Goal: Information Seeking & Learning: Learn about a topic

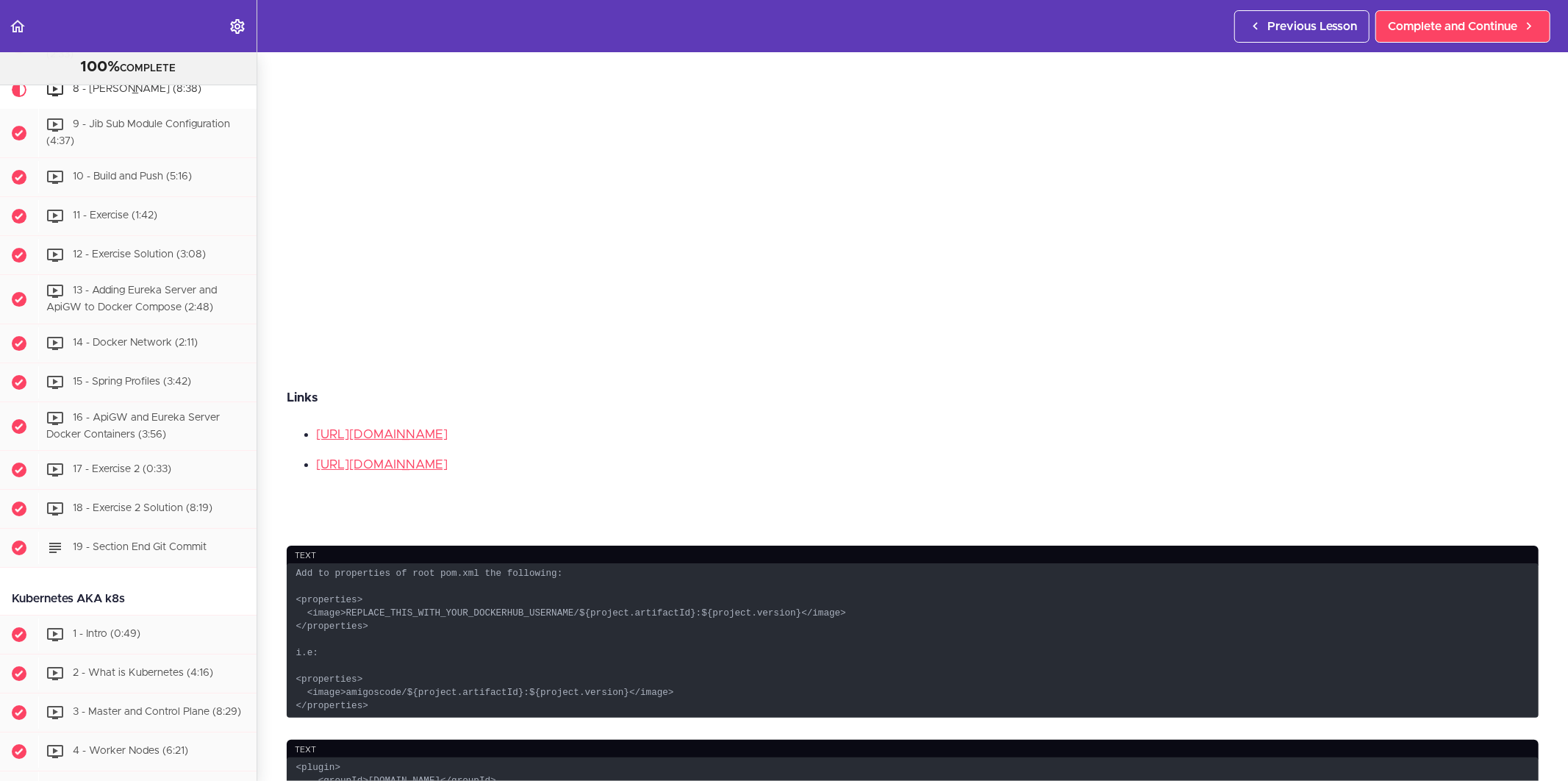
scroll to position [571, 0]
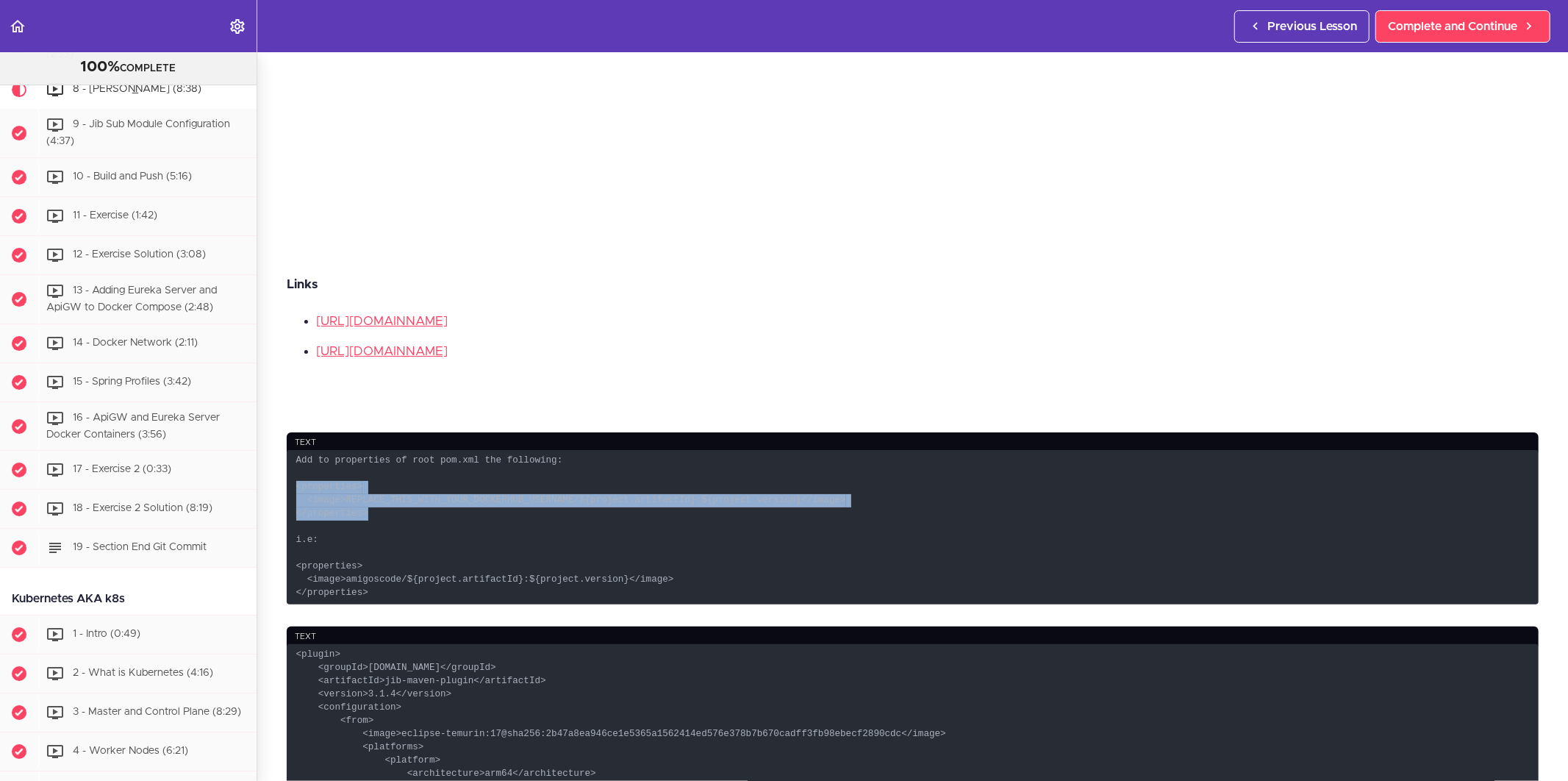
drag, startPoint x: 365, startPoint y: 502, endPoint x: 288, endPoint y: 475, distance: 81.6
click at [288, 475] on code "Add to properties of root pom.xml the following: <properties> <image>REPLACE_TH…" at bounding box center [913, 527] width 1252 height 154
copy code "<properties> <image>REPLACE_THIS_WITH_YOUR_DOCKERHUB_USERNAME/${project.artifac…"
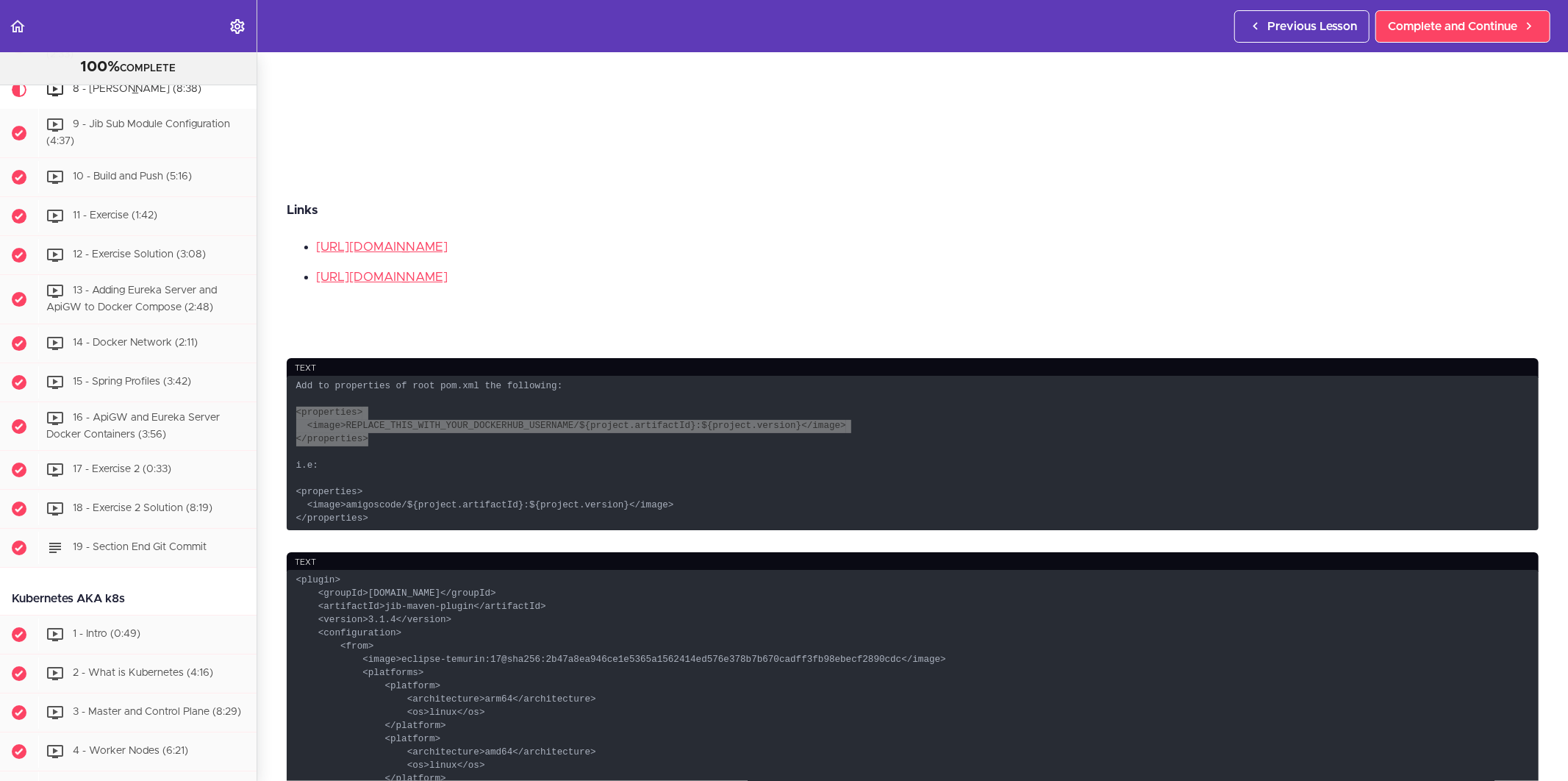
scroll to position [653, 0]
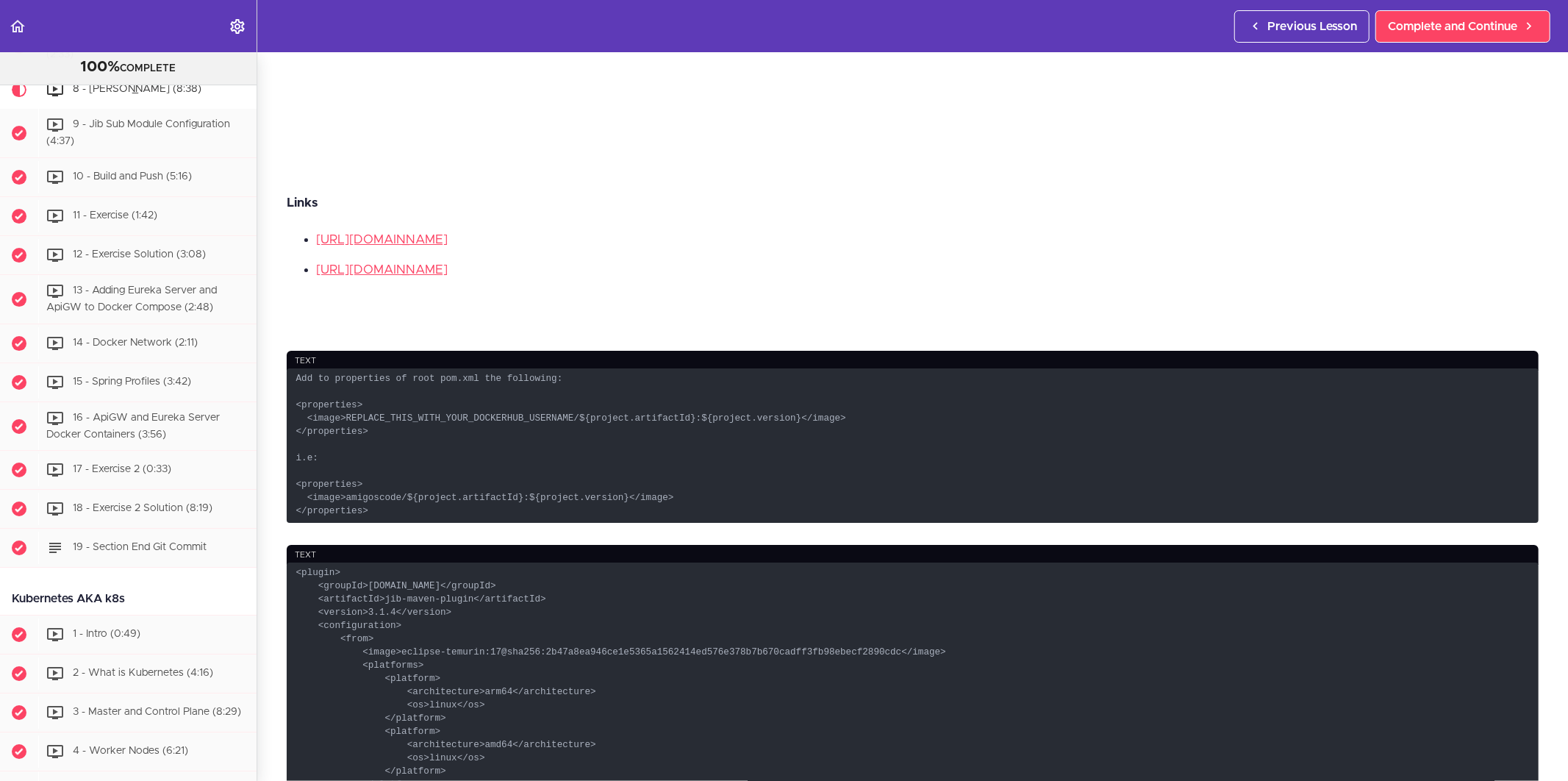
click at [406, 449] on code "Add to properties of root pom.xml the following: <properties> <image>REPLACE_TH…" at bounding box center [913, 445] width 1252 height 154
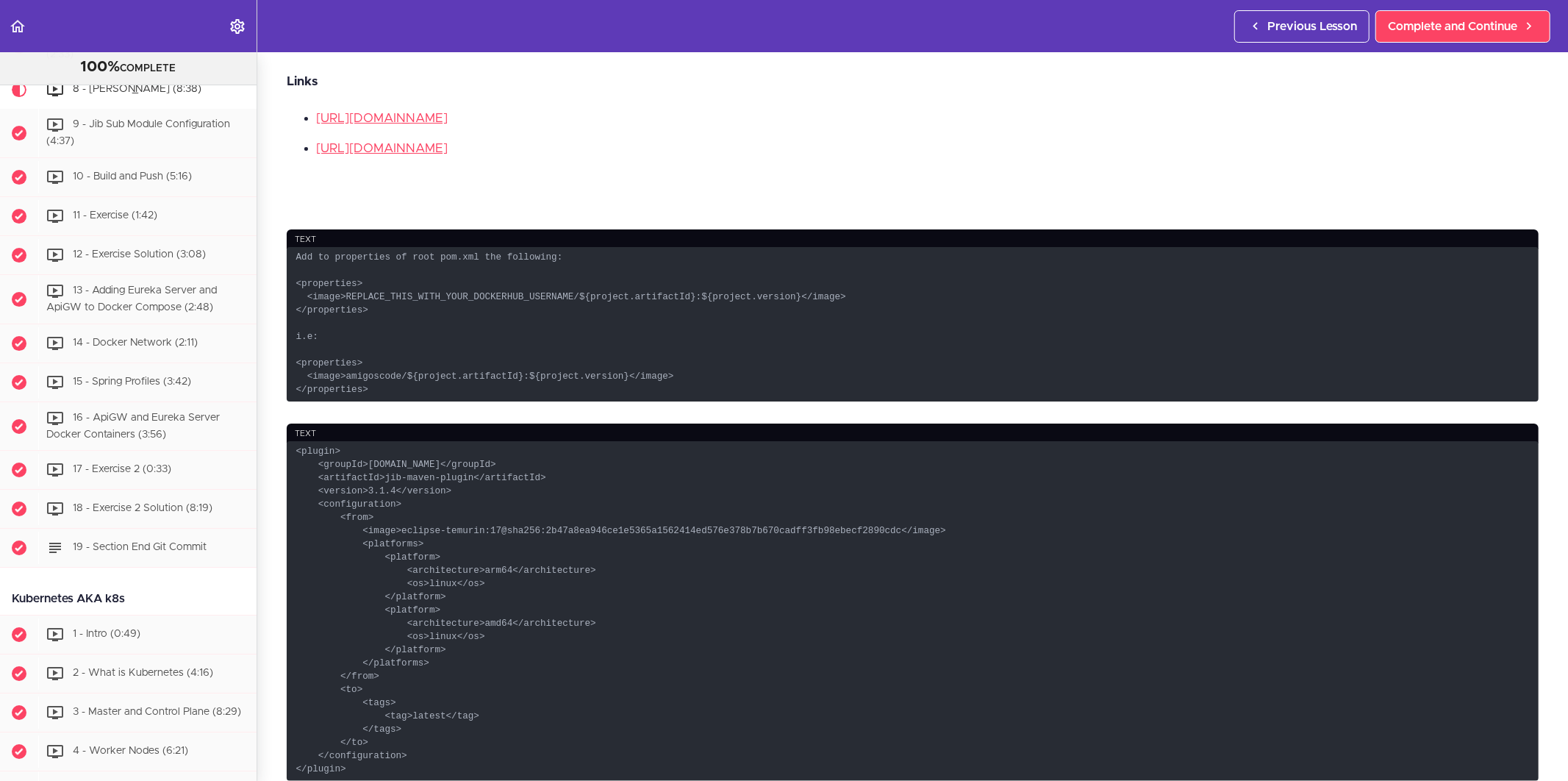
scroll to position [899, 0]
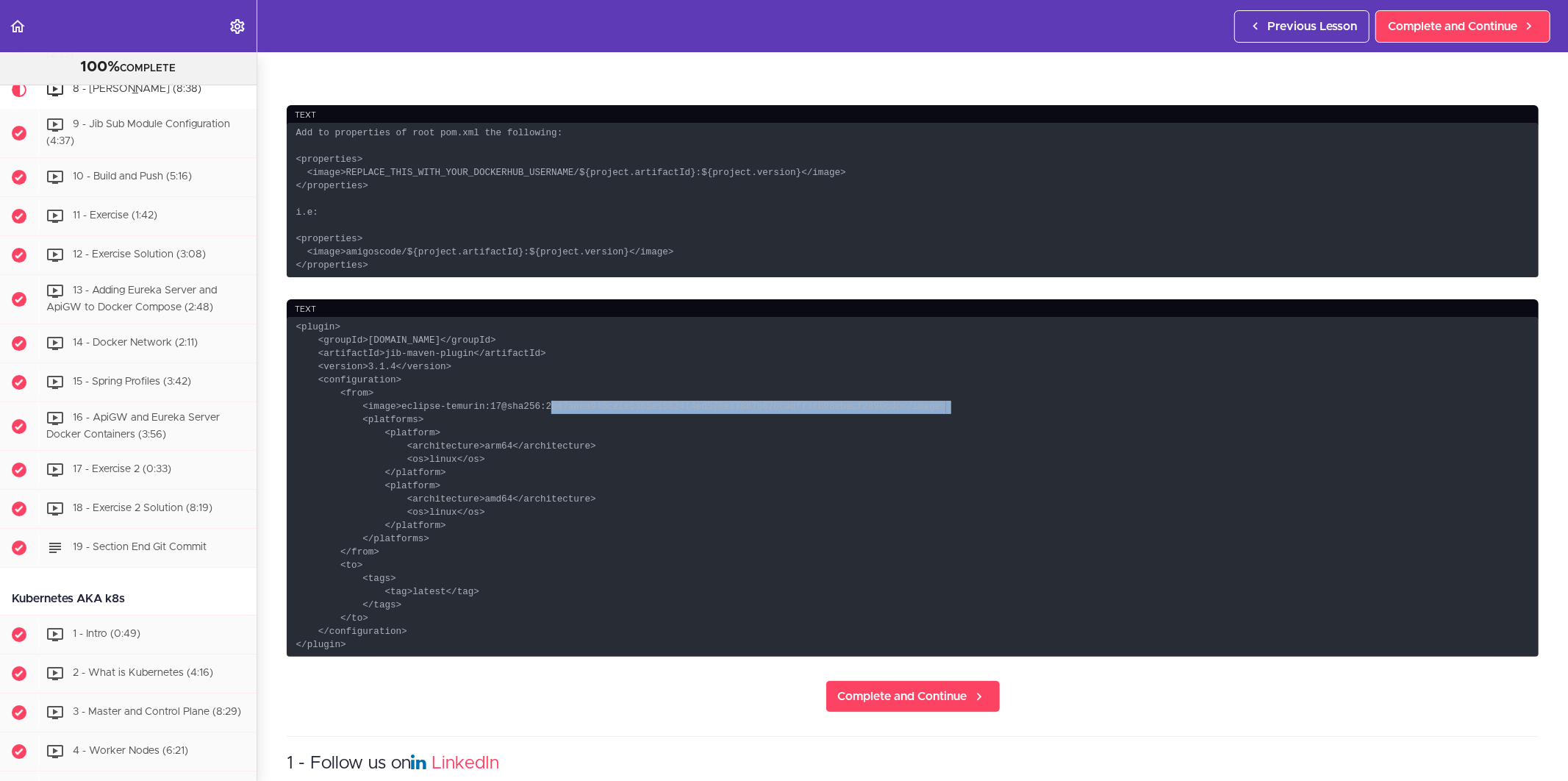
drag, startPoint x: 483, startPoint y: 427, endPoint x: 850, endPoint y: 429, distance: 367.0
click at [850, 429] on code "<plugin> <groupId>[DOMAIN_NAME]</groupId> <artifactId>jib-maven-plugin</artifac…" at bounding box center [913, 486] width 1252 height 340
click at [392, 422] on code "<plugin> <groupId>[DOMAIN_NAME]</groupId> <artifactId>jib-maven-plugin</artifac…" at bounding box center [913, 486] width 1252 height 340
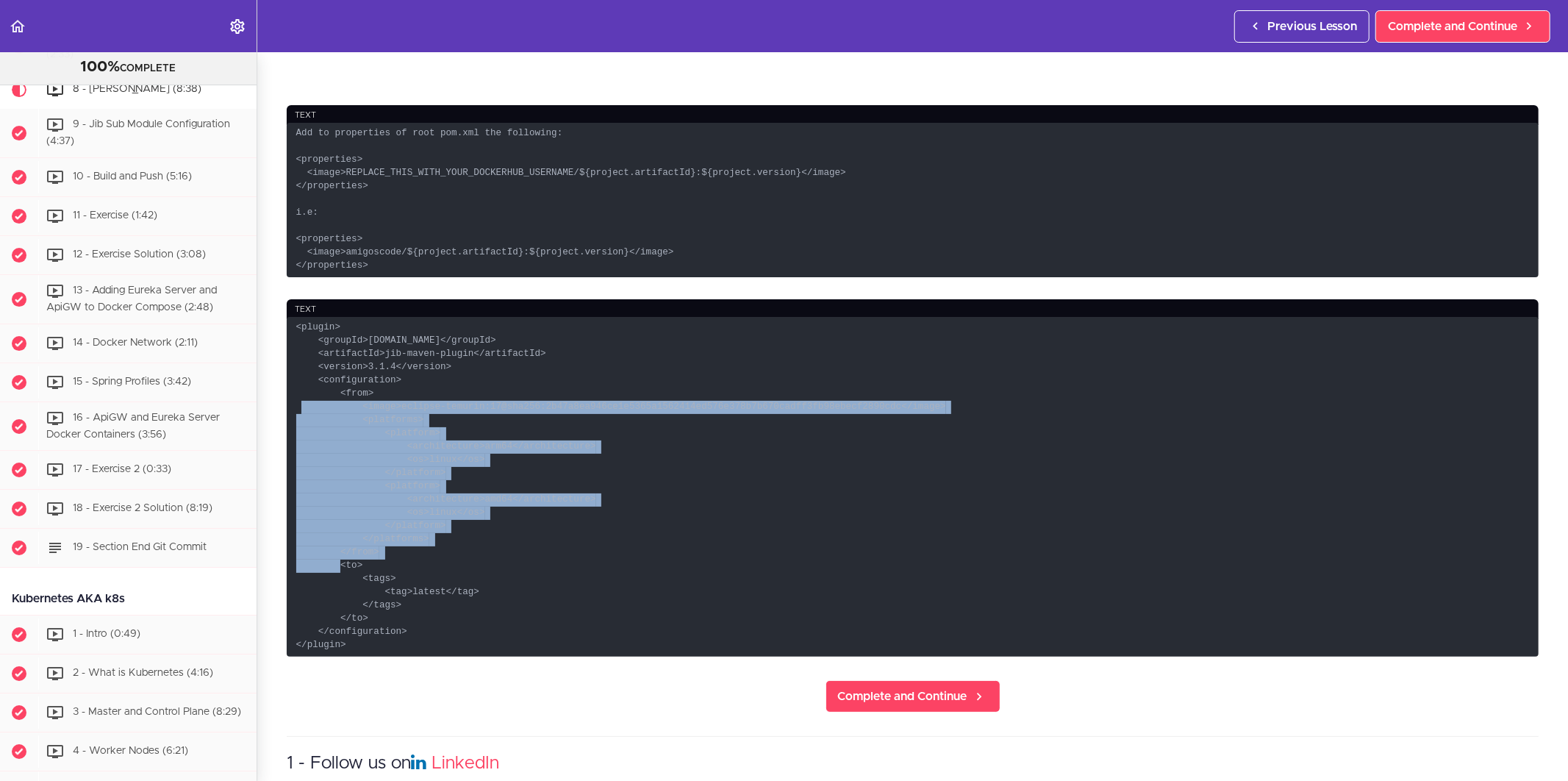
drag, startPoint x: 335, startPoint y: 414, endPoint x: 433, endPoint y: 567, distance: 181.7
click at [433, 567] on code "<plugin> <groupId>[DOMAIN_NAME]</groupId> <artifactId>jib-maven-plugin</artifac…" at bounding box center [913, 486] width 1252 height 340
click at [353, 433] on code "<plugin> <groupId>[DOMAIN_NAME]</groupId> <artifactId>jib-maven-plugin</artifac…" at bounding box center [913, 486] width 1252 height 340
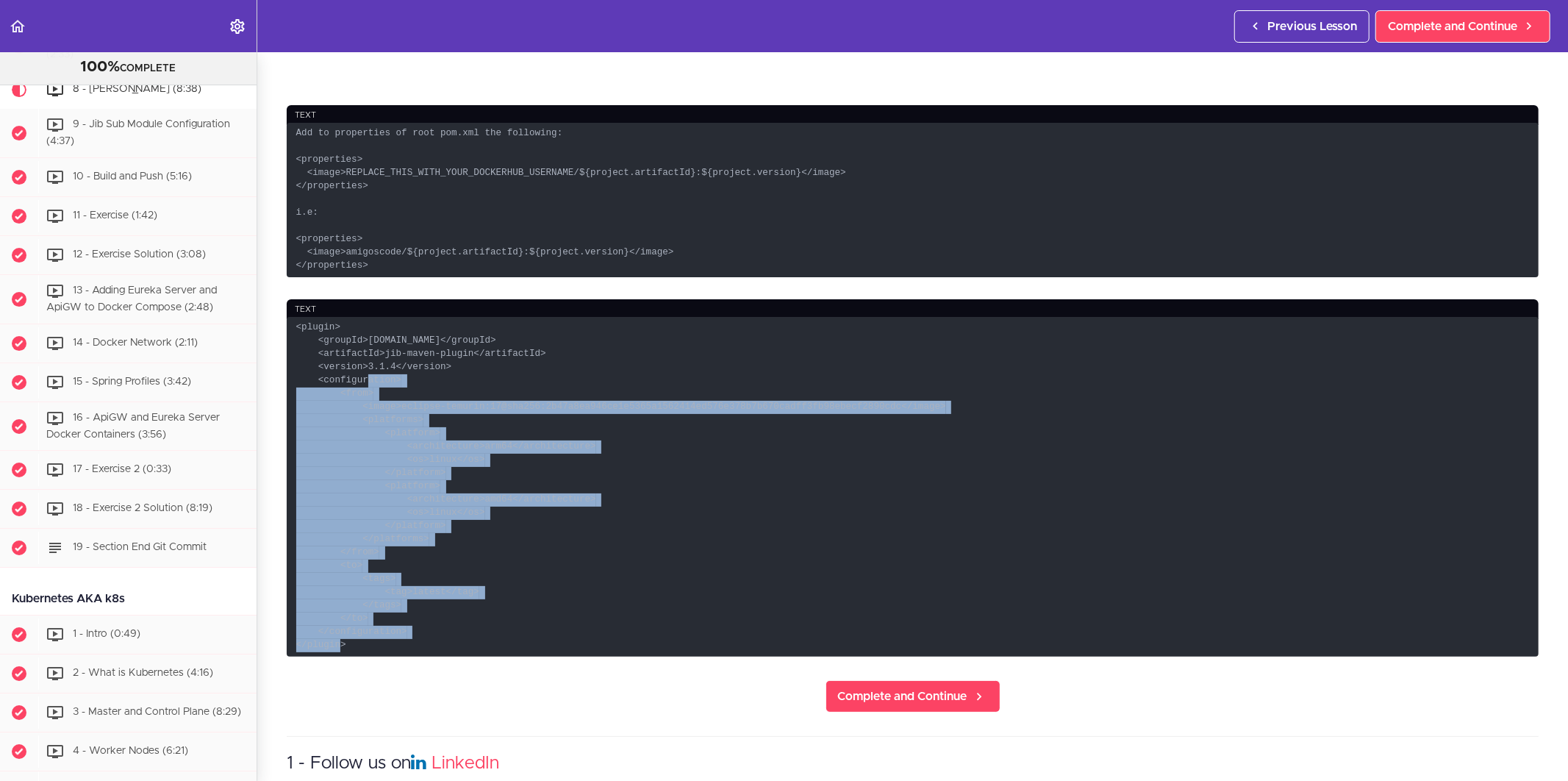
drag, startPoint x: 317, startPoint y: 402, endPoint x: 446, endPoint y: 651, distance: 280.4
click at [446, 651] on code "<plugin> <groupId>[DOMAIN_NAME]</groupId> <artifactId>jib-maven-plugin</artifac…" at bounding box center [913, 486] width 1252 height 340
click at [407, 406] on code "<plugin> <groupId>[DOMAIN_NAME]</groupId> <artifactId>jib-maven-plugin</artifac…" at bounding box center [913, 486] width 1252 height 340
drag, startPoint x: 295, startPoint y: 348, endPoint x: 398, endPoint y: 694, distance: 361.0
click at [398, 696] on section "Microservices and Distributed Systems 100% COMPLETE Getting Started 1 - Few Wor…" at bounding box center [784, 417] width 1568 height 729
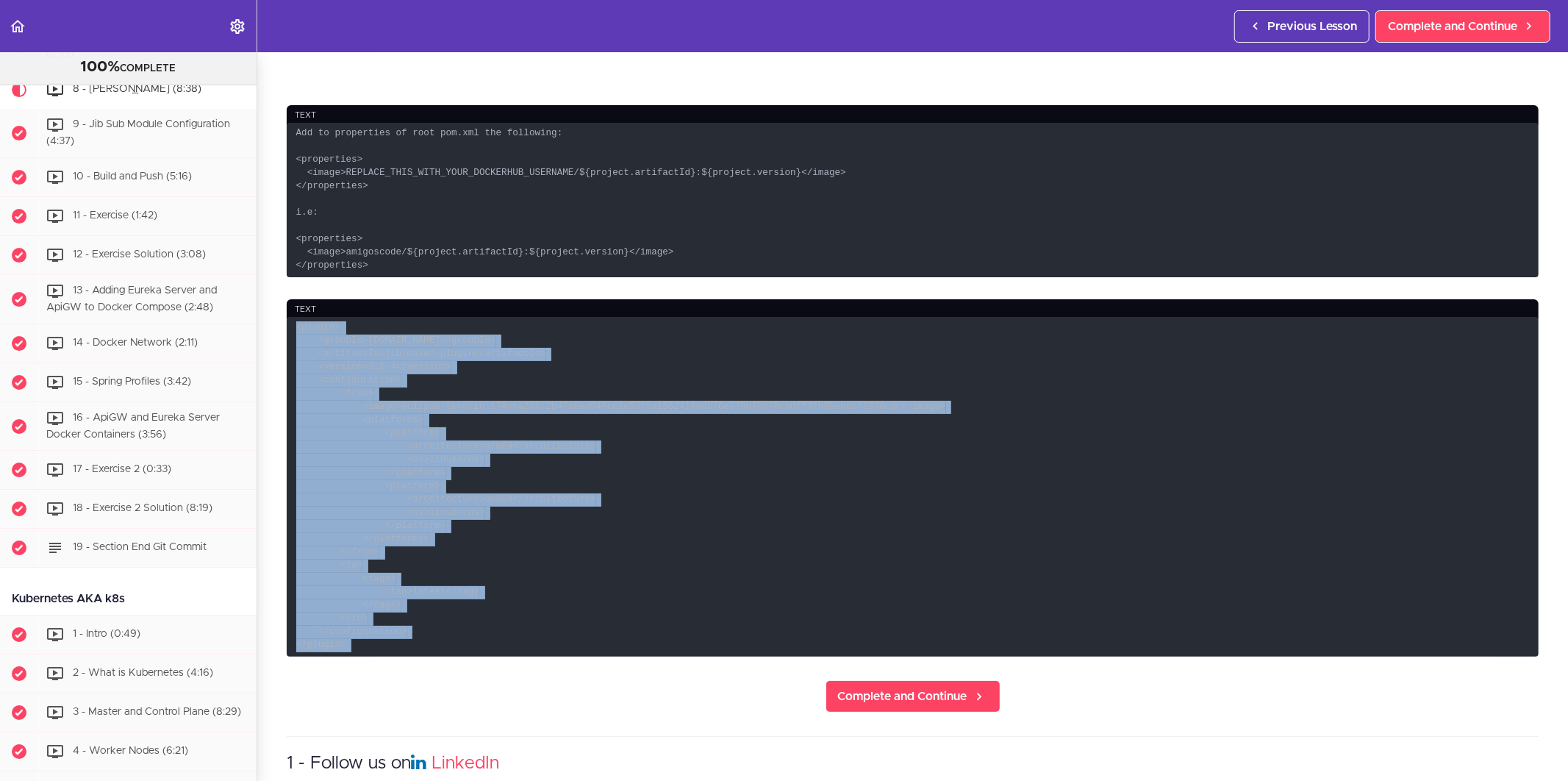
copy div "<plugin> <groupId>[DOMAIN_NAME]</groupId> <artifactId>jib-maven-plugin</artifac…"
click at [511, 562] on code "<plugin> <groupId>[DOMAIN_NAME]</groupId> <artifactId>jib-maven-plugin</artifac…" at bounding box center [913, 486] width 1252 height 340
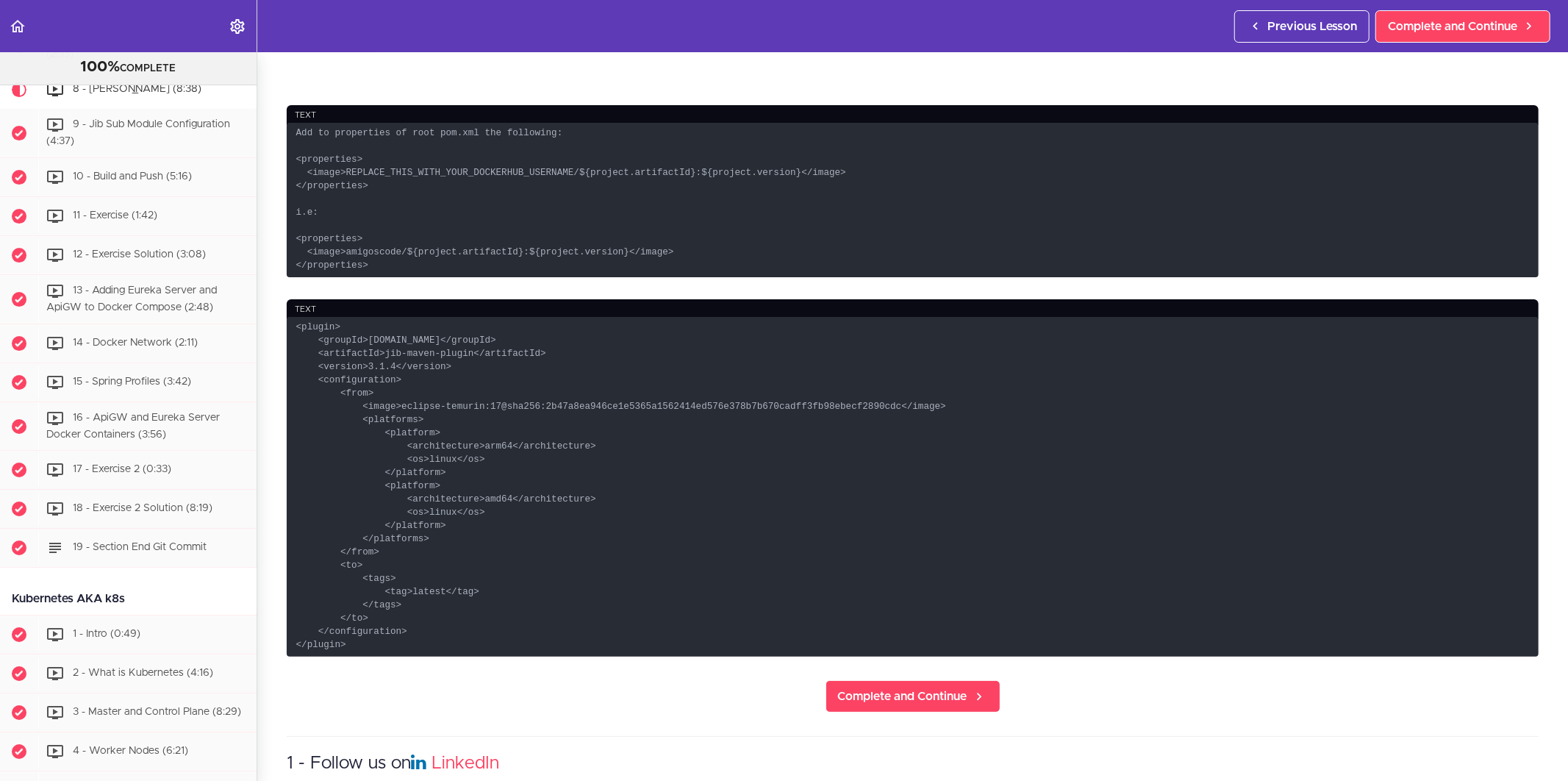
click at [358, 657] on code "<plugin> <groupId>[DOMAIN_NAME]</groupId> <artifactId>jib-maven-plugin</artifac…" at bounding box center [913, 486] width 1252 height 340
click at [398, 644] on code "<plugin> <groupId>[DOMAIN_NAME]</groupId> <artifactId>jib-maven-plugin</artifac…" at bounding box center [913, 486] width 1252 height 340
drag, startPoint x: 295, startPoint y: 346, endPoint x: 383, endPoint y: 664, distance: 330.0
click at [383, 657] on code "<plugin> <groupId>[DOMAIN_NAME]</groupId> <artifactId>jib-maven-plugin</artifac…" at bounding box center [913, 486] width 1252 height 340
copy code "<plugin> <groupId>[DOMAIN_NAME]</groupId> <artifactId>jib-maven-plugin</artifac…"
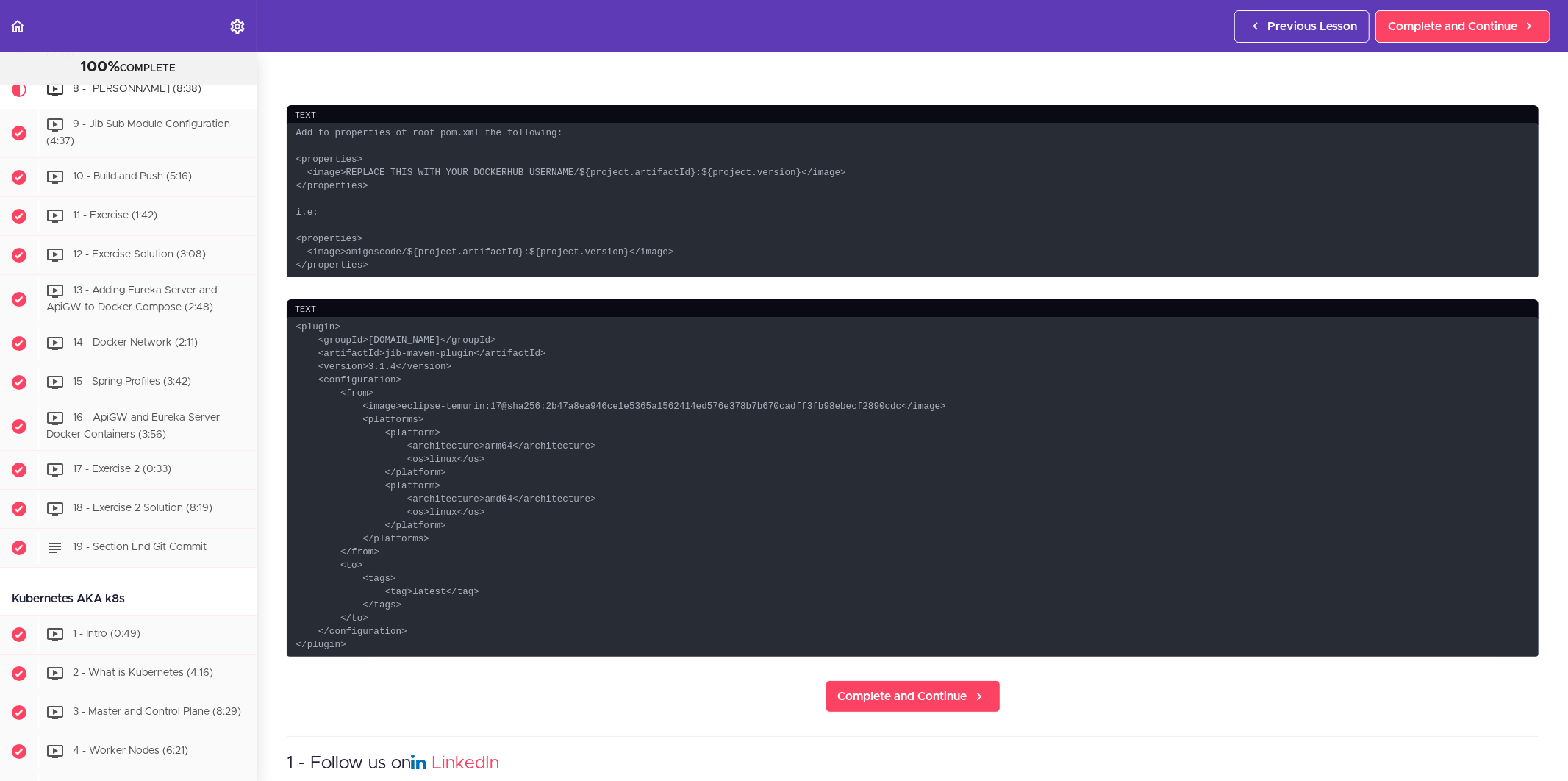
click at [452, 615] on code "<plugin> <groupId>[DOMAIN_NAME]</groupId> <artifactId>jib-maven-plugin</artifac…" at bounding box center [913, 486] width 1252 height 340
click at [381, 579] on code "<plugin> <groupId>[DOMAIN_NAME]</groupId> <artifactId>jib-maven-plugin</artifac…" at bounding box center [913, 486] width 1252 height 340
drag, startPoint x: 401, startPoint y: 516, endPoint x: 491, endPoint y: 531, distance: 91.2
click at [491, 531] on code "<plugin> <groupId>[DOMAIN_NAME]</groupId> <artifactId>jib-maven-plugin</artifac…" at bounding box center [913, 486] width 1252 height 340
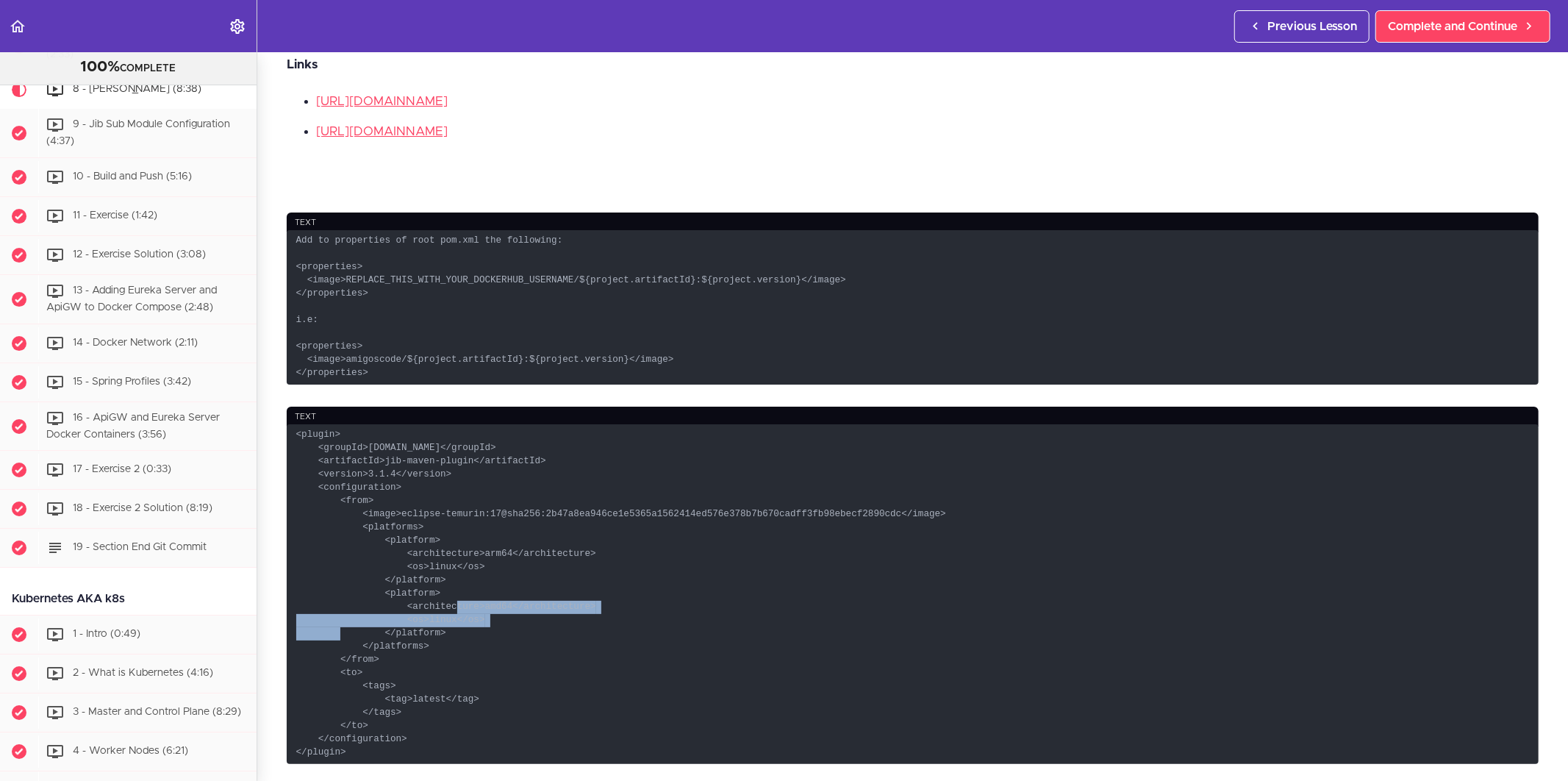
scroll to position [817, 0]
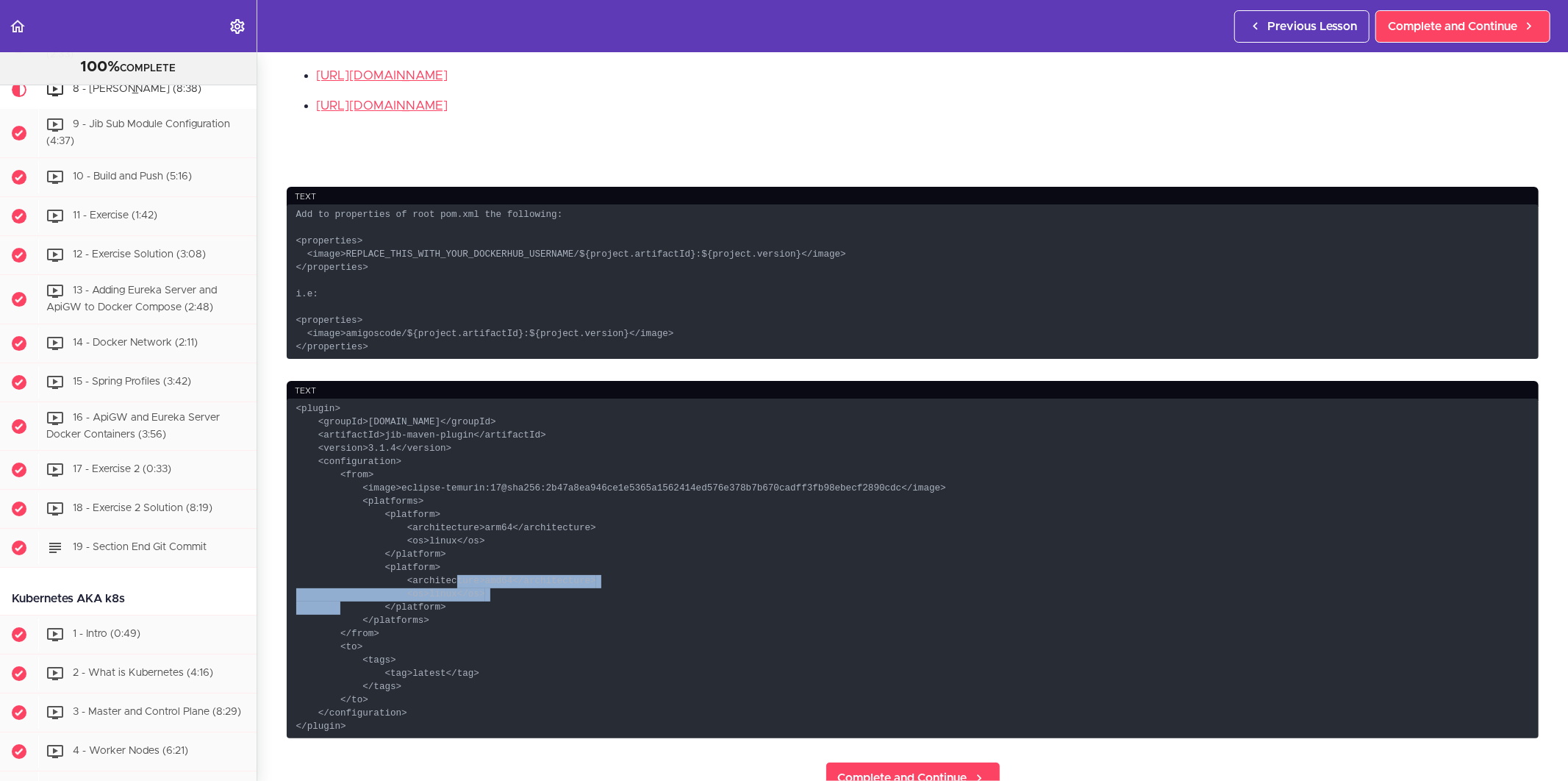
click at [864, 620] on code "<plugin> <groupId>[DOMAIN_NAME]</groupId> <artifactId>jib-maven-plugin</artifac…" at bounding box center [913, 568] width 1252 height 340
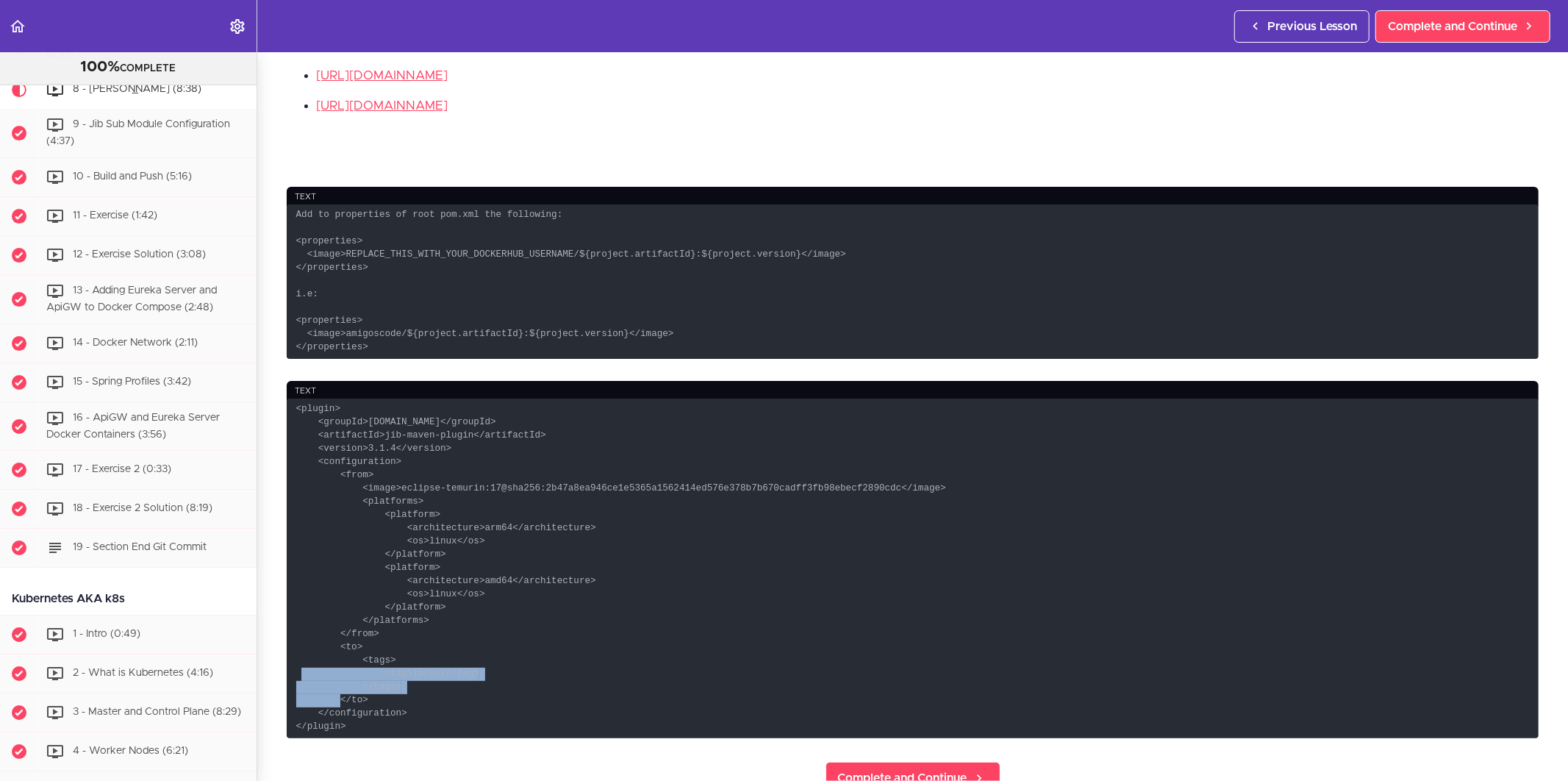
drag, startPoint x: 351, startPoint y: 679, endPoint x: 406, endPoint y: 705, distance: 60.8
click at [406, 705] on code "<plugin> <groupId>[DOMAIN_NAME]</groupId> <artifactId>jib-maven-plugin</artifac…" at bounding box center [913, 568] width 1252 height 340
click at [666, 655] on code "<plugin> <groupId>[DOMAIN_NAME]</groupId> <artifactId>jib-maven-plugin</artifac…" at bounding box center [913, 568] width 1252 height 340
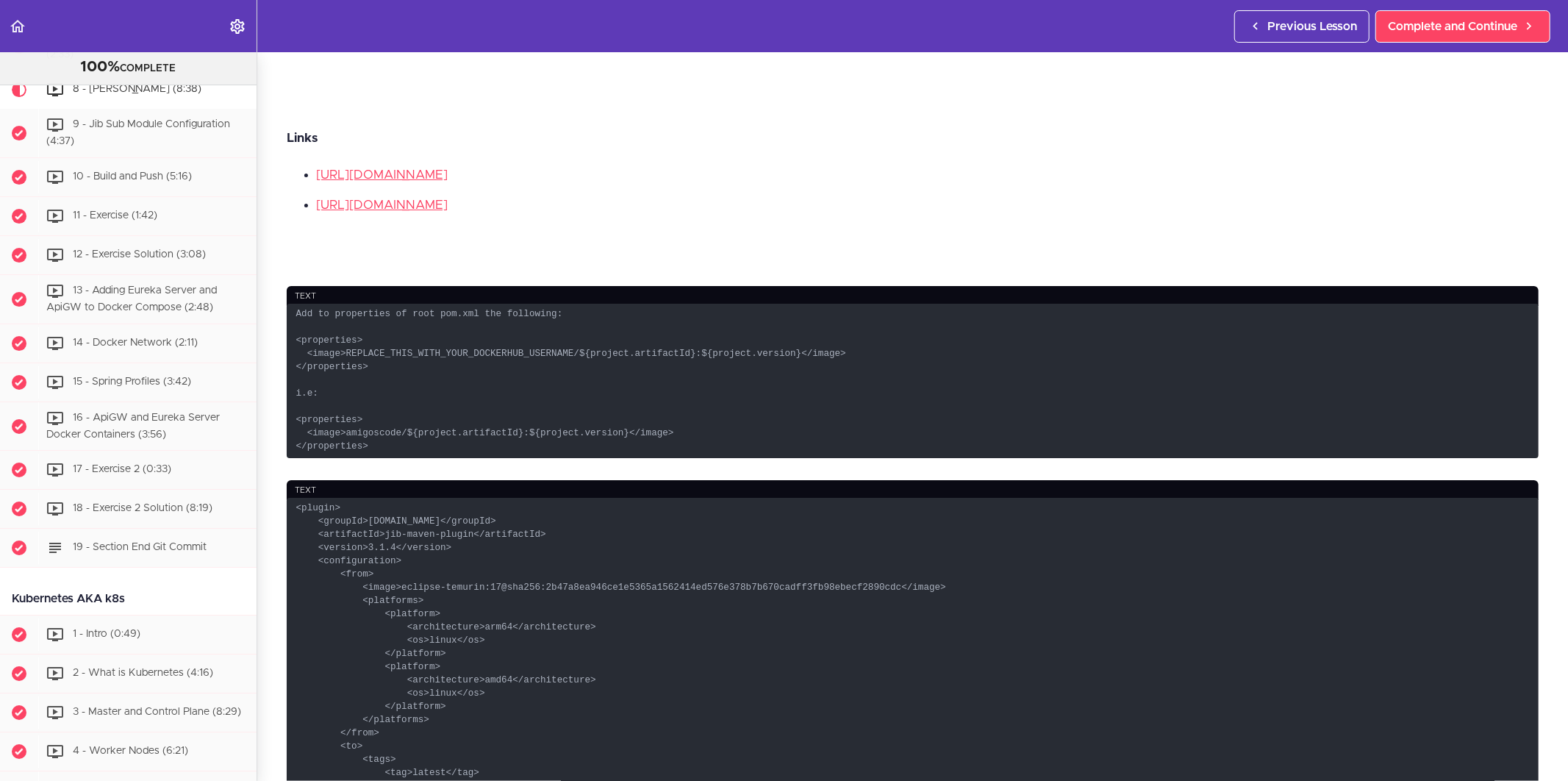
scroll to position [735, 0]
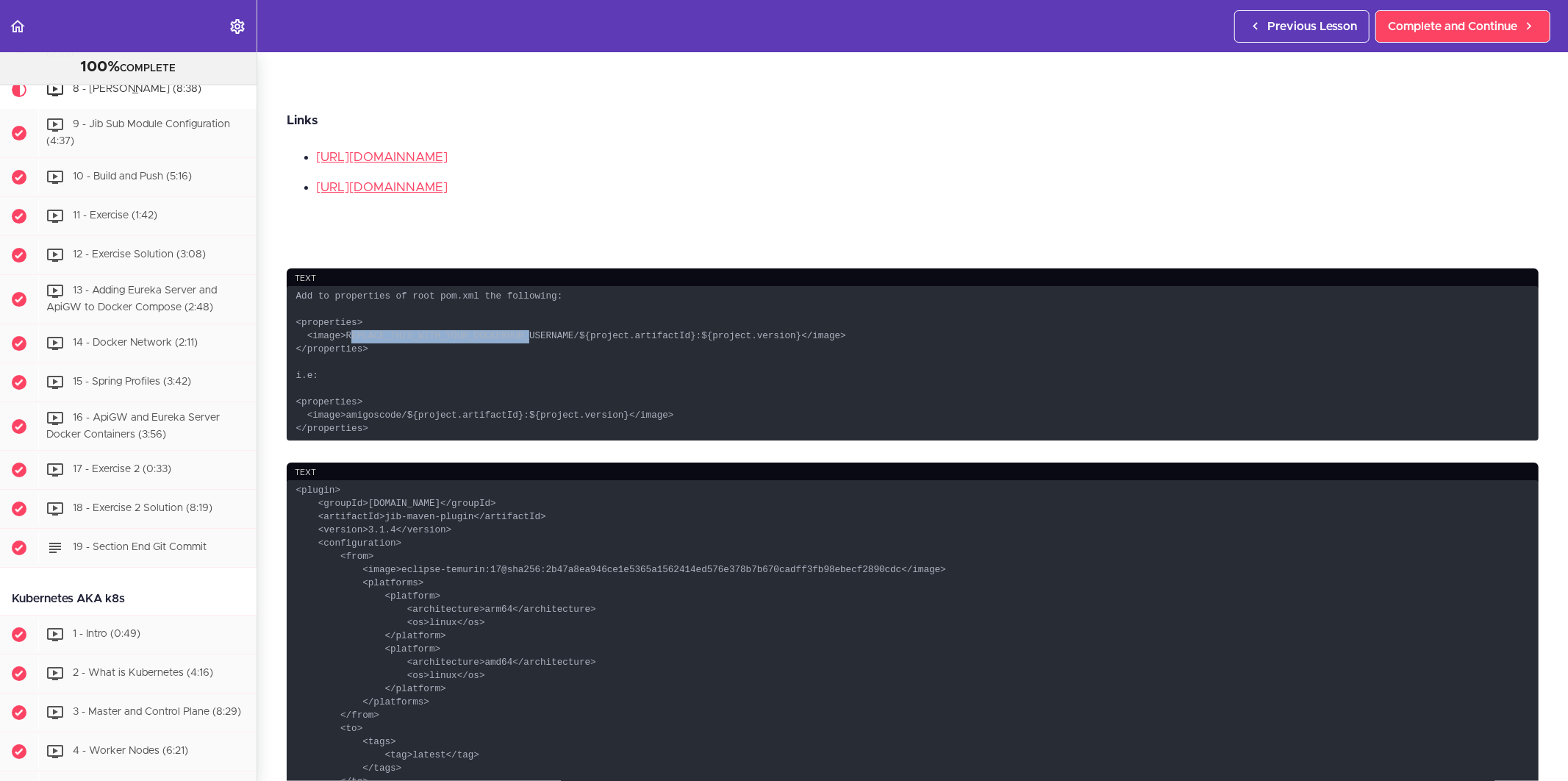
drag, startPoint x: 348, startPoint y: 328, endPoint x: 510, endPoint y: 332, distance: 162.0
click at [510, 332] on code "Add to properties of root pom.xml the following: <properties> <image>REPLACE_TH…" at bounding box center [913, 363] width 1252 height 154
click at [700, 379] on code "Add to properties of root pom.xml the following: <properties> <image>REPLACE_TH…" at bounding box center [913, 363] width 1252 height 154
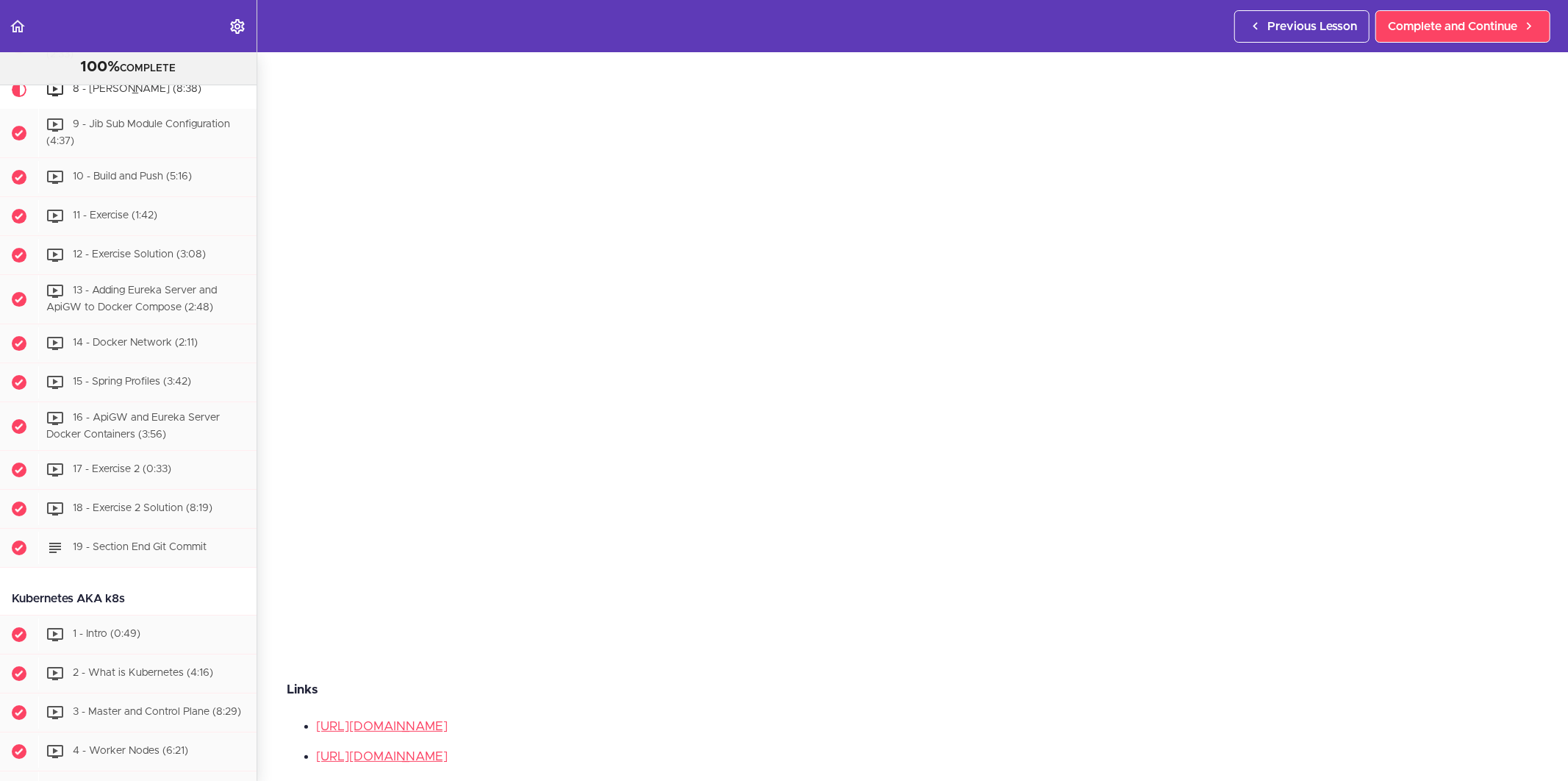
scroll to position [0, 0]
click at [1250, 21] on icon at bounding box center [1256, 25] width 17 height 15
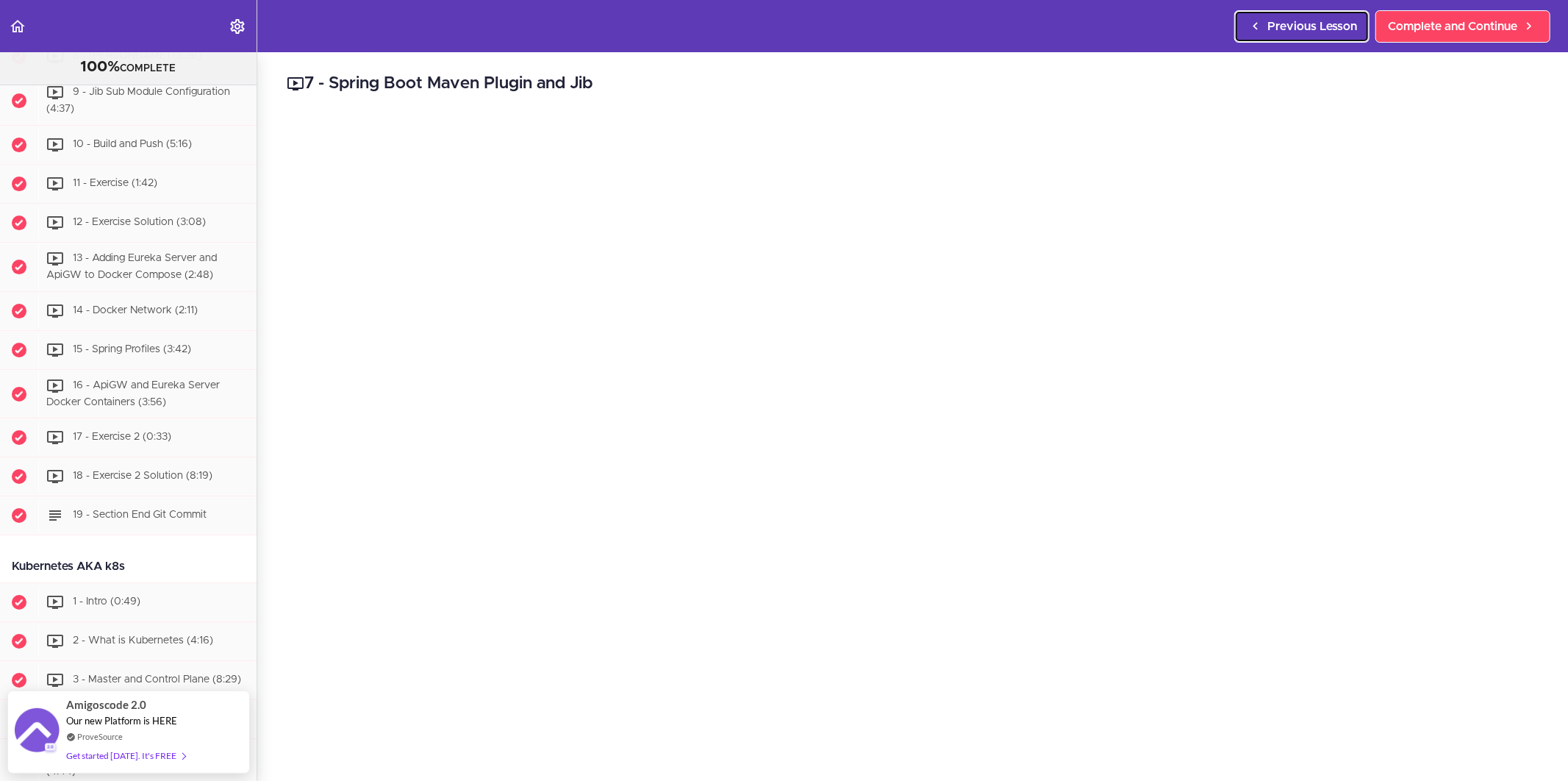
click at [1273, 27] on span "Previous Lesson" at bounding box center [1312, 26] width 90 height 17
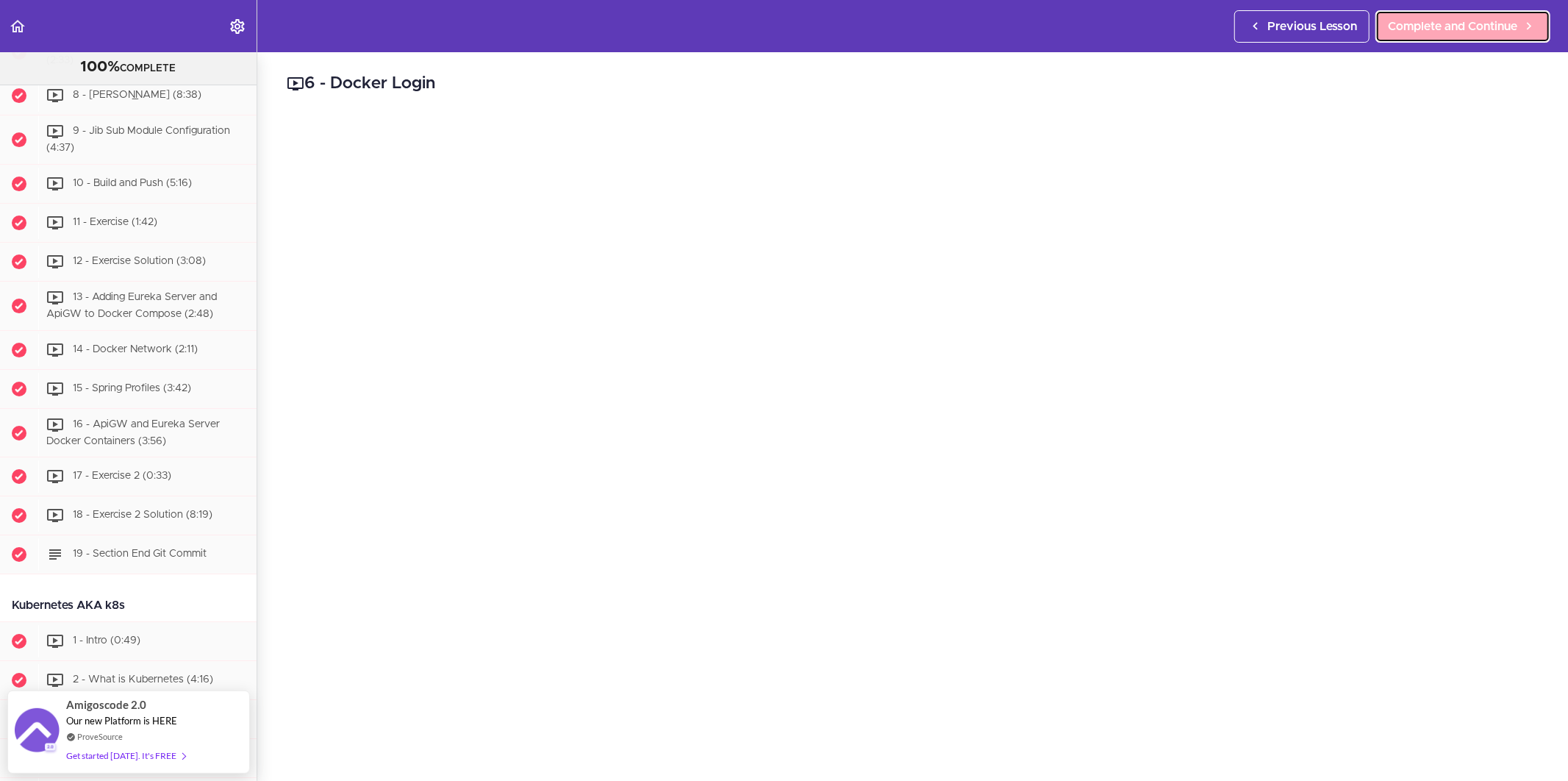
click at [1500, 37] on link "Complete and Continue" at bounding box center [1463, 26] width 175 height 33
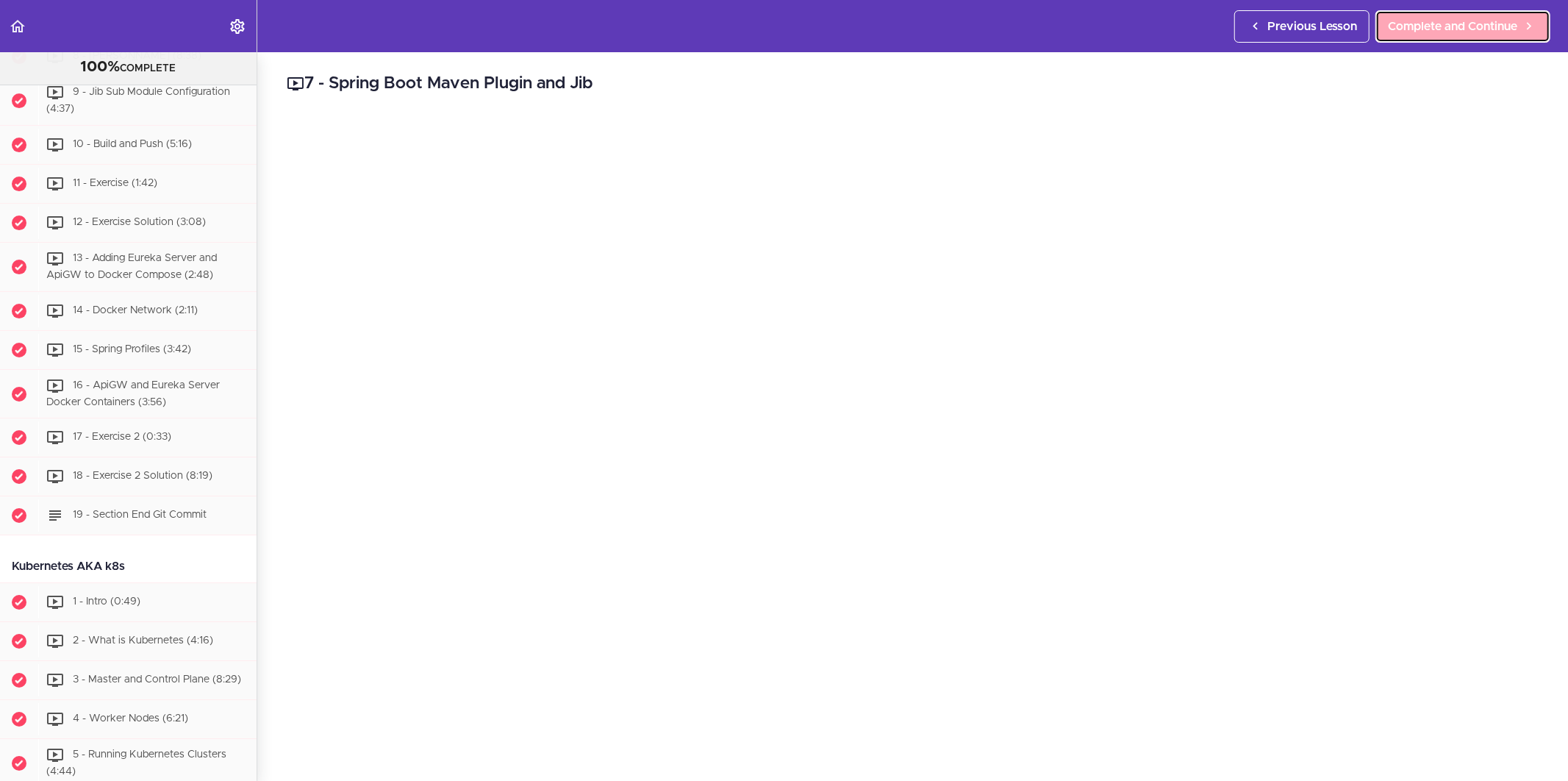
click at [1498, 30] on span "Complete and Continue" at bounding box center [1452, 26] width 130 height 17
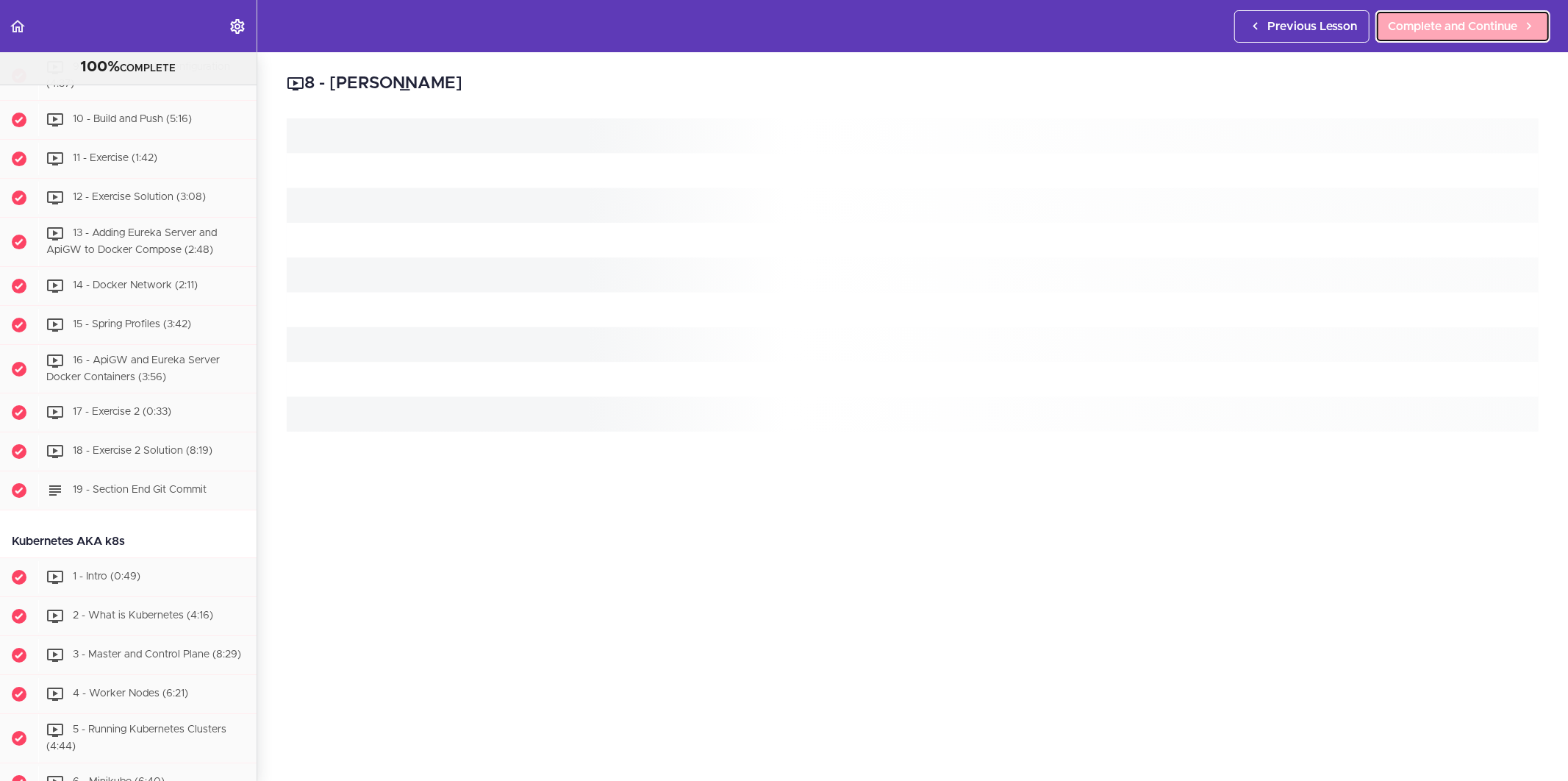
scroll to position [4230, 0]
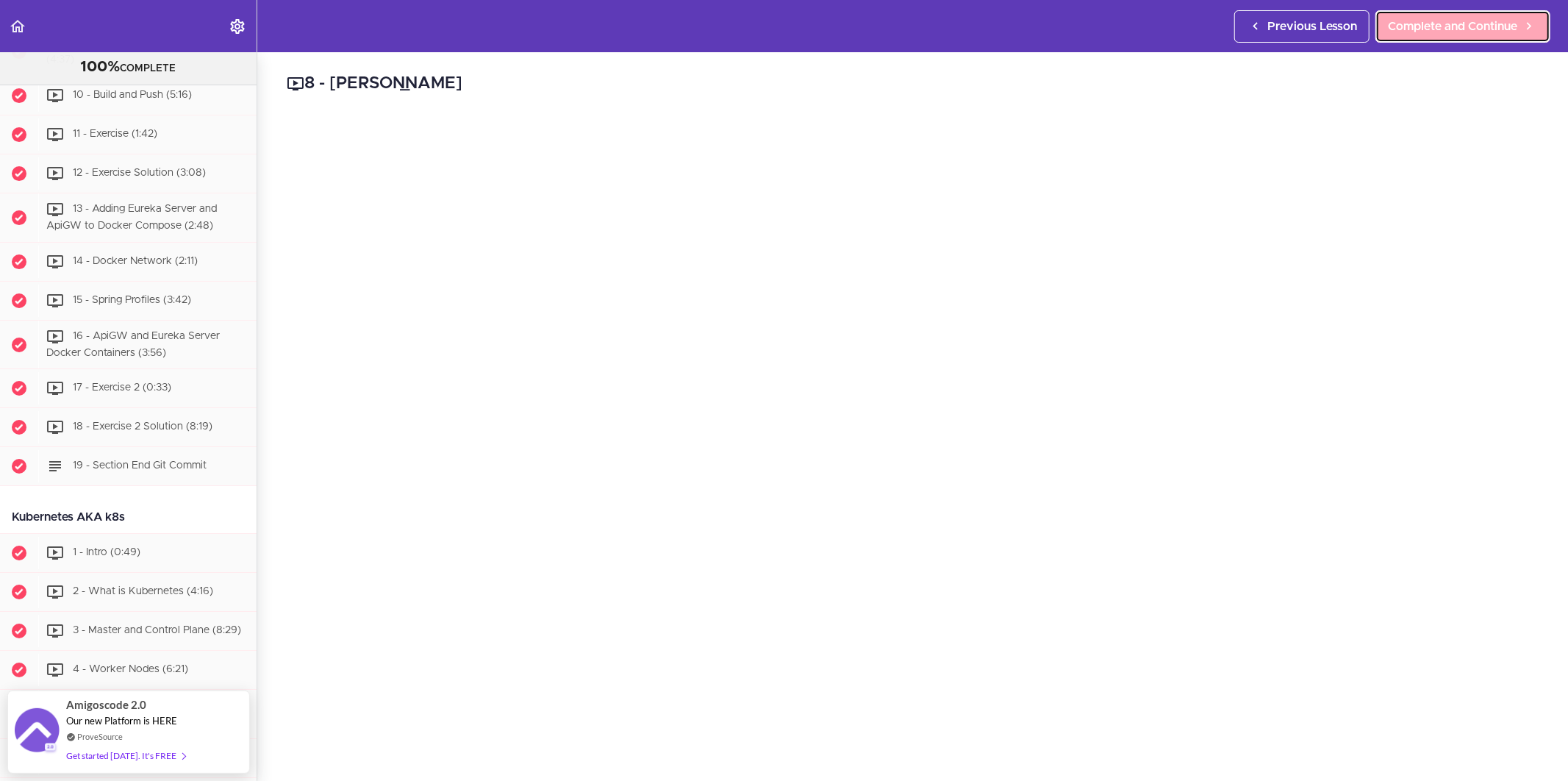
click at [1498, 30] on span "Complete and Continue" at bounding box center [1452, 26] width 130 height 17
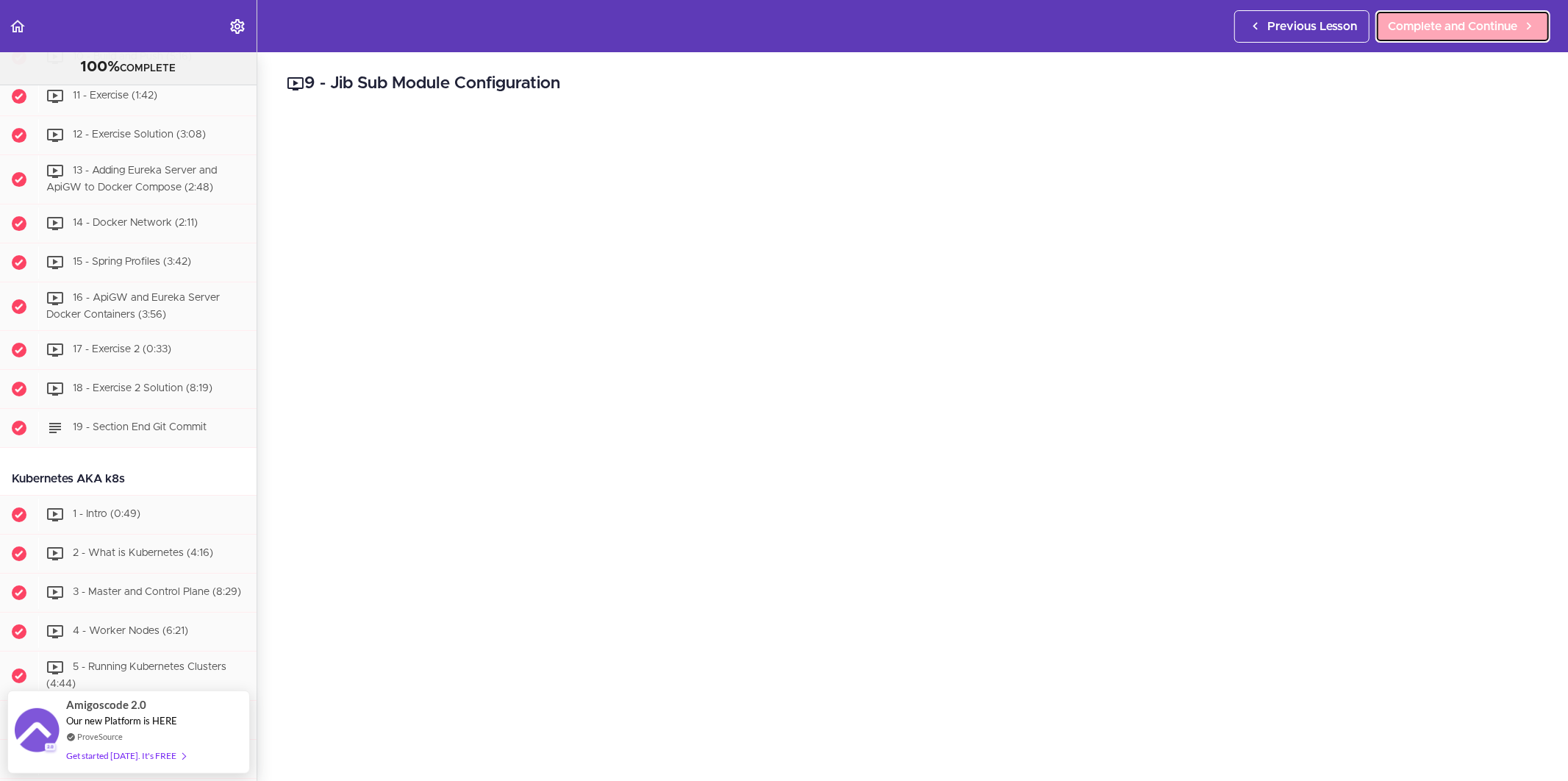
click at [1436, 37] on link "Complete and Continue" at bounding box center [1463, 26] width 175 height 33
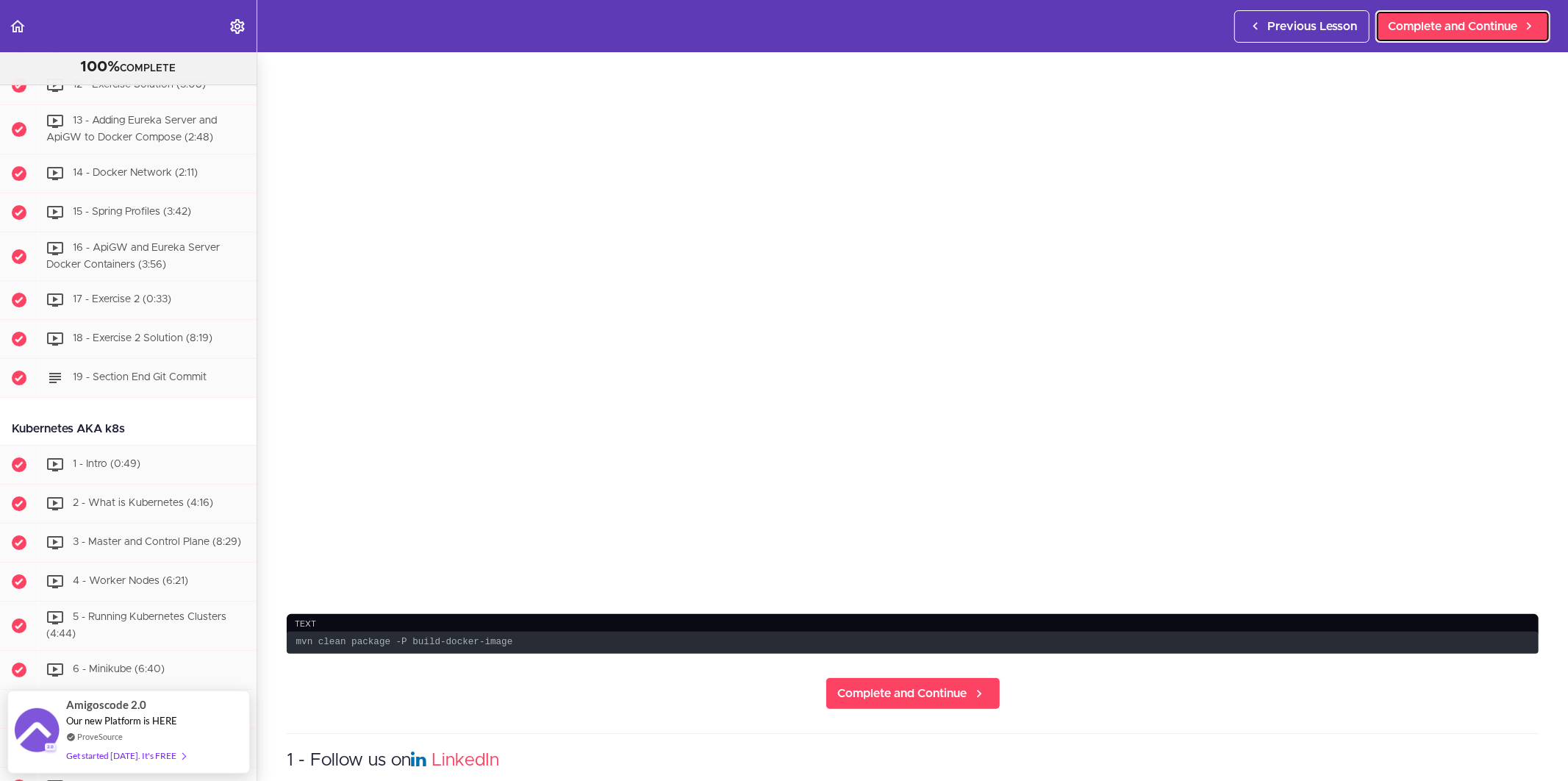
scroll to position [245, 0]
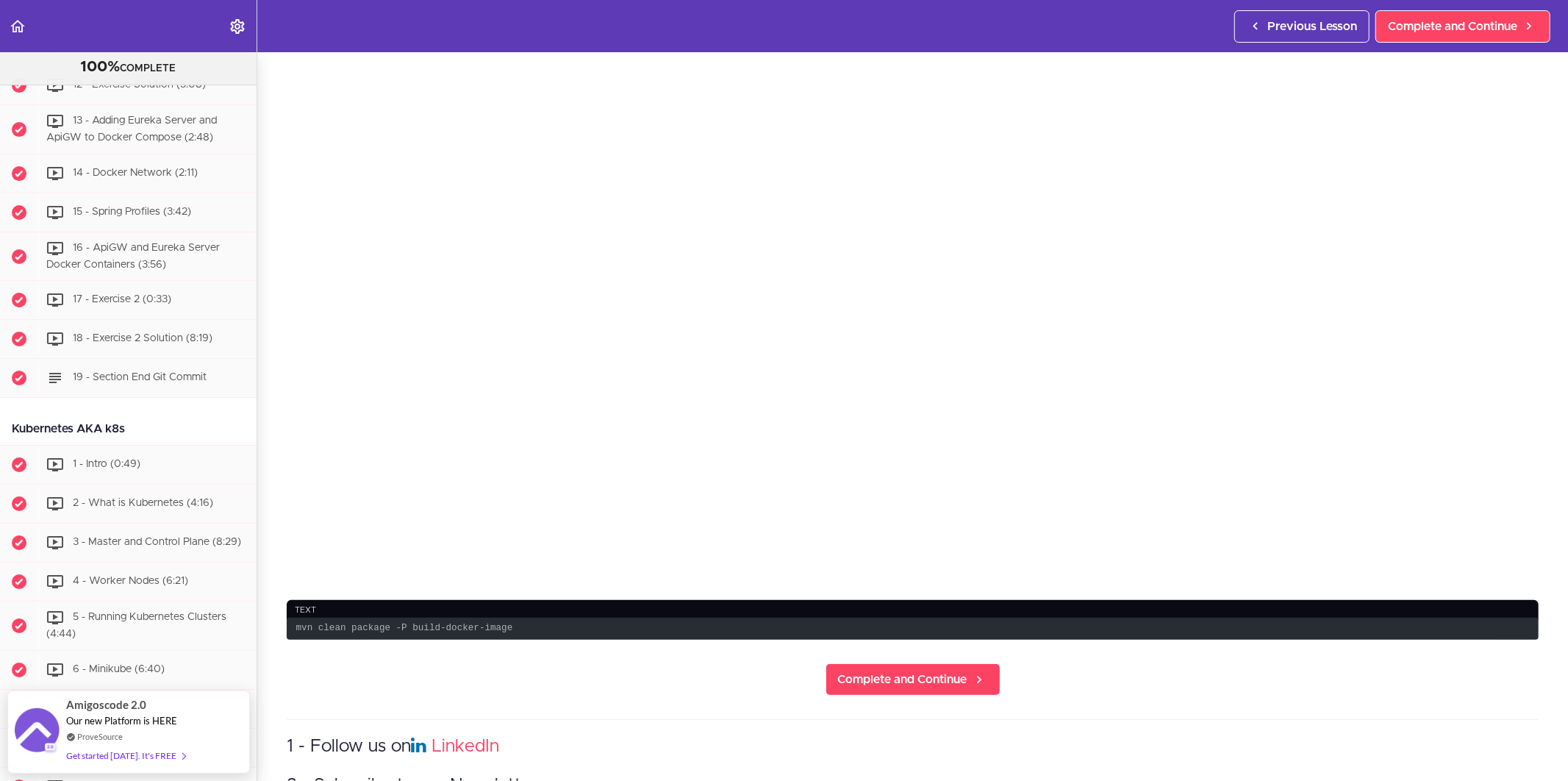
click at [1246, 572] on section "Microservices and Distributed Systems 100% COMPLETE Getting Started 1 - Few Wor…" at bounding box center [784, 417] width 1568 height 729
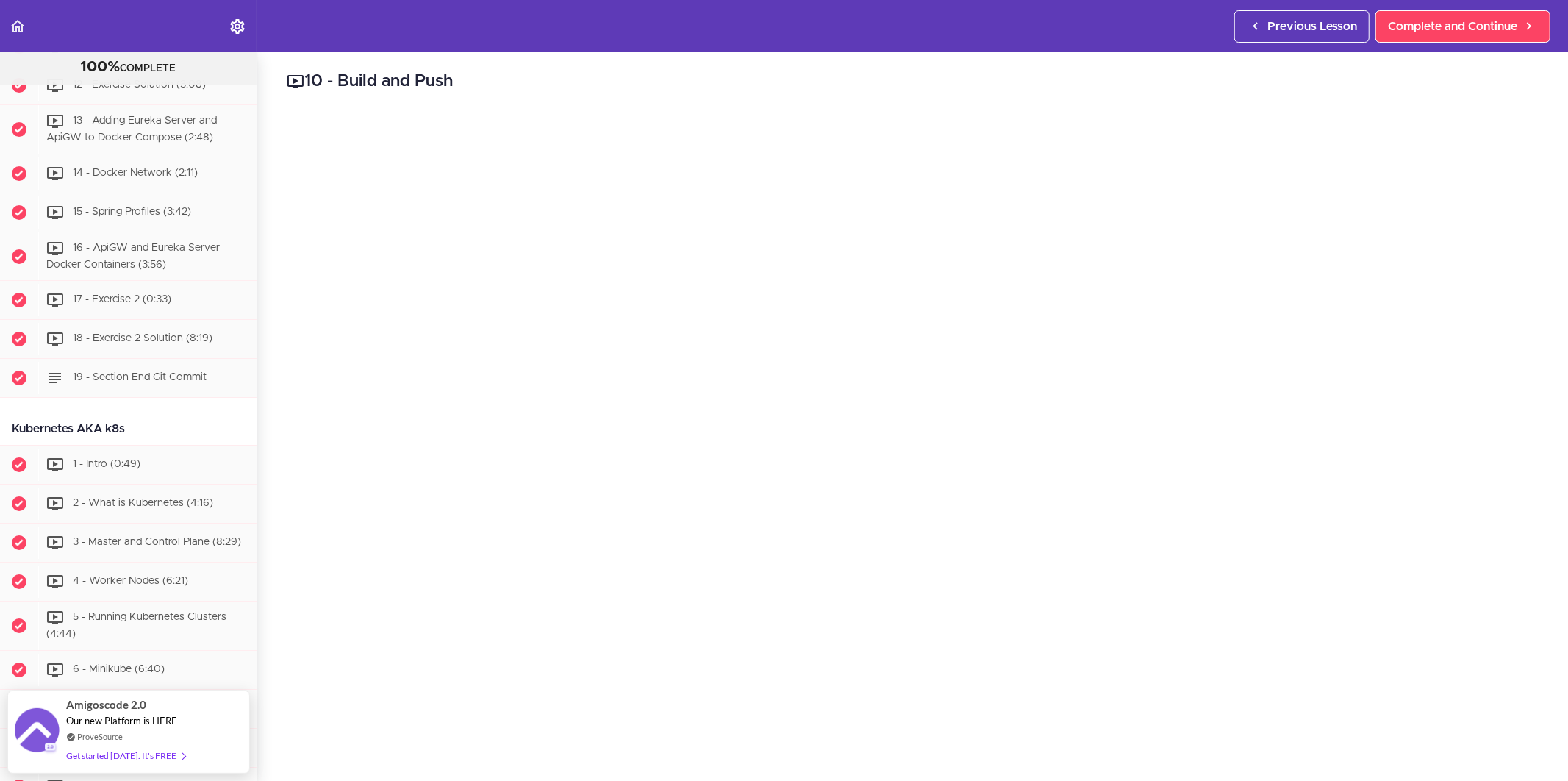
scroll to position [0, 0]
click at [1264, 30] on link "Previous Lesson" at bounding box center [1302, 26] width 135 height 33
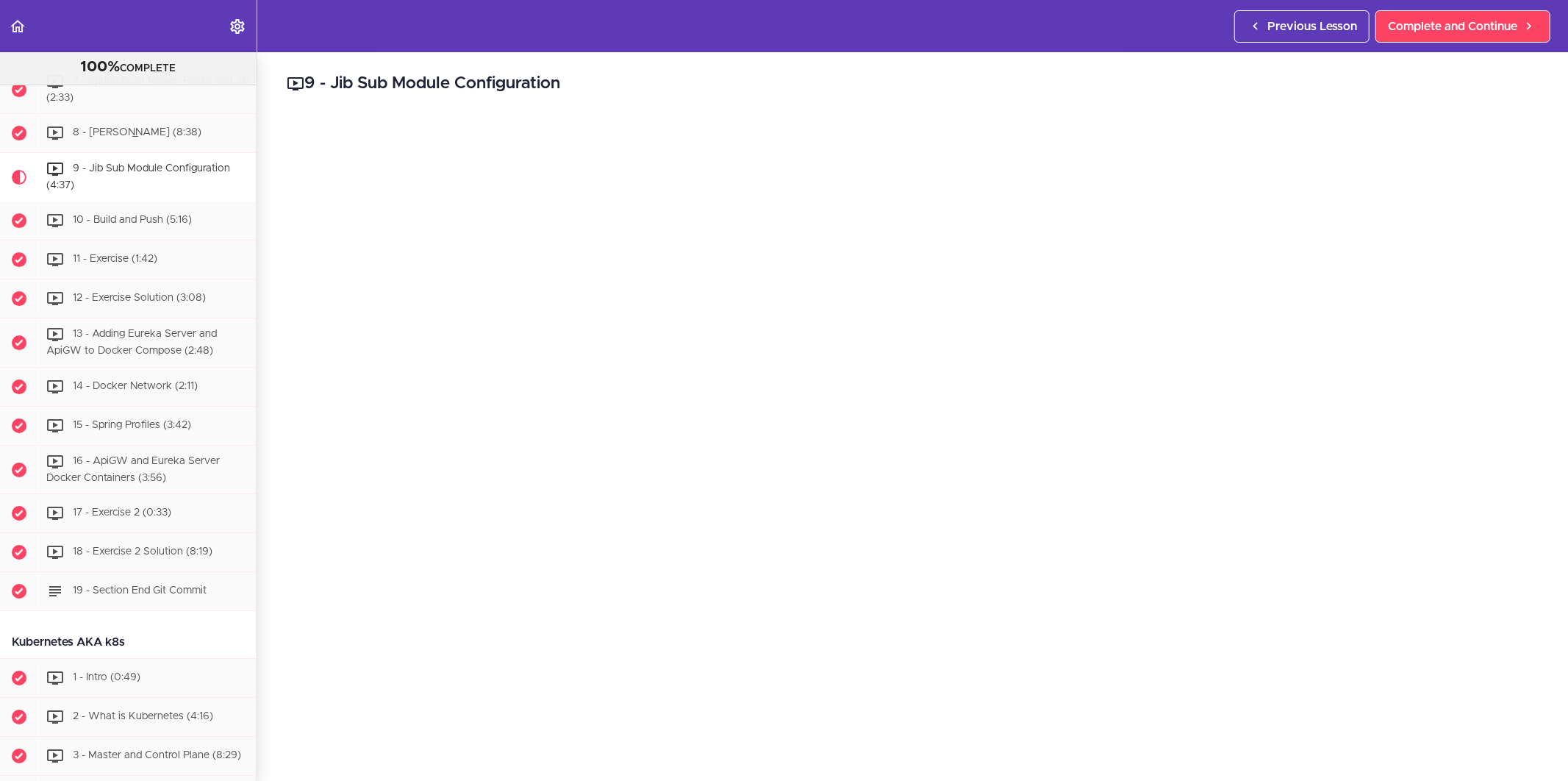
scroll to position [408, 0]
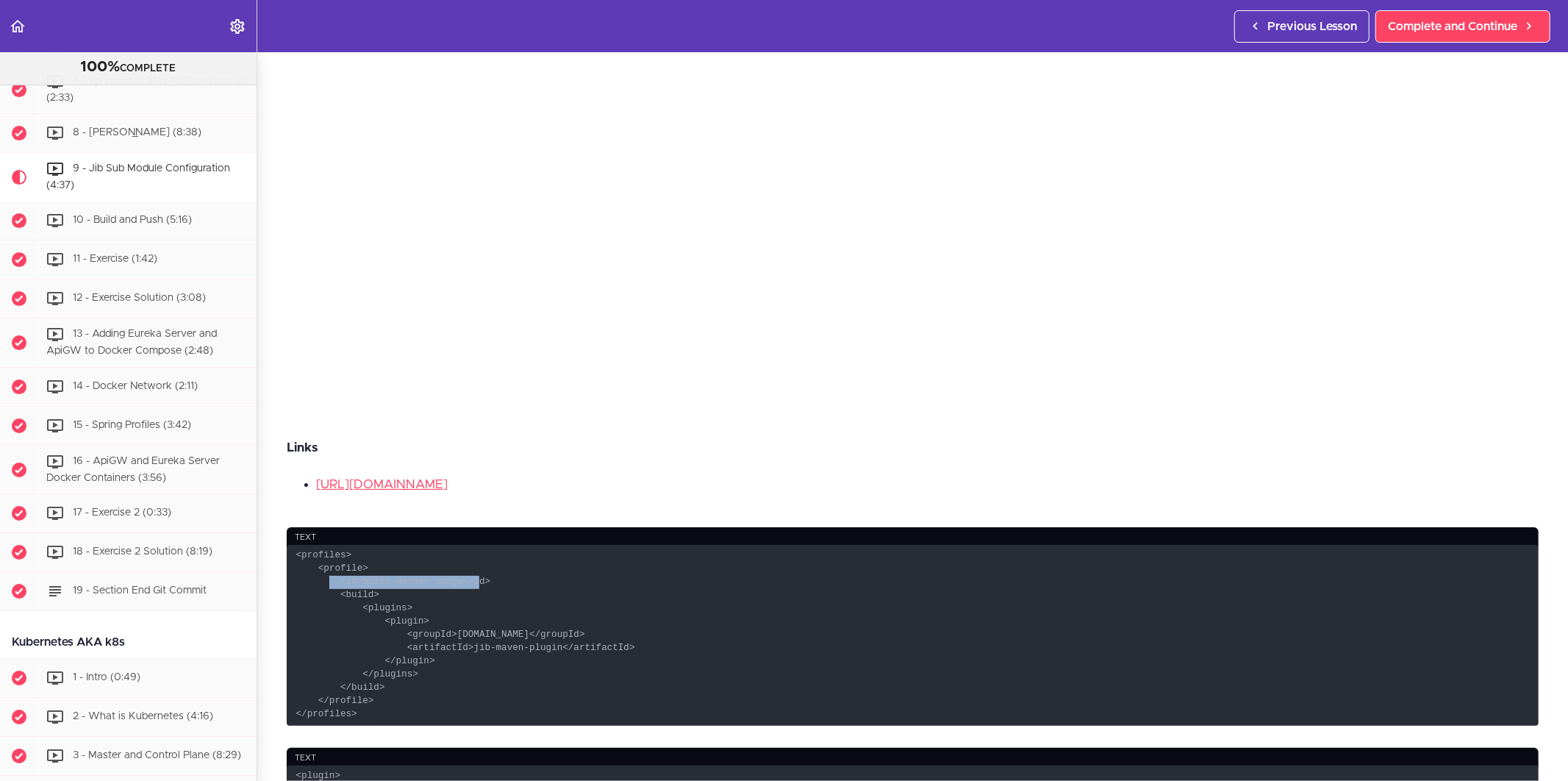
drag, startPoint x: 328, startPoint y: 576, endPoint x: 465, endPoint y: 570, distance: 137.1
click at [465, 570] on code "<profiles> <profile> <id>build-docker-image</id> <build> <plugins> <plugin> <gr…" at bounding box center [913, 635] width 1252 height 181
click at [593, 570] on code "<profiles> <profile> <id>build-docker-image</id> <build> <plugins> <plugin> <gr…" at bounding box center [913, 635] width 1252 height 181
drag, startPoint x: 291, startPoint y: 547, endPoint x: 366, endPoint y: 714, distance: 183.1
click at [366, 714] on code "<profiles> <profile> <id>build-docker-image</id> <build> <plugins> <plugin> <gr…" at bounding box center [913, 635] width 1252 height 181
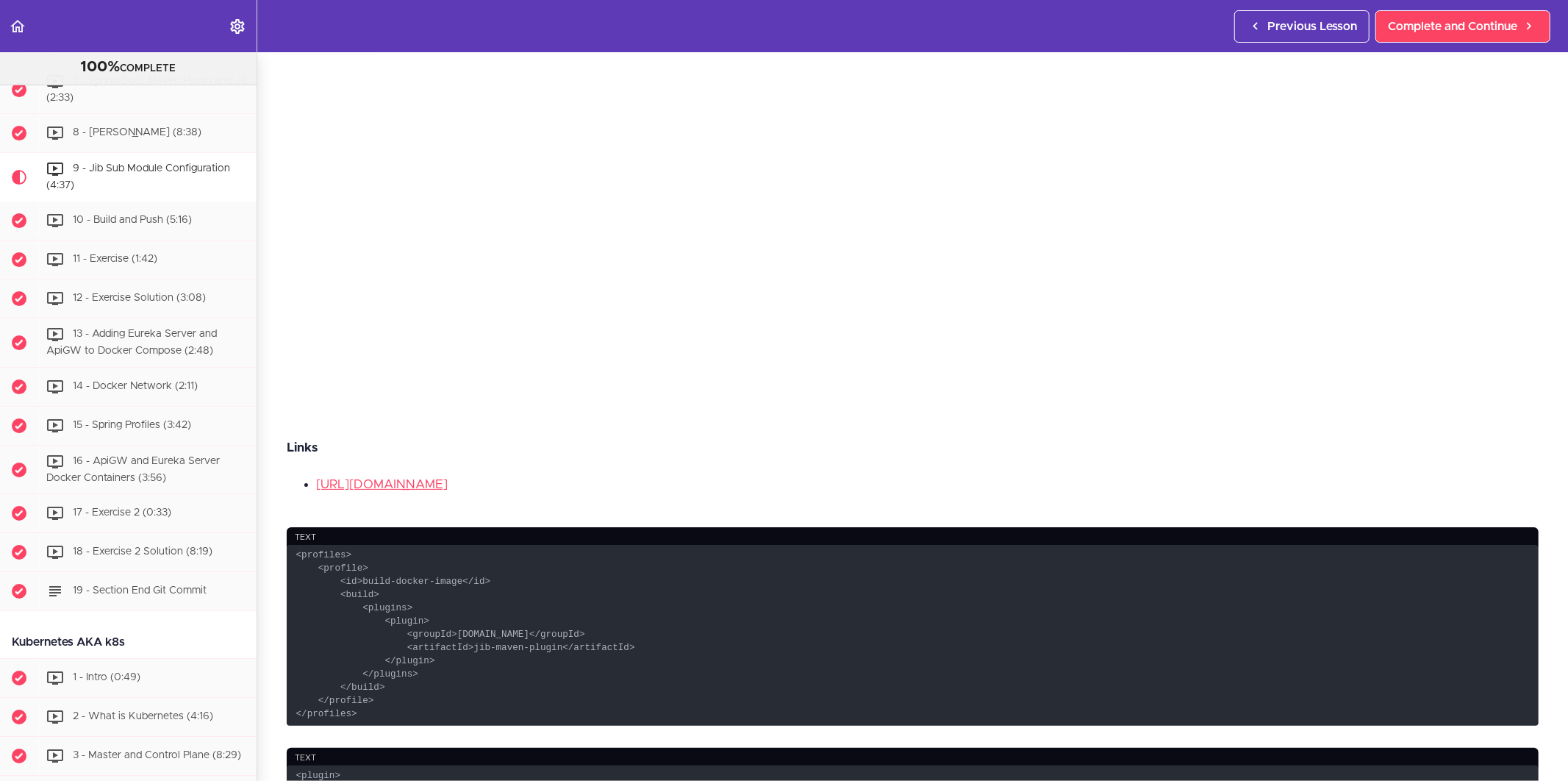
copy code "<profiles> <profile> <id>build-docker-image</id> <build> <plugins> <plugin> <gr…"
click at [732, 620] on code "<profiles> <profile> <id>build-docker-image</id> <build> <plugins> <plugin> <gr…" at bounding box center [913, 635] width 1252 height 181
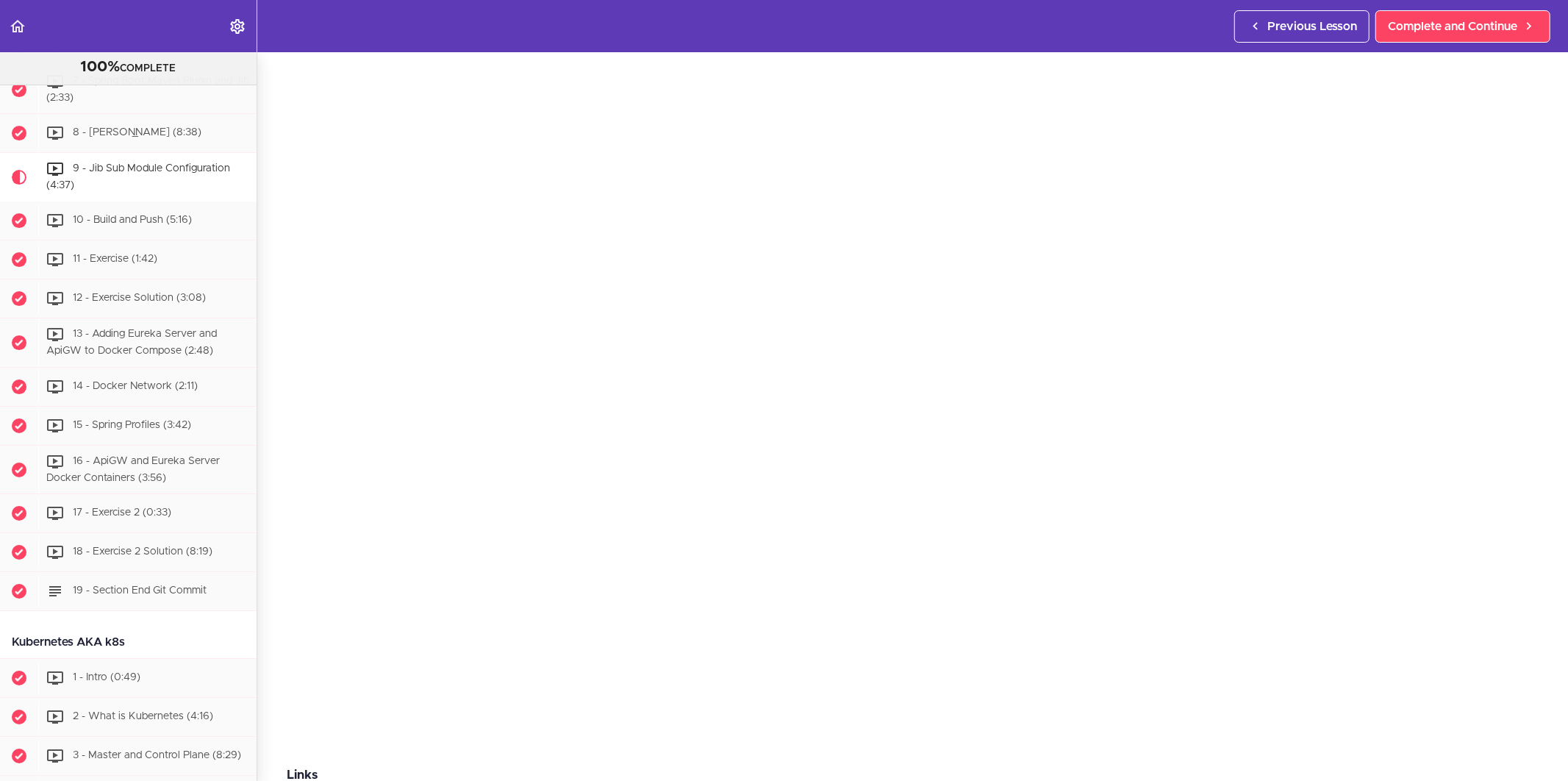
scroll to position [82, 0]
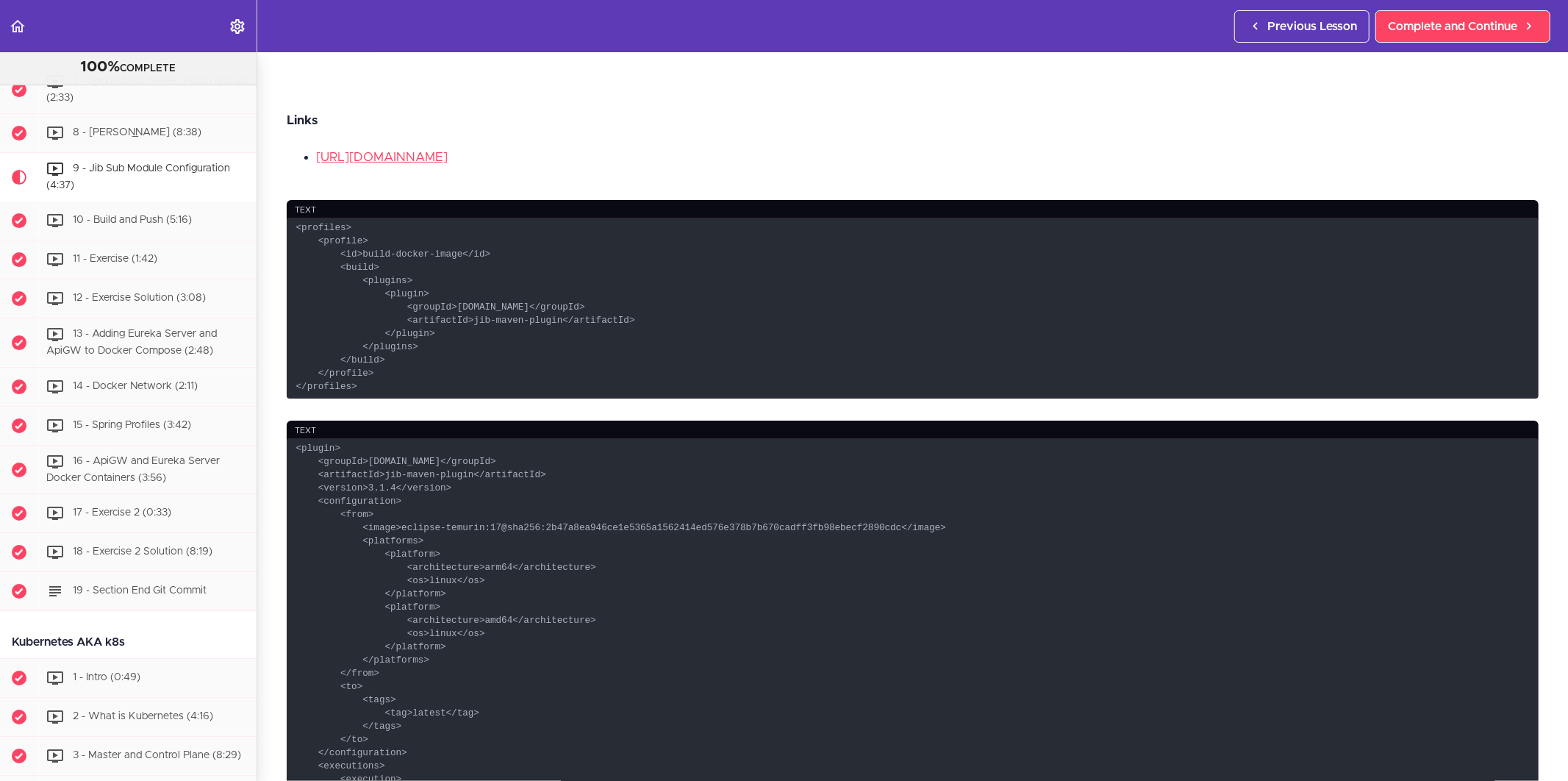
click at [481, 363] on code "<profiles> <profile> <id>build-docker-image</id> <build> <plugins> <plugin> <gr…" at bounding box center [913, 308] width 1252 height 181
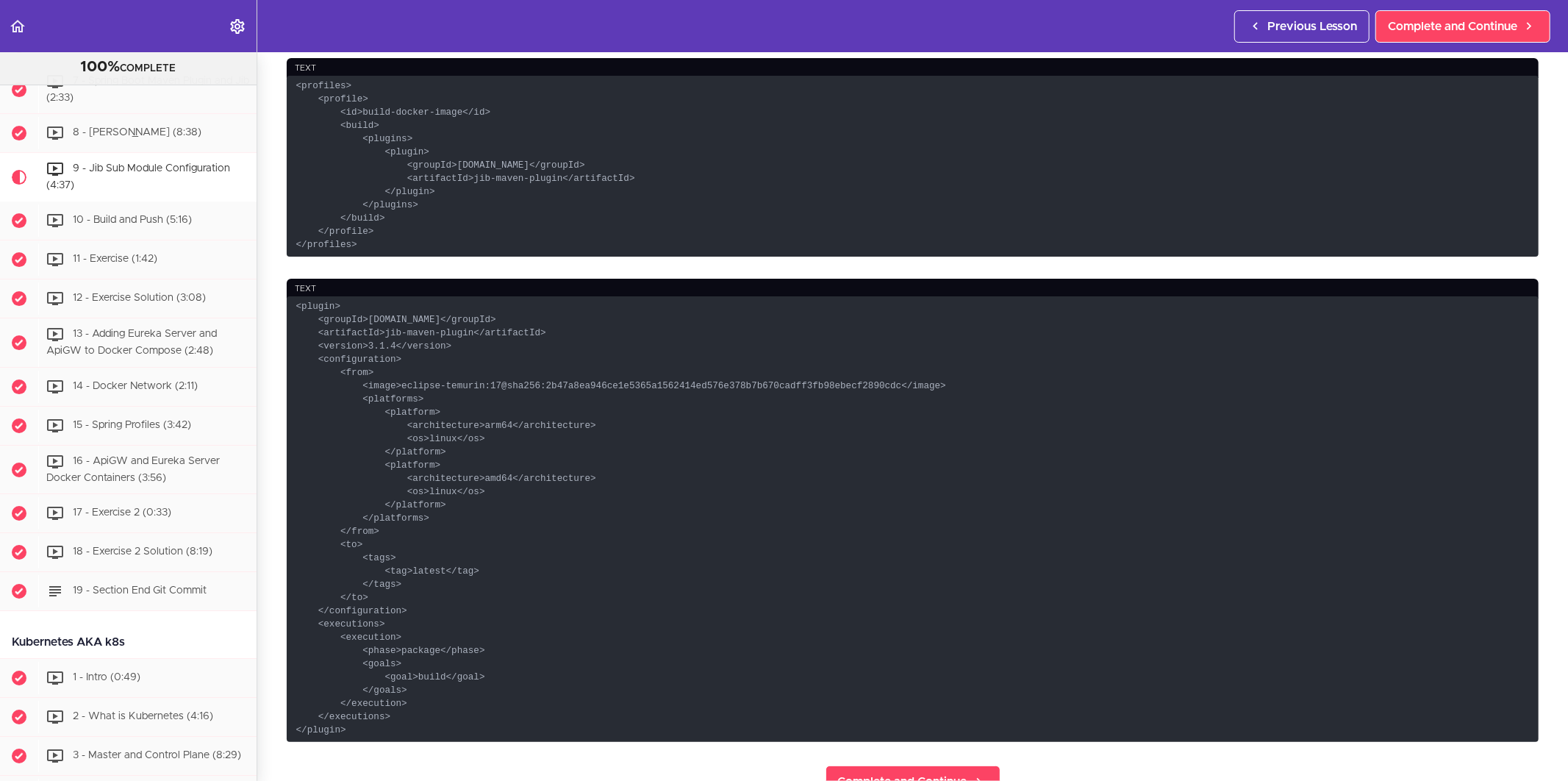
scroll to position [899, 0]
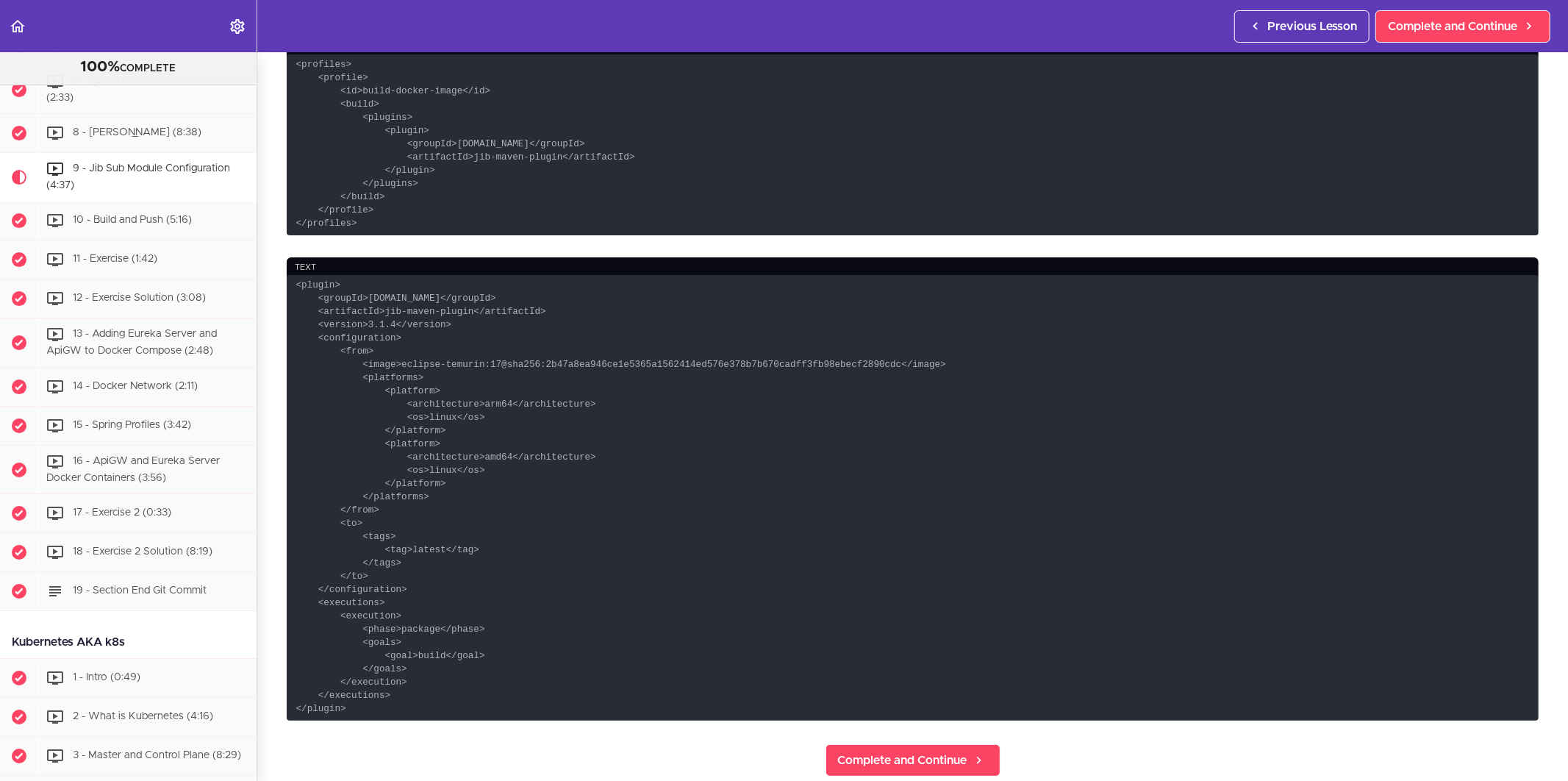
click at [419, 336] on code "<plugin> <groupId>[DOMAIN_NAME]</groupId> <artifactId>jib-maven-plugin</artifac…" at bounding box center [913, 498] width 1252 height 445
click at [452, 483] on code "<plugin> <groupId>[DOMAIN_NAME]</groupId> <artifactId>jib-maven-plugin</artifac…" at bounding box center [913, 498] width 1252 height 445
click at [481, 410] on code "<plugin> <groupId>[DOMAIN_NAME]</groupId> <artifactId>jib-maven-plugin</artifac…" at bounding box center [913, 498] width 1252 height 445
drag, startPoint x: 375, startPoint y: 387, endPoint x: 429, endPoint y: 424, distance: 65.5
click at [429, 424] on code "<plugin> <groupId>[DOMAIN_NAME]</groupId> <artifactId>jib-maven-plugin</artifac…" at bounding box center [913, 498] width 1252 height 445
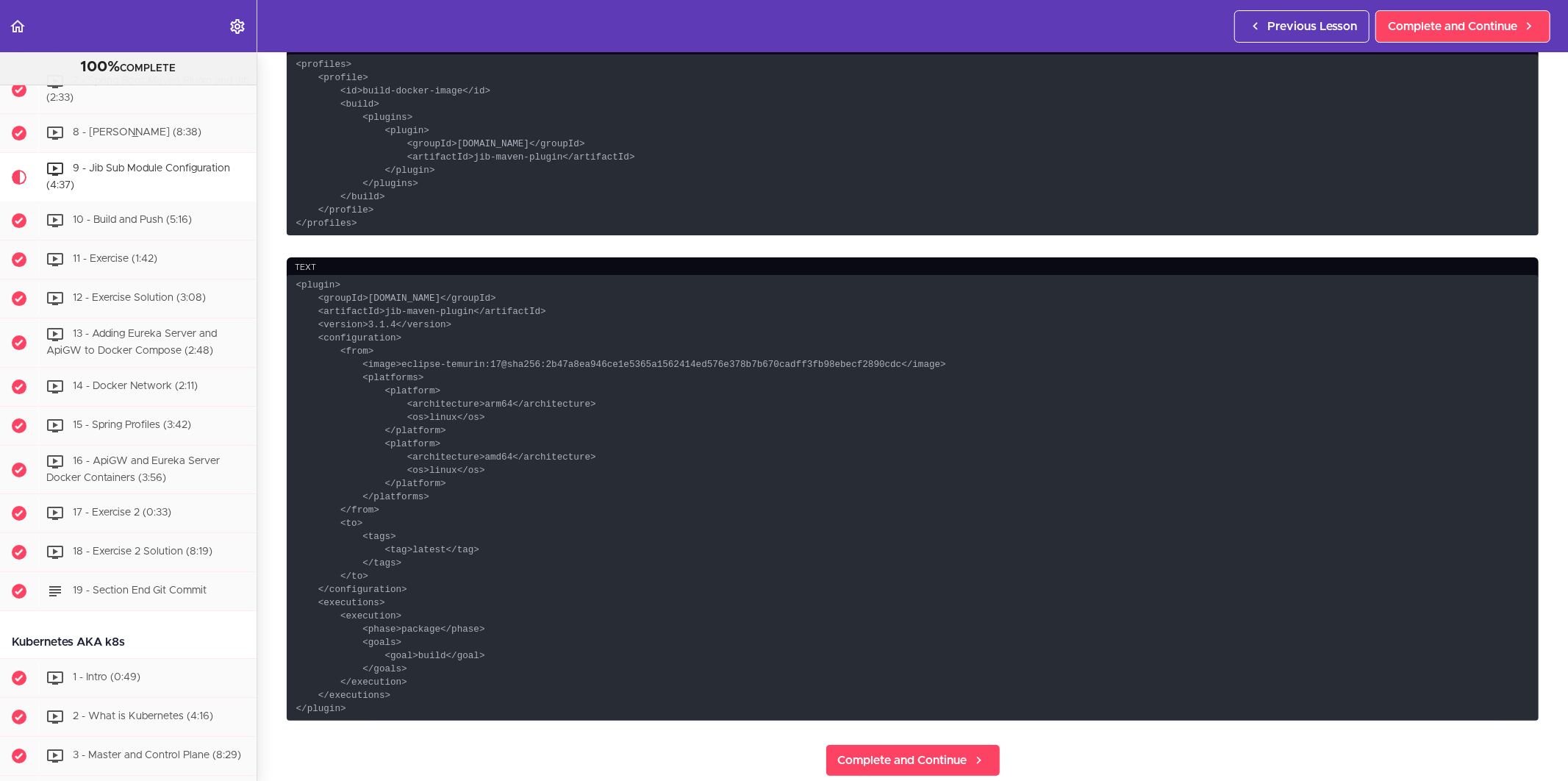
click at [384, 438] on code "<plugin> <groupId>[DOMAIN_NAME]</groupId> <artifactId>jib-maven-plugin</artifac…" at bounding box center [913, 498] width 1252 height 445
drag, startPoint x: 381, startPoint y: 443, endPoint x: 440, endPoint y: 479, distance: 69.1
click at [440, 479] on code "<plugin> <groupId>[DOMAIN_NAME]</groupId> <artifactId>jib-maven-plugin</artifac…" at bounding box center [913, 498] width 1252 height 445
copy code "<platform> <architecture>amd64</architecture> <os>linux</os> </platform>"
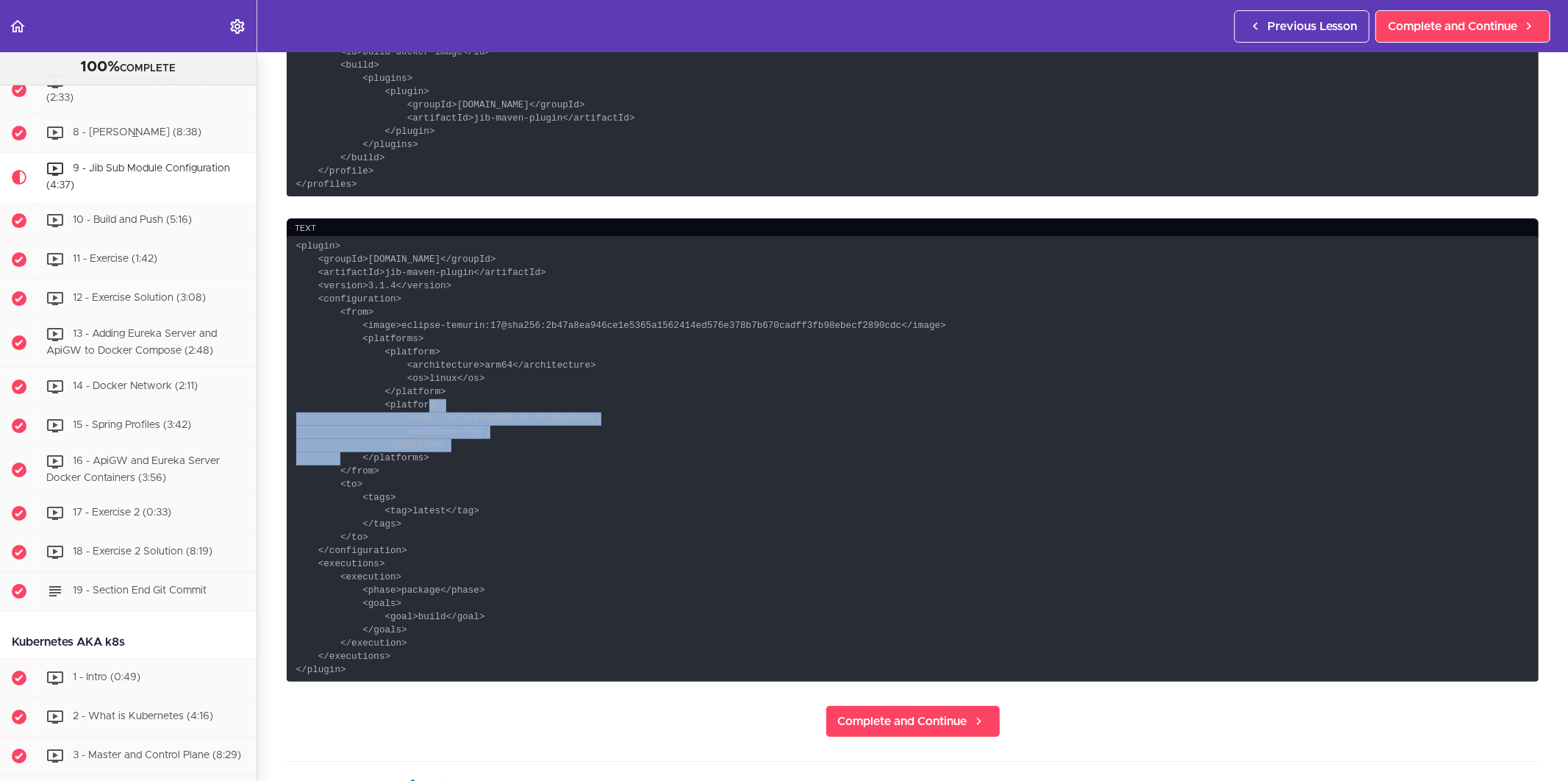
scroll to position [1062, 0]
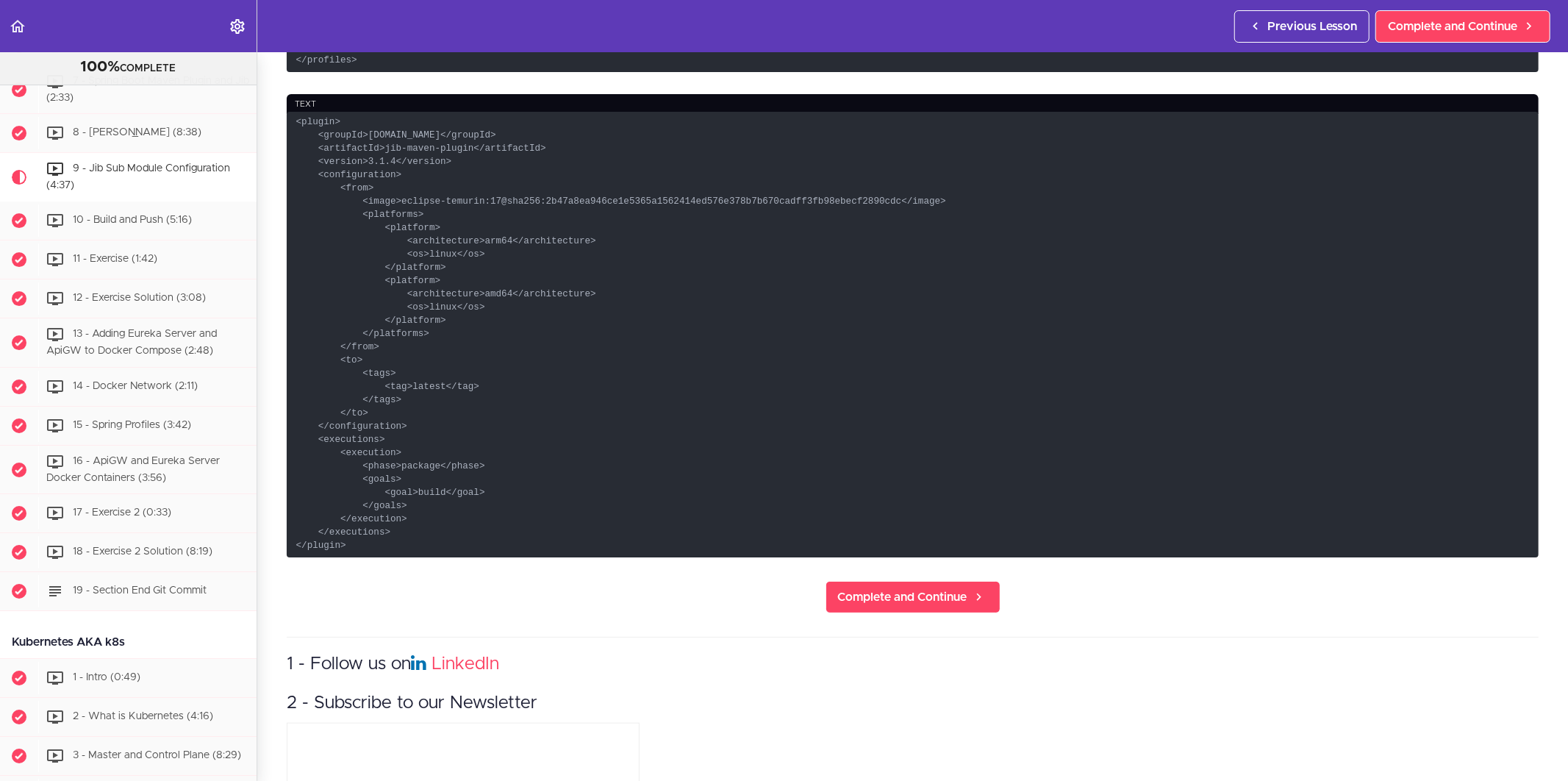
click at [497, 467] on code "<plugin> <groupId>[DOMAIN_NAME]</groupId> <artifactId>jib-maven-plugin</artifac…" at bounding box center [913, 335] width 1252 height 445
drag, startPoint x: 294, startPoint y: 115, endPoint x: 390, endPoint y: 546, distance: 441.6
click at [390, 546] on code "<plugin> <groupId>[DOMAIN_NAME]</groupId> <artifactId>jib-maven-plugin</artifac…" at bounding box center [913, 335] width 1252 height 445
copy code "<plugin> <groupId>[DOMAIN_NAME]</groupId> <artifactId>jib-maven-plugin</artifac…"
click at [604, 457] on code "<plugin> <groupId>[DOMAIN_NAME]</groupId> <artifactId>jib-maven-plugin</artifac…" at bounding box center [913, 335] width 1252 height 445
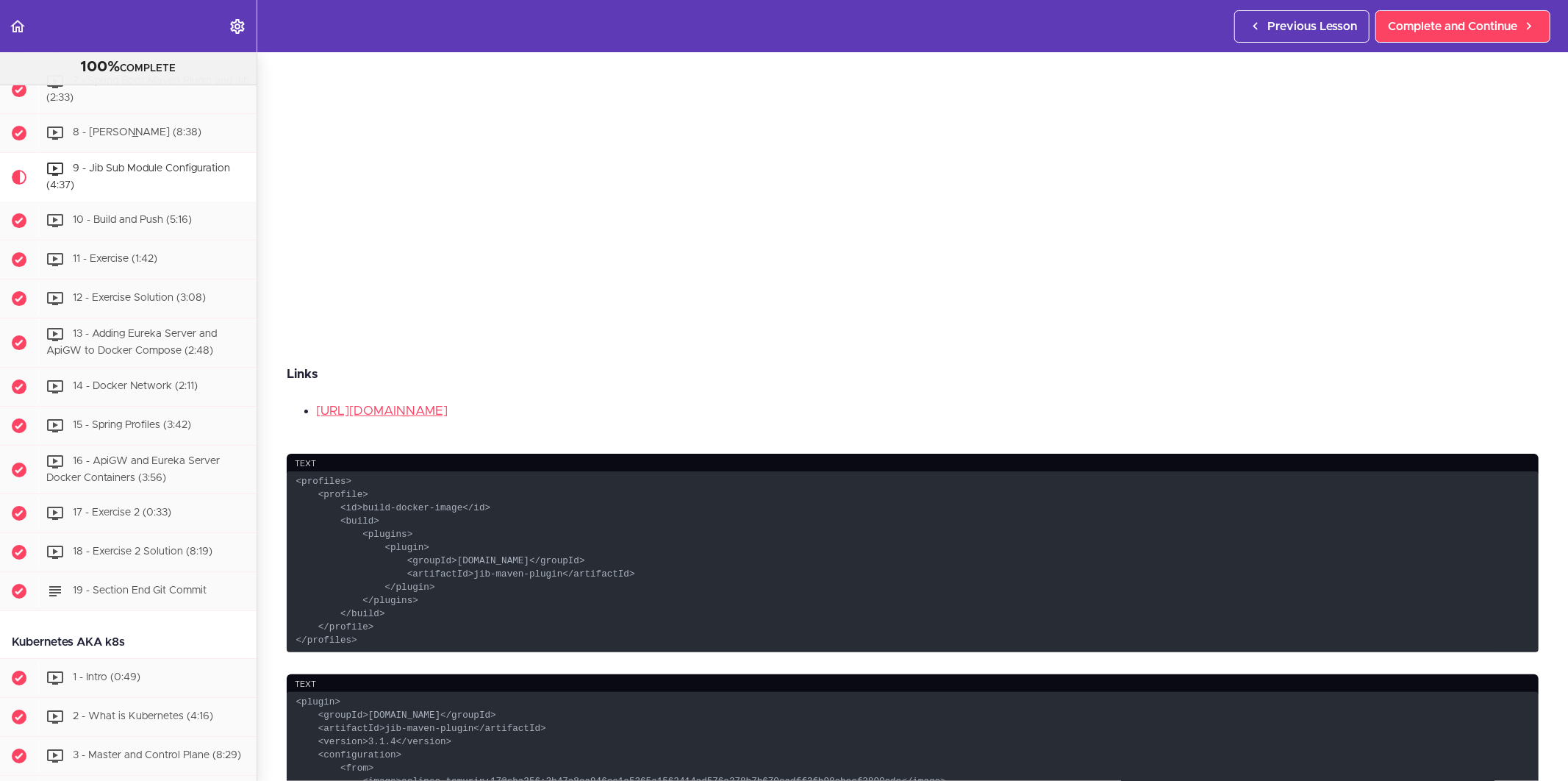
scroll to position [490, 0]
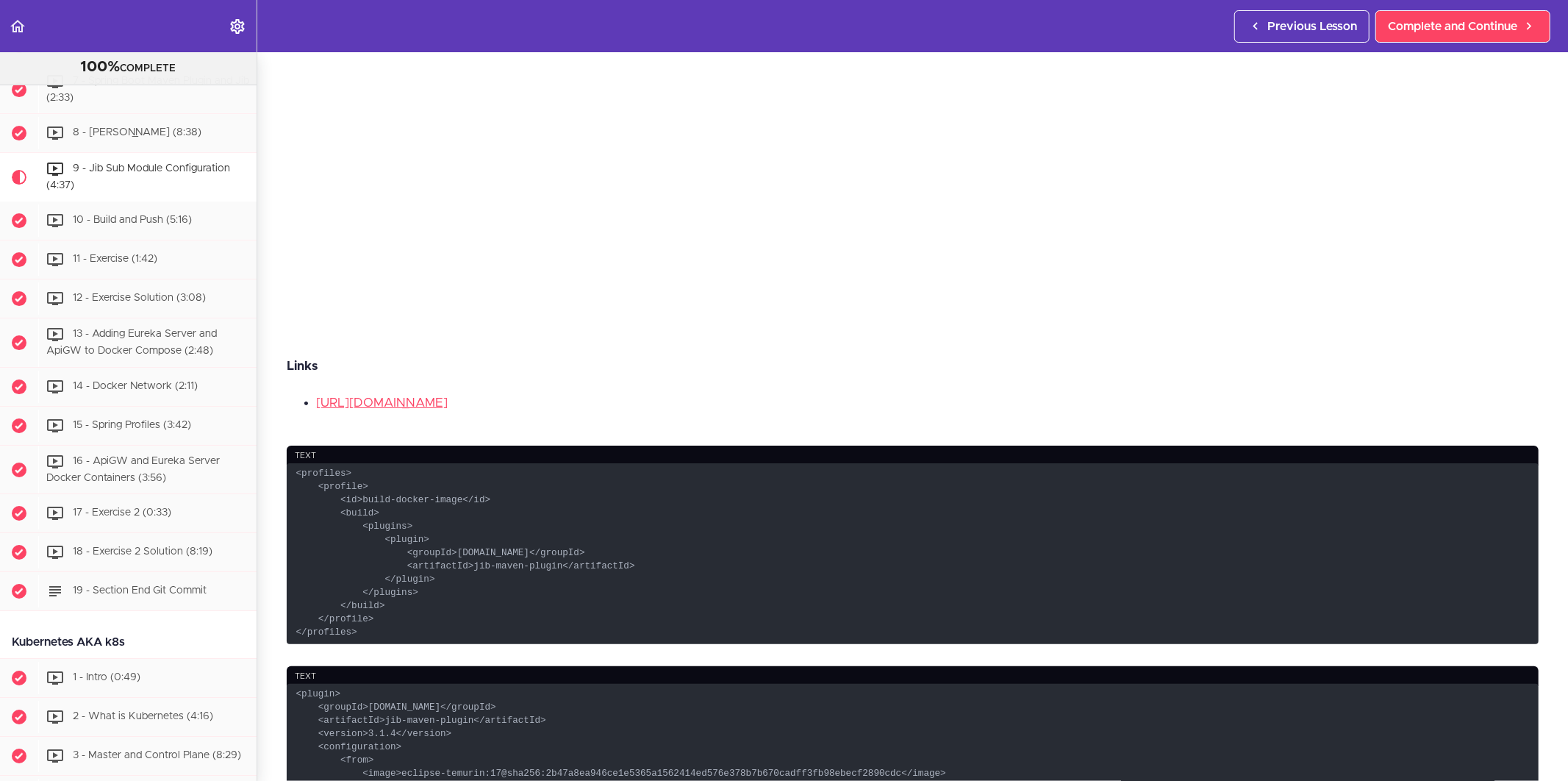
click at [433, 569] on code "<profiles> <profile> <id>build-docker-image</id> <build> <plugins> <plugin> <gr…" at bounding box center [913, 553] width 1252 height 181
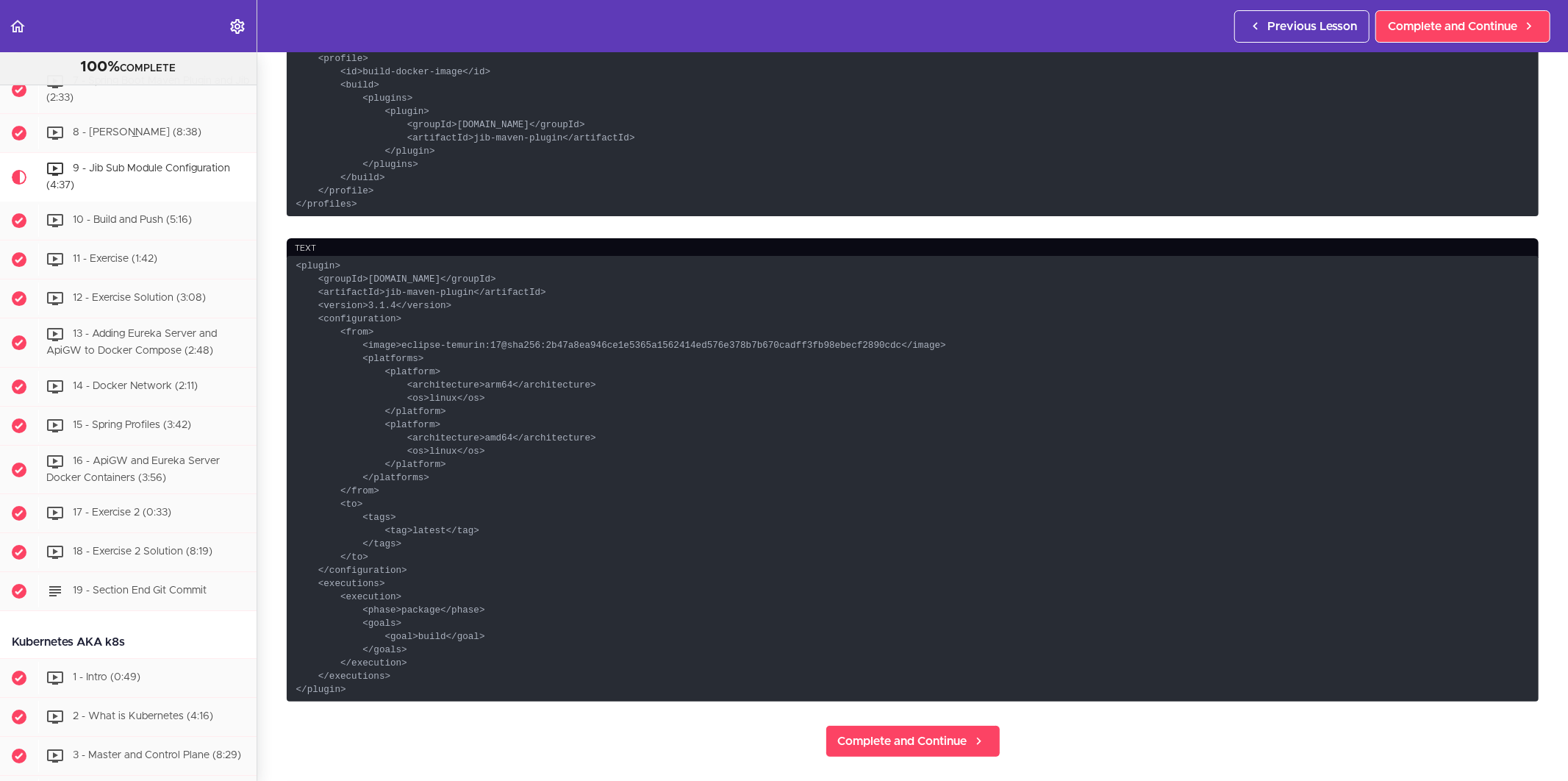
scroll to position [980, 0]
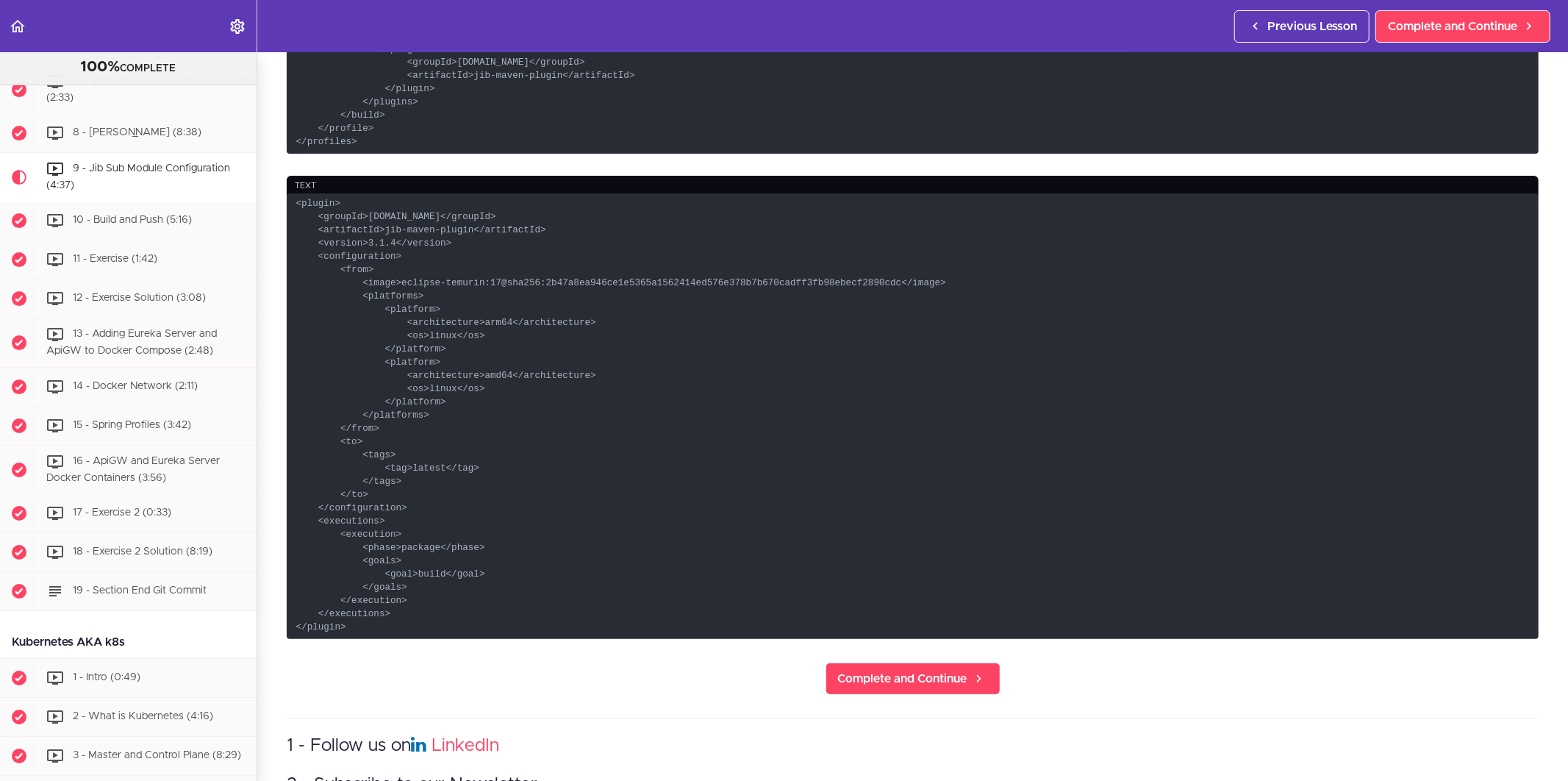
click at [400, 551] on code "<plugin> <groupId>[DOMAIN_NAME]</groupId> <artifactId>jib-maven-plugin</artifac…" at bounding box center [913, 416] width 1252 height 445
click at [431, 522] on code "<plugin> <groupId>[DOMAIN_NAME]</groupId> <artifactId>jib-maven-plugin</artifac…" at bounding box center [913, 416] width 1252 height 445
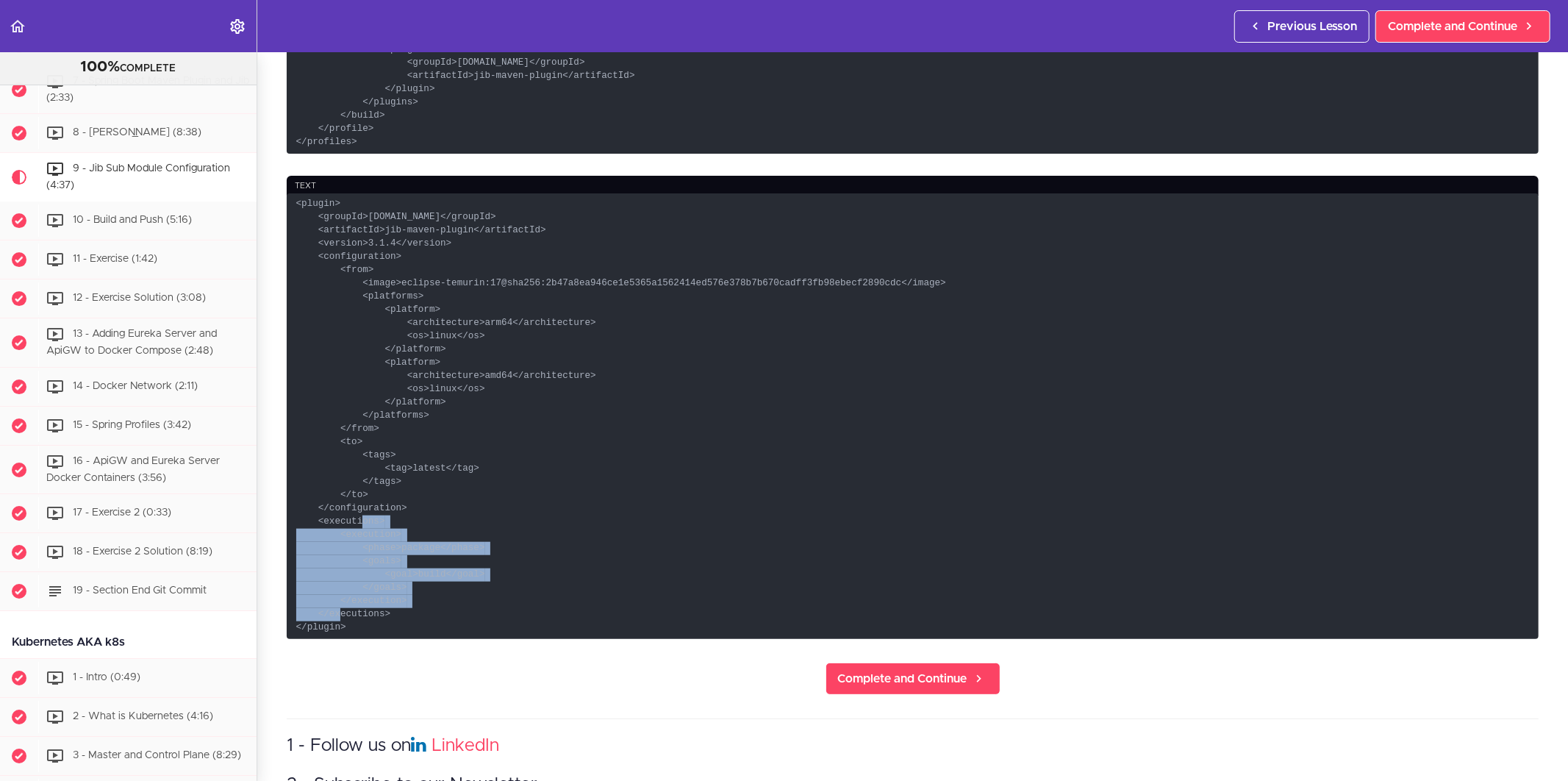
drag, startPoint x: 312, startPoint y: 517, endPoint x: 417, endPoint y: 594, distance: 130.2
click at [417, 594] on code "<plugin> <groupId>[DOMAIN_NAME]</groupId> <artifactId>jib-maven-plugin</artifac…" at bounding box center [913, 416] width 1252 height 445
copy code "<executions> <execution> <phase>package</phase> <goals> <goal>build</goal> </go…"
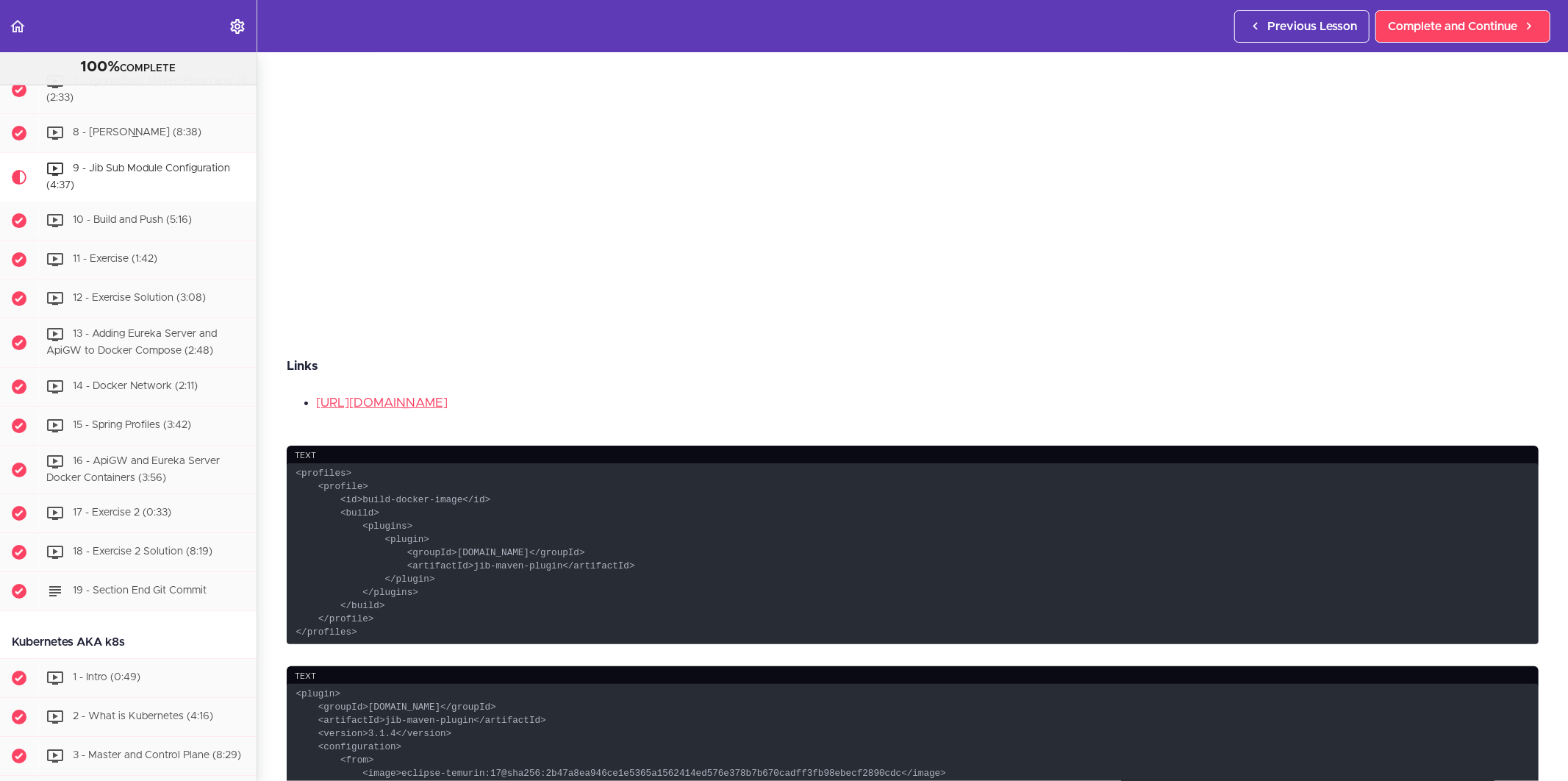
click at [888, 328] on section "Microservices and Distributed Systems 100% COMPLETE Getting Started 1 - Few Wor…" at bounding box center [784, 417] width 1568 height 729
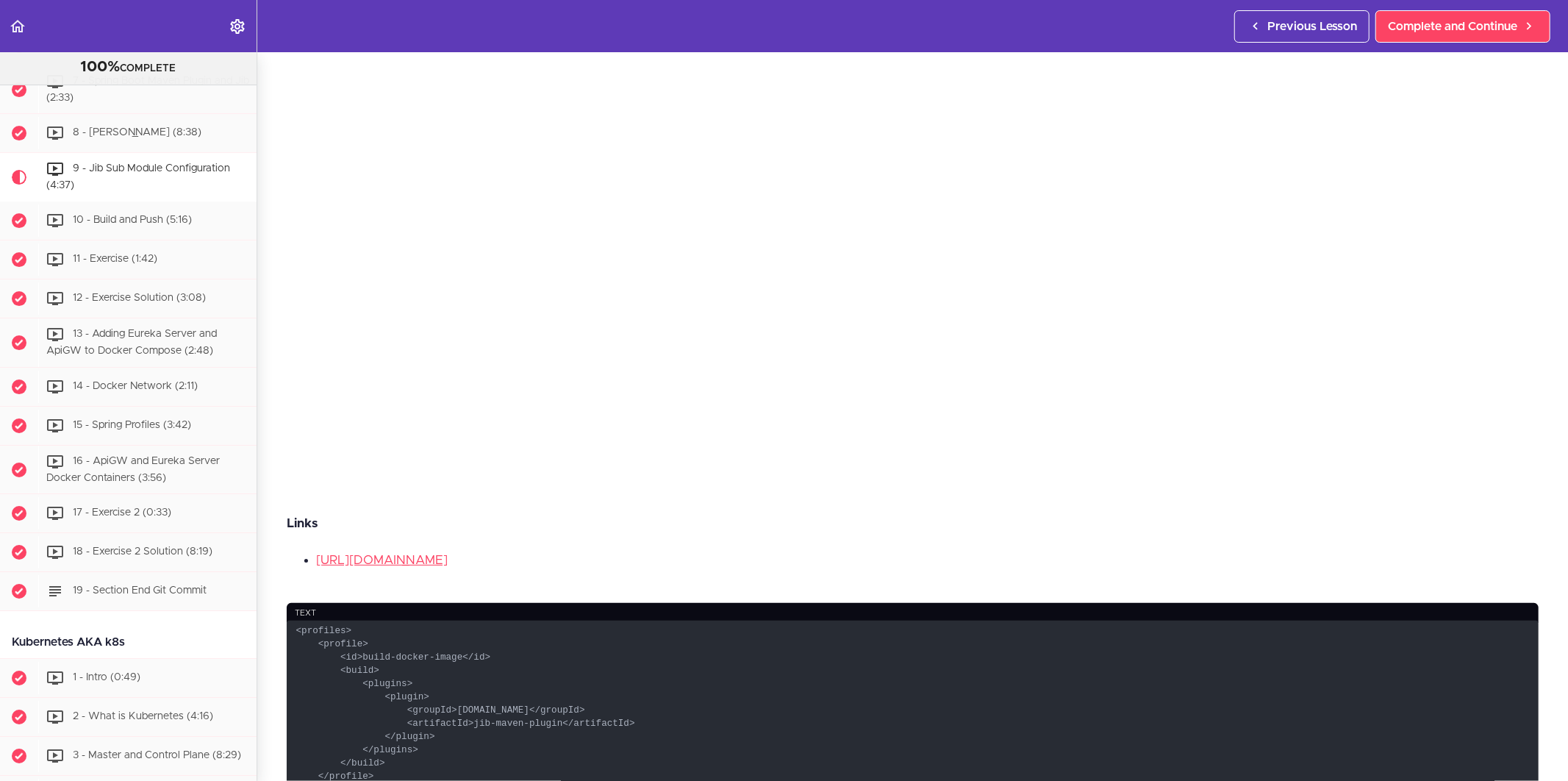
scroll to position [0, 0]
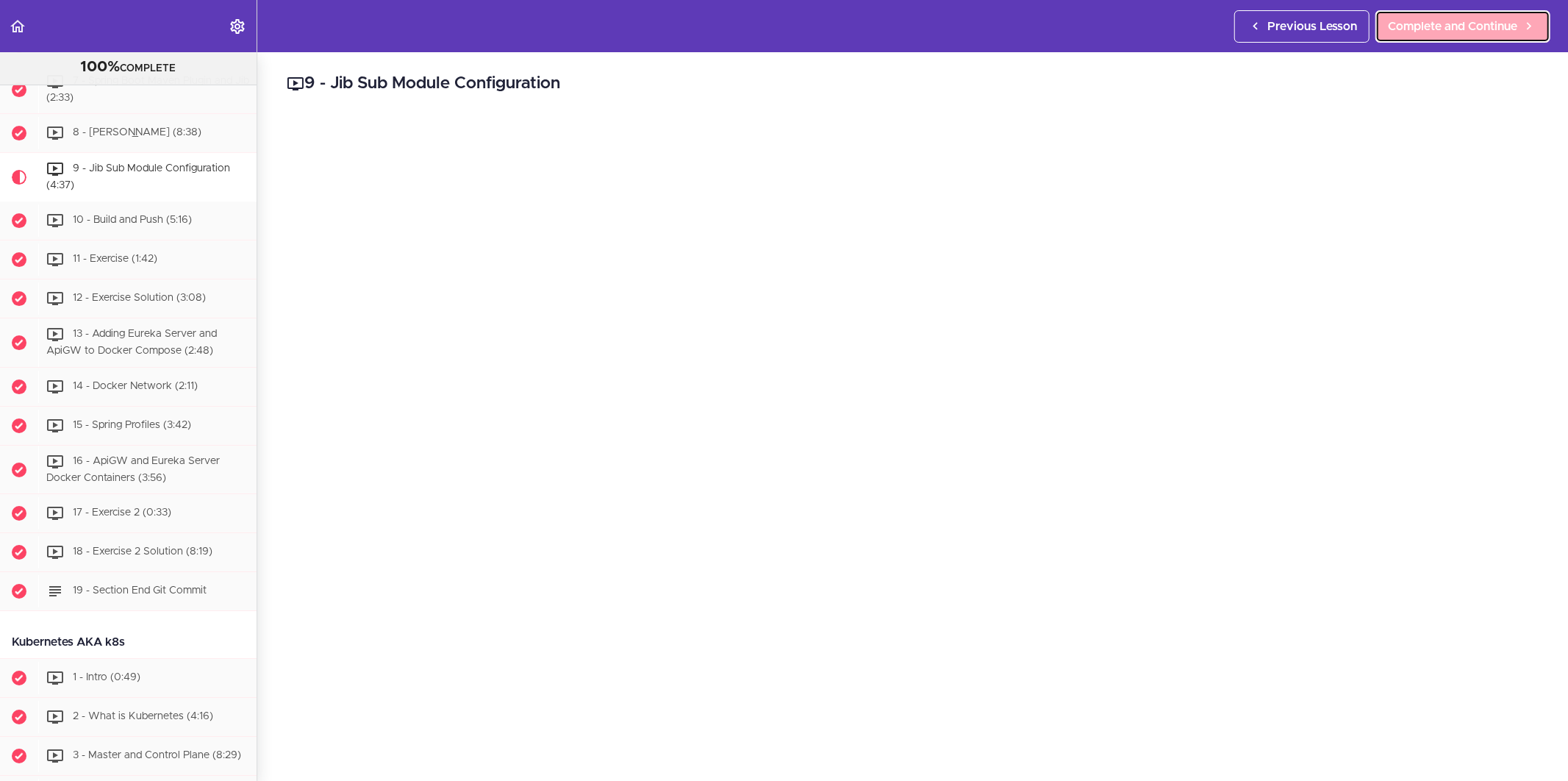
click at [1438, 31] on span "Complete and Continue" at bounding box center [1452, 26] width 130 height 17
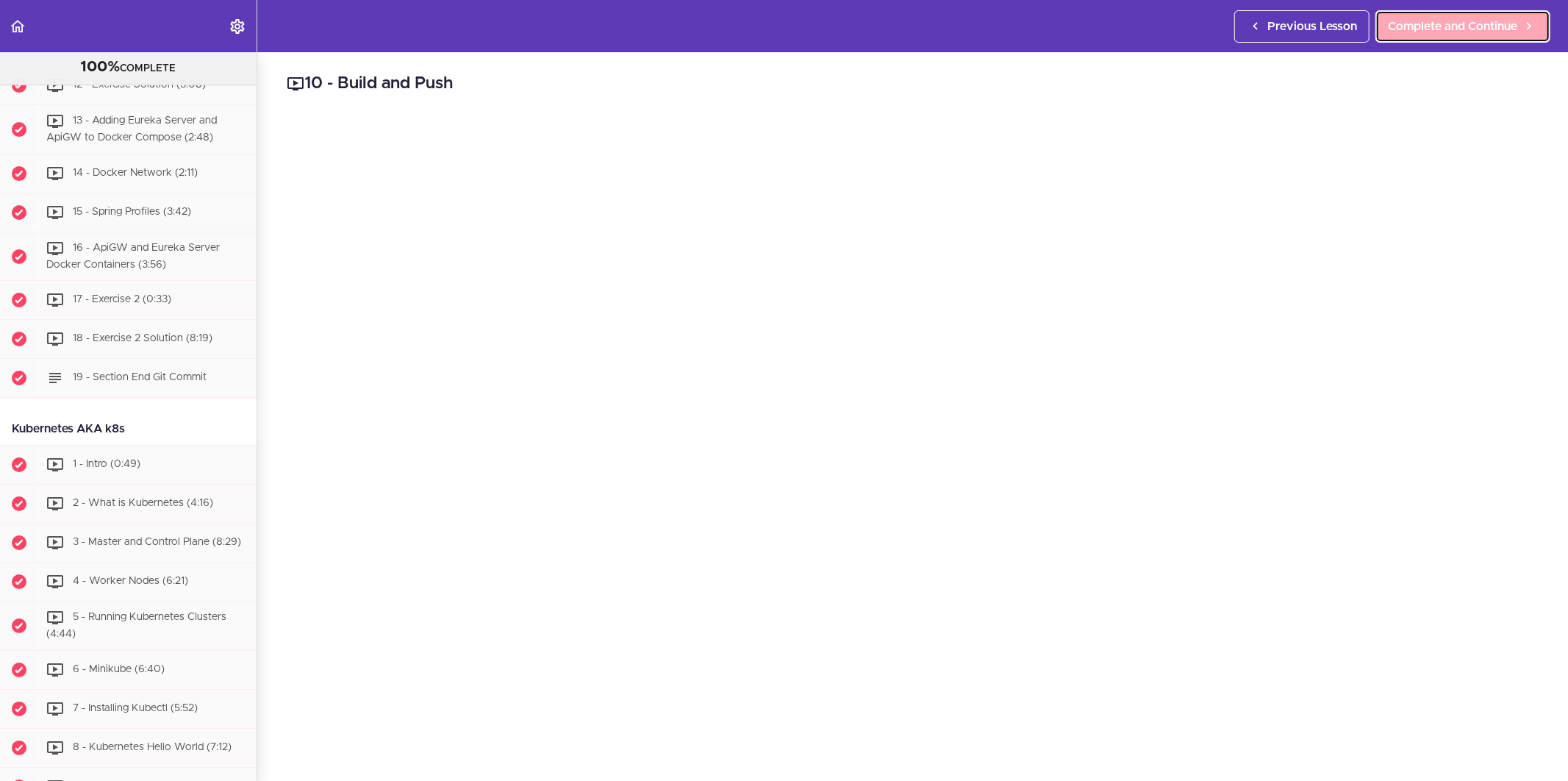
click at [1405, 26] on span "Complete and Continue" at bounding box center [1452, 26] width 130 height 17
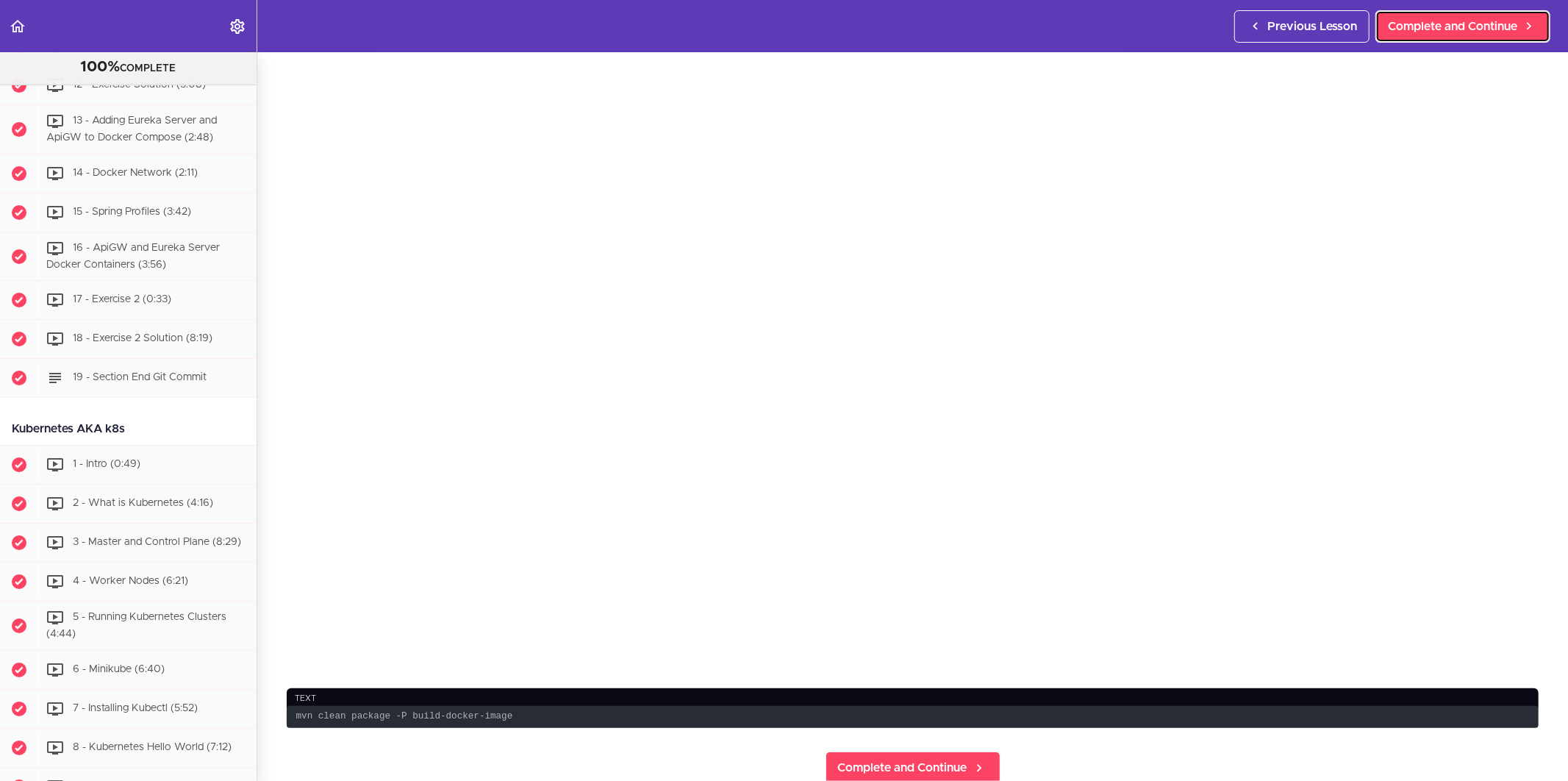
scroll to position [163, 0]
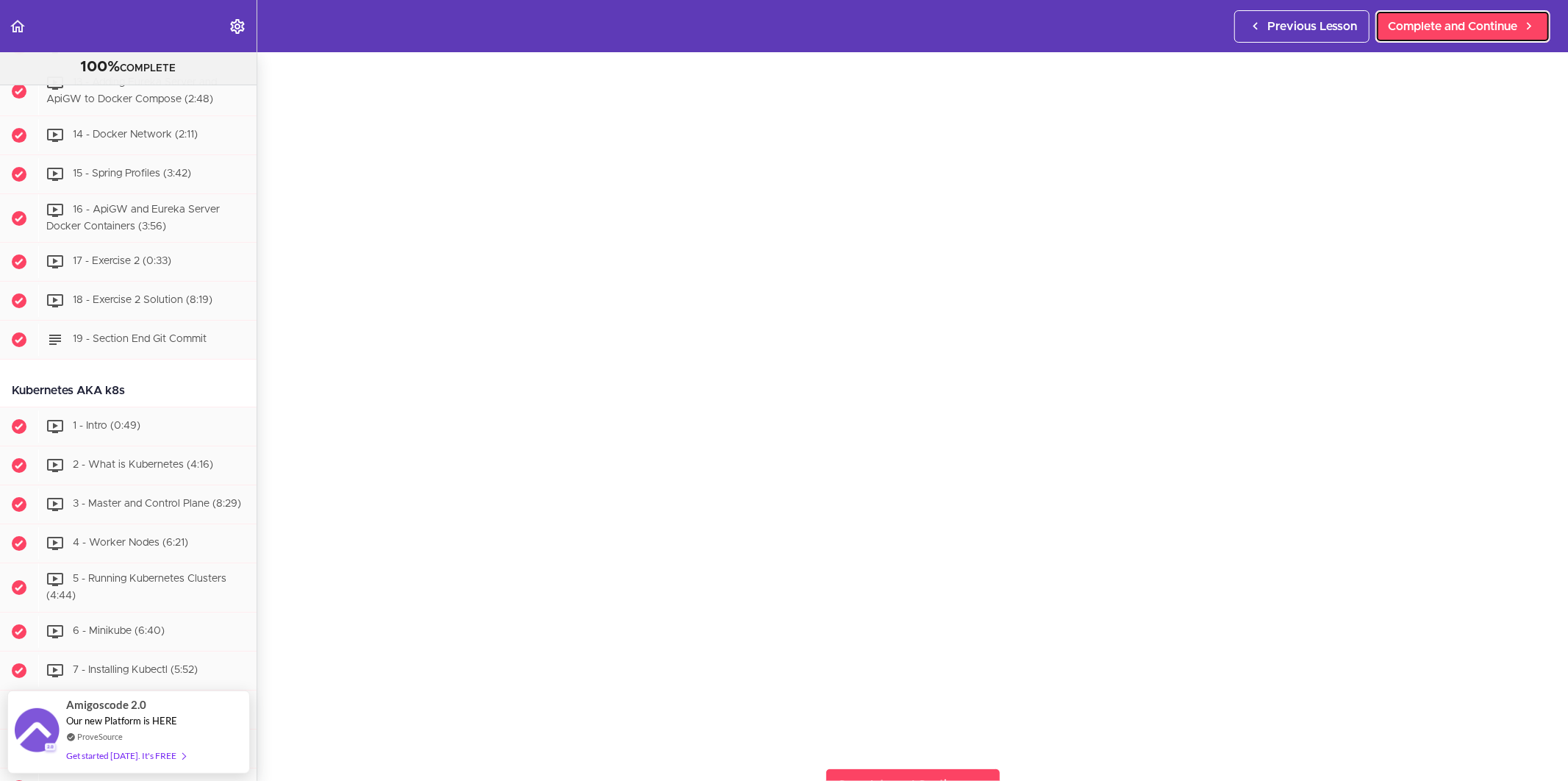
scroll to position [82, 0]
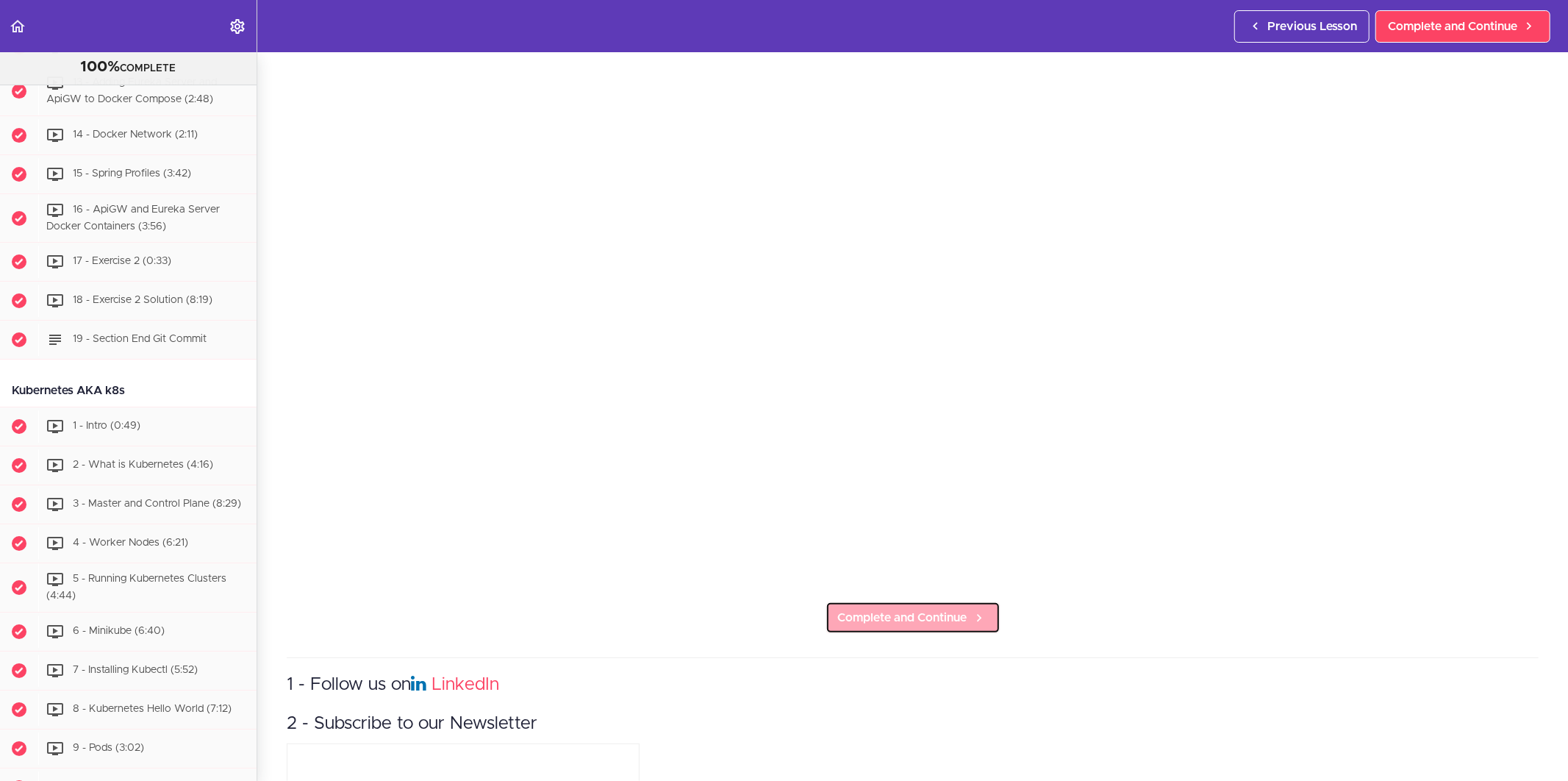
click at [945, 608] on span "Complete and Continue" at bounding box center [902, 617] width 130 height 17
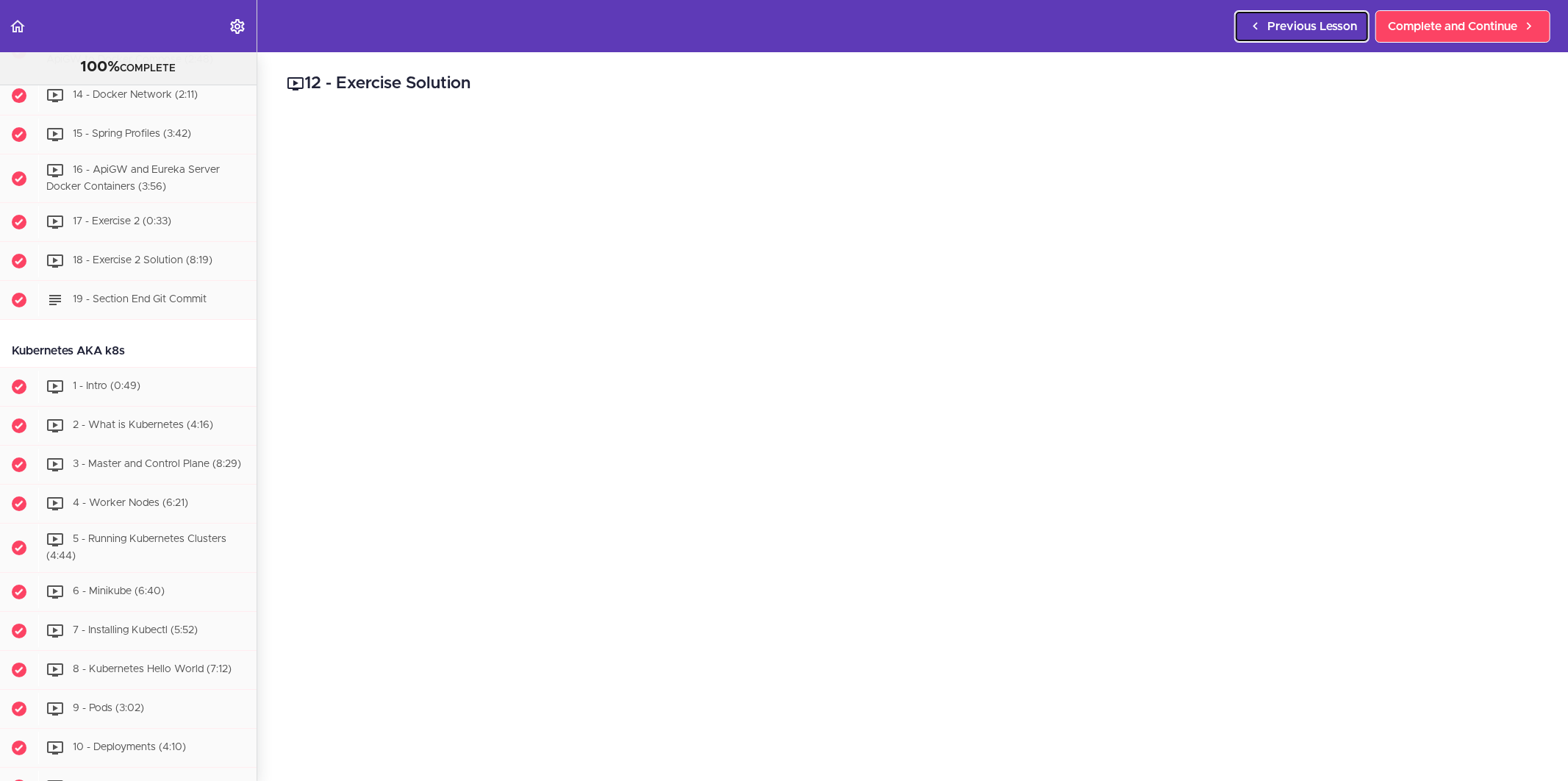
click at [1262, 33] on link "Previous Lesson" at bounding box center [1302, 26] width 135 height 33
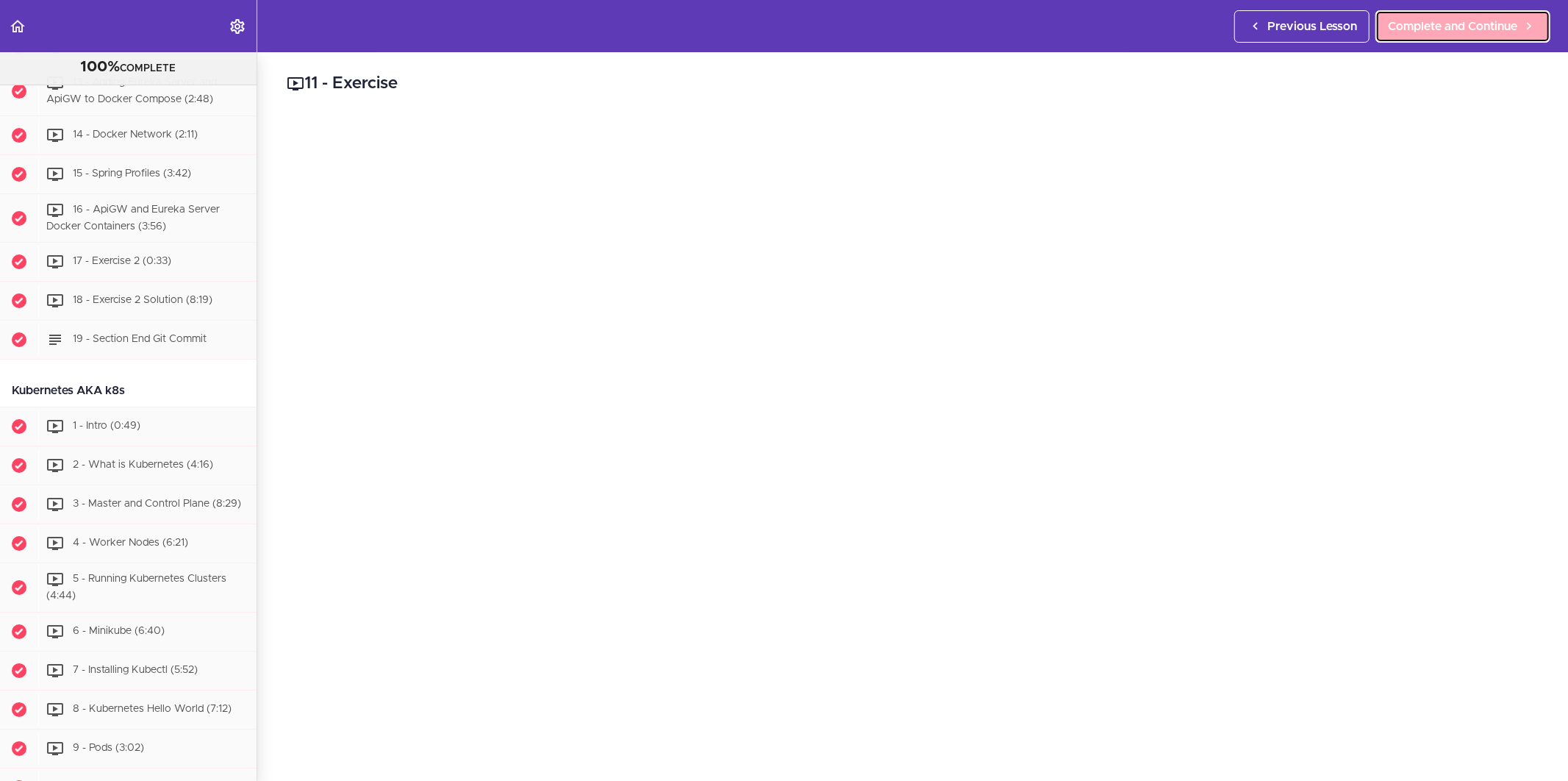
click at [1465, 18] on span "Complete and Continue" at bounding box center [1452, 26] width 130 height 17
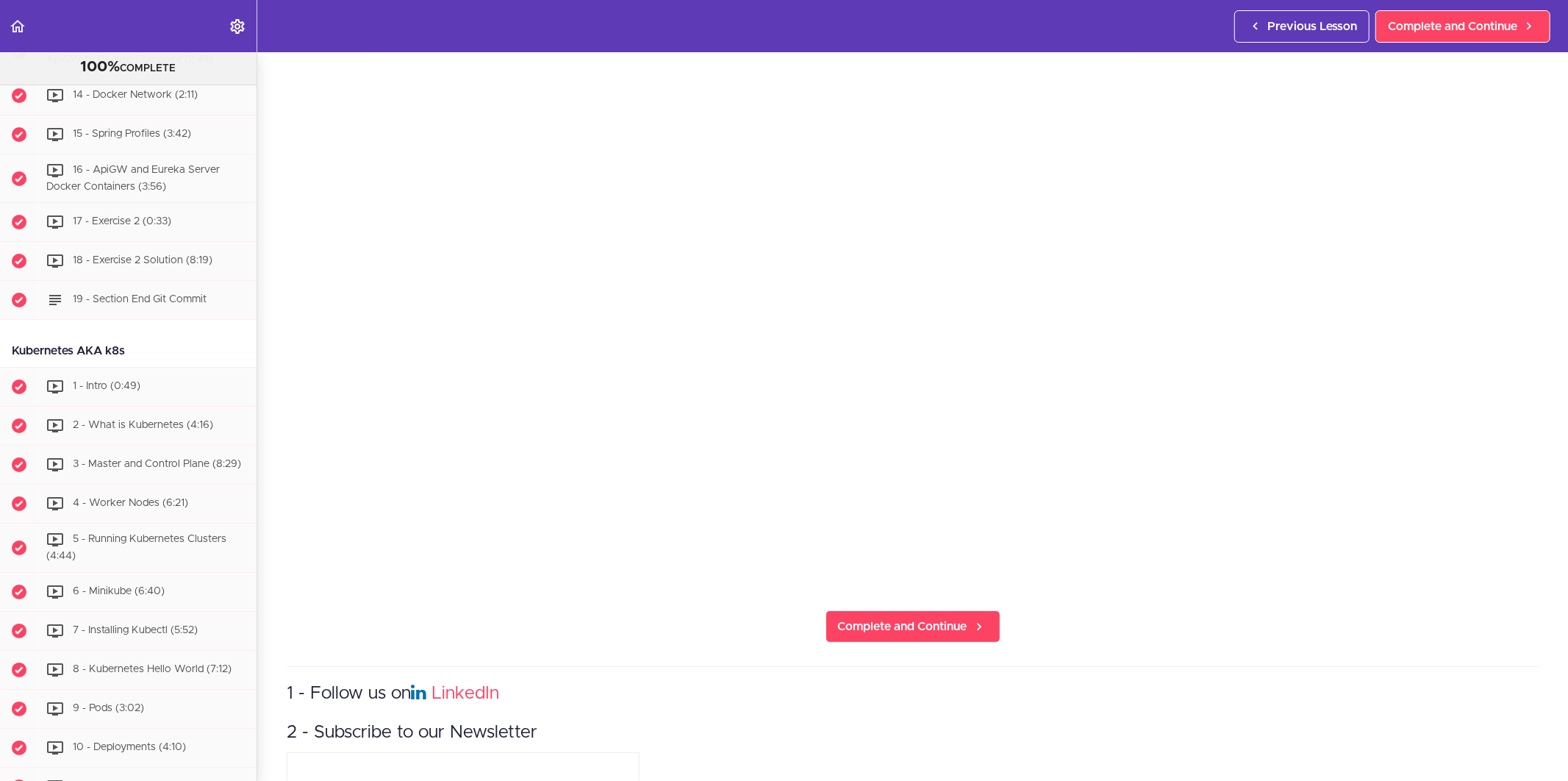
scroll to position [245, 0]
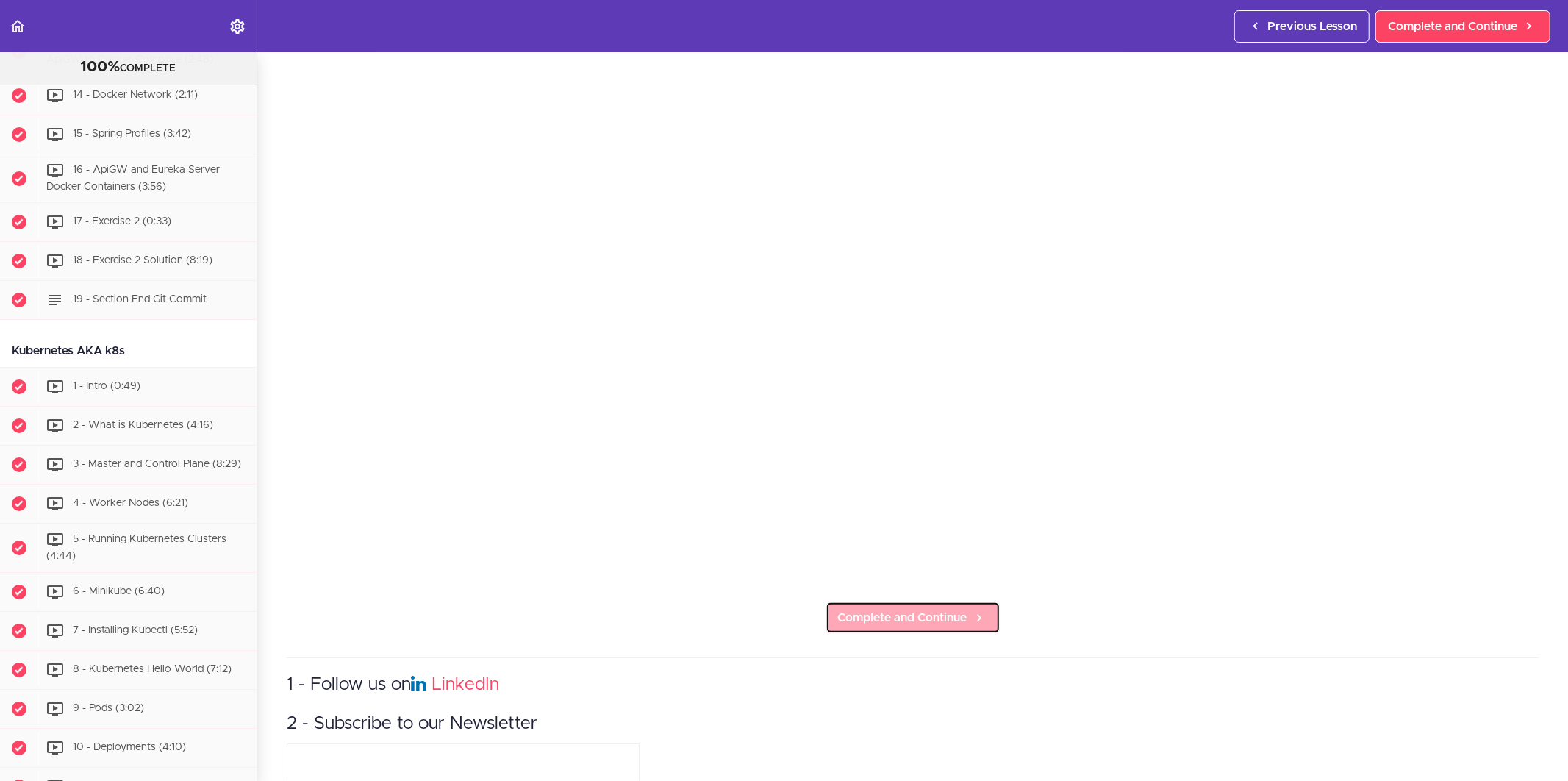
click at [905, 608] on span "Complete and Continue" at bounding box center [902, 617] width 130 height 17
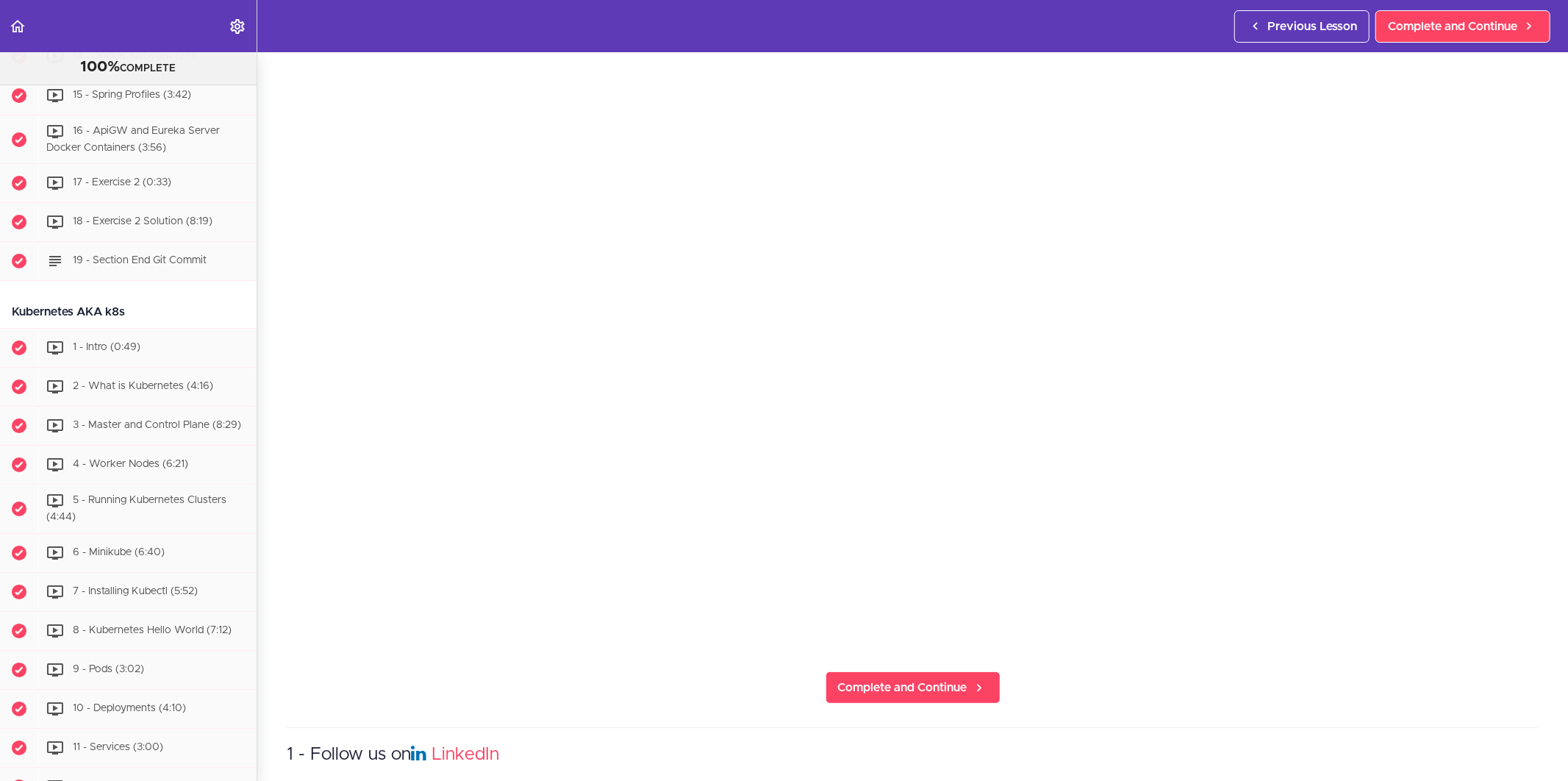
scroll to position [468, 0]
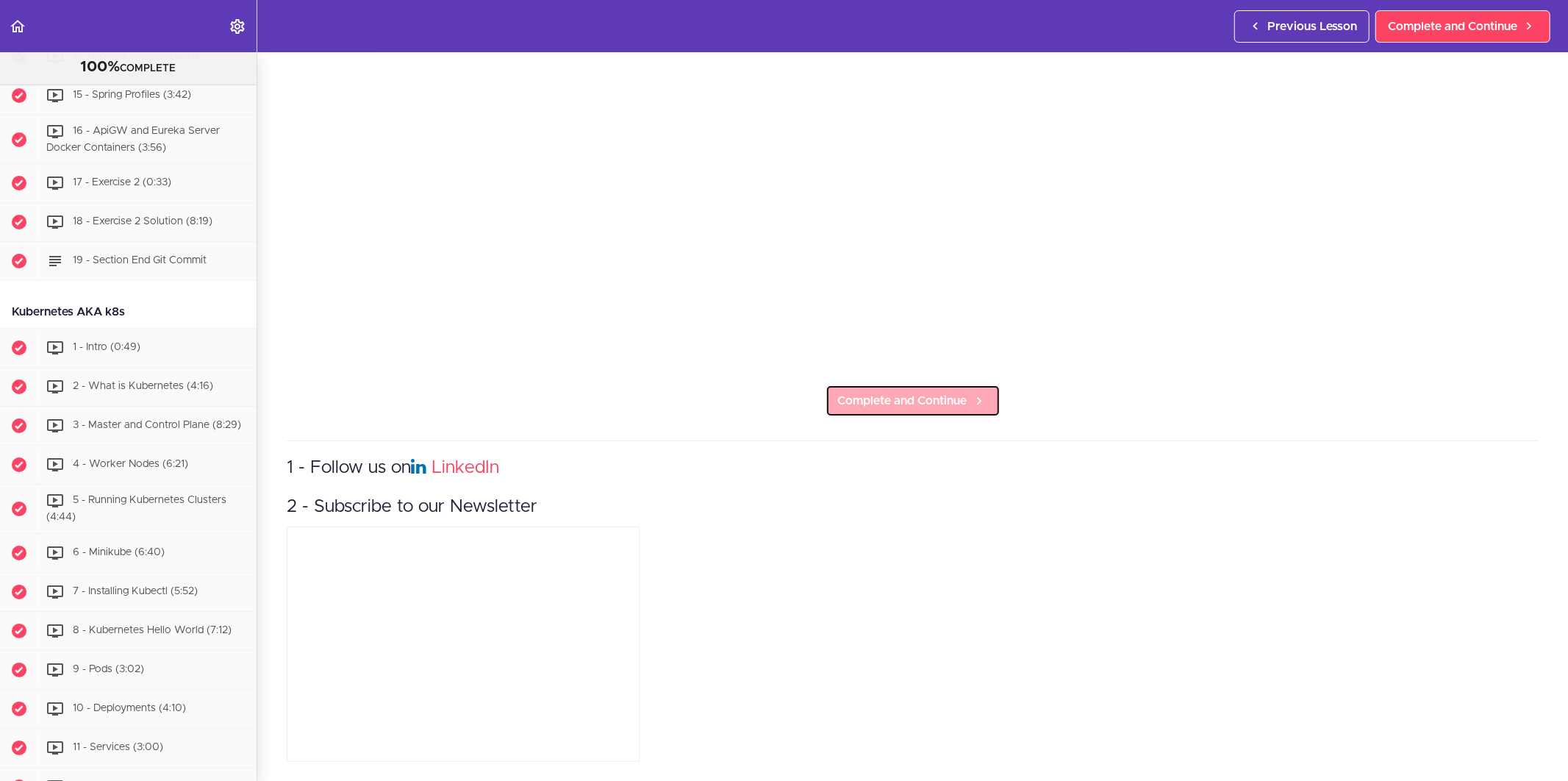
click at [920, 399] on link "Complete and Continue" at bounding box center [913, 401] width 175 height 33
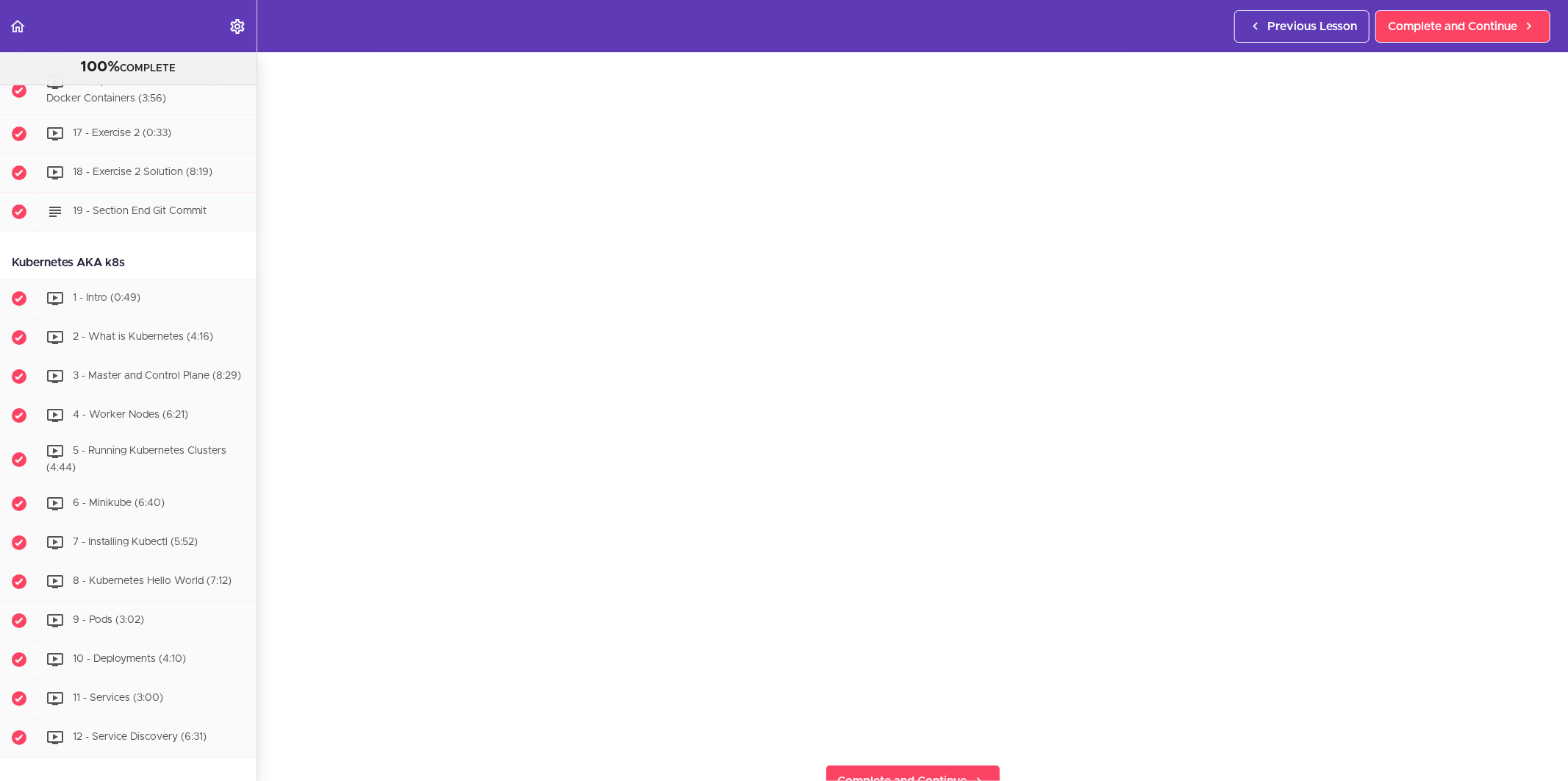
scroll to position [326, 0]
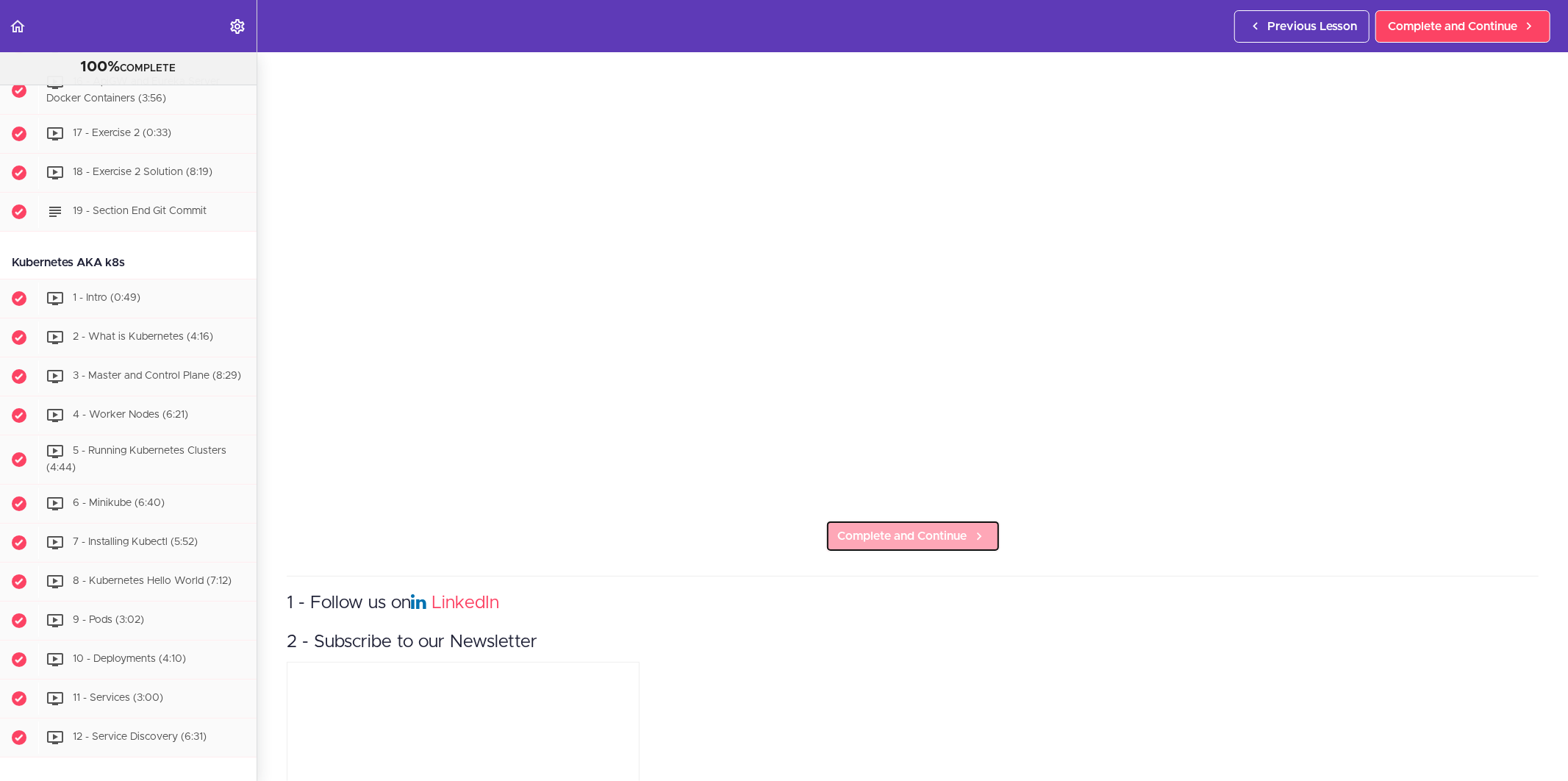
click at [922, 537] on span "Complete and Continue" at bounding box center [902, 536] width 130 height 17
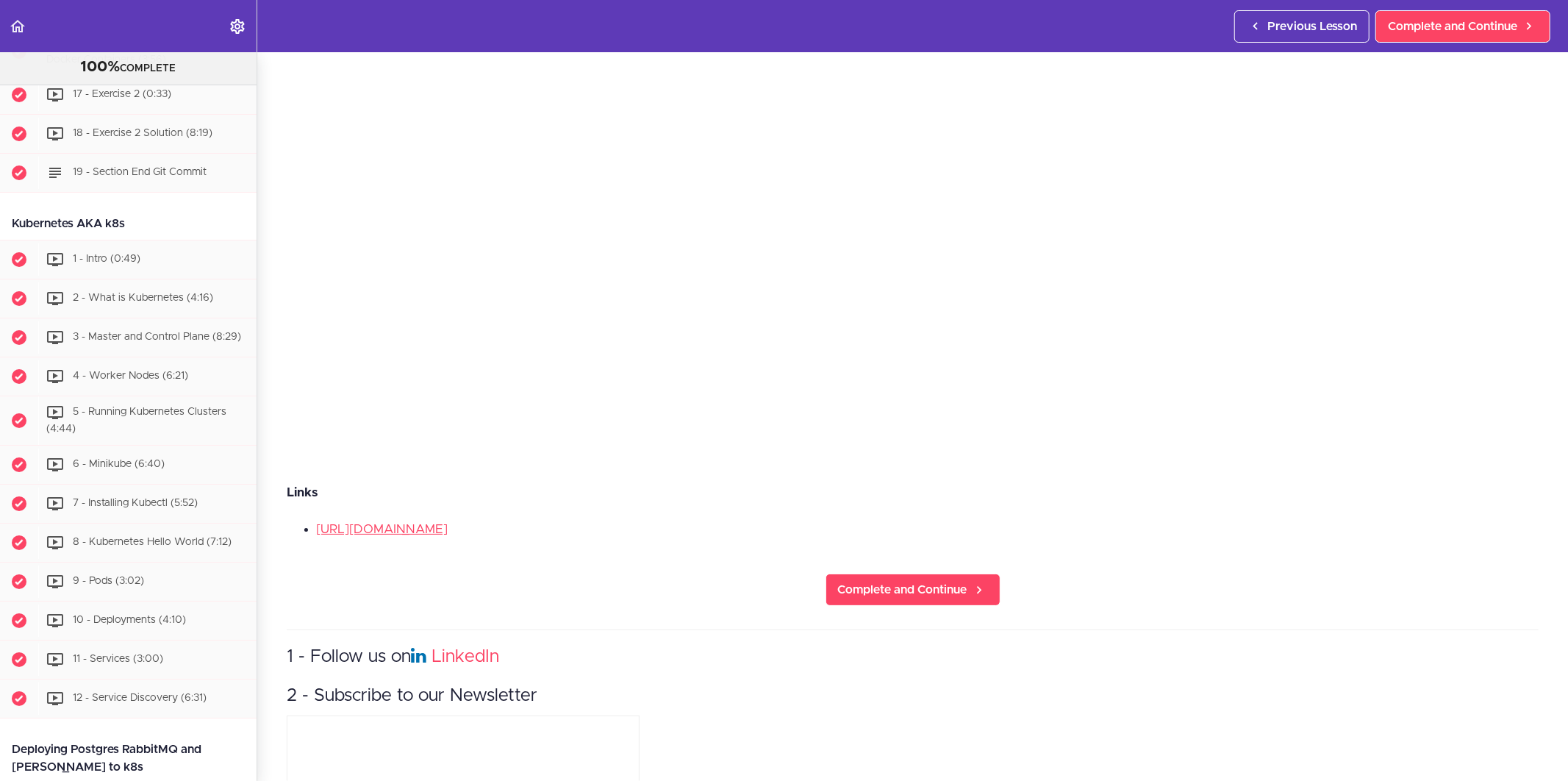
scroll to position [408, 0]
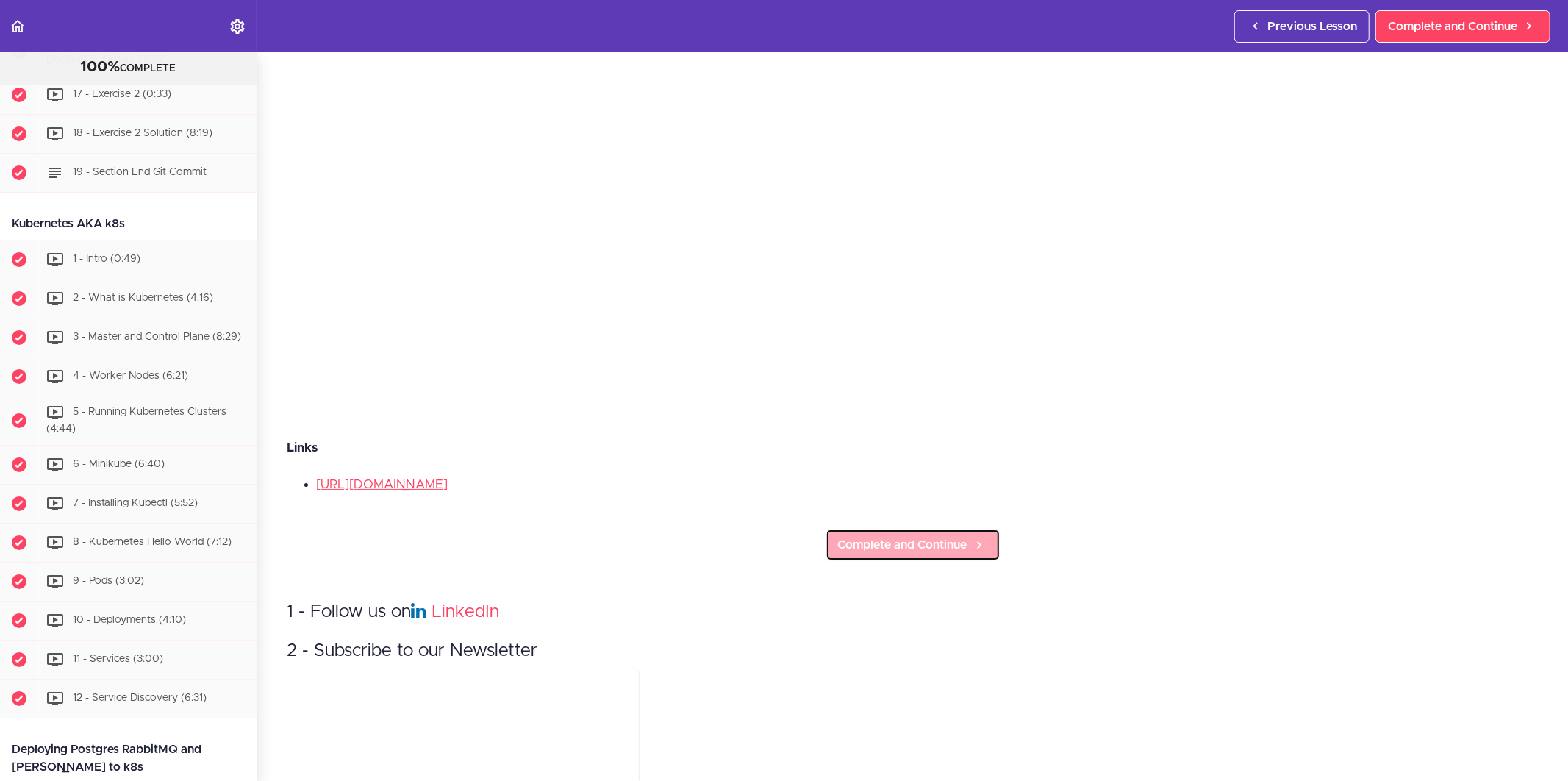
click at [892, 542] on span "Complete and Continue" at bounding box center [902, 545] width 130 height 17
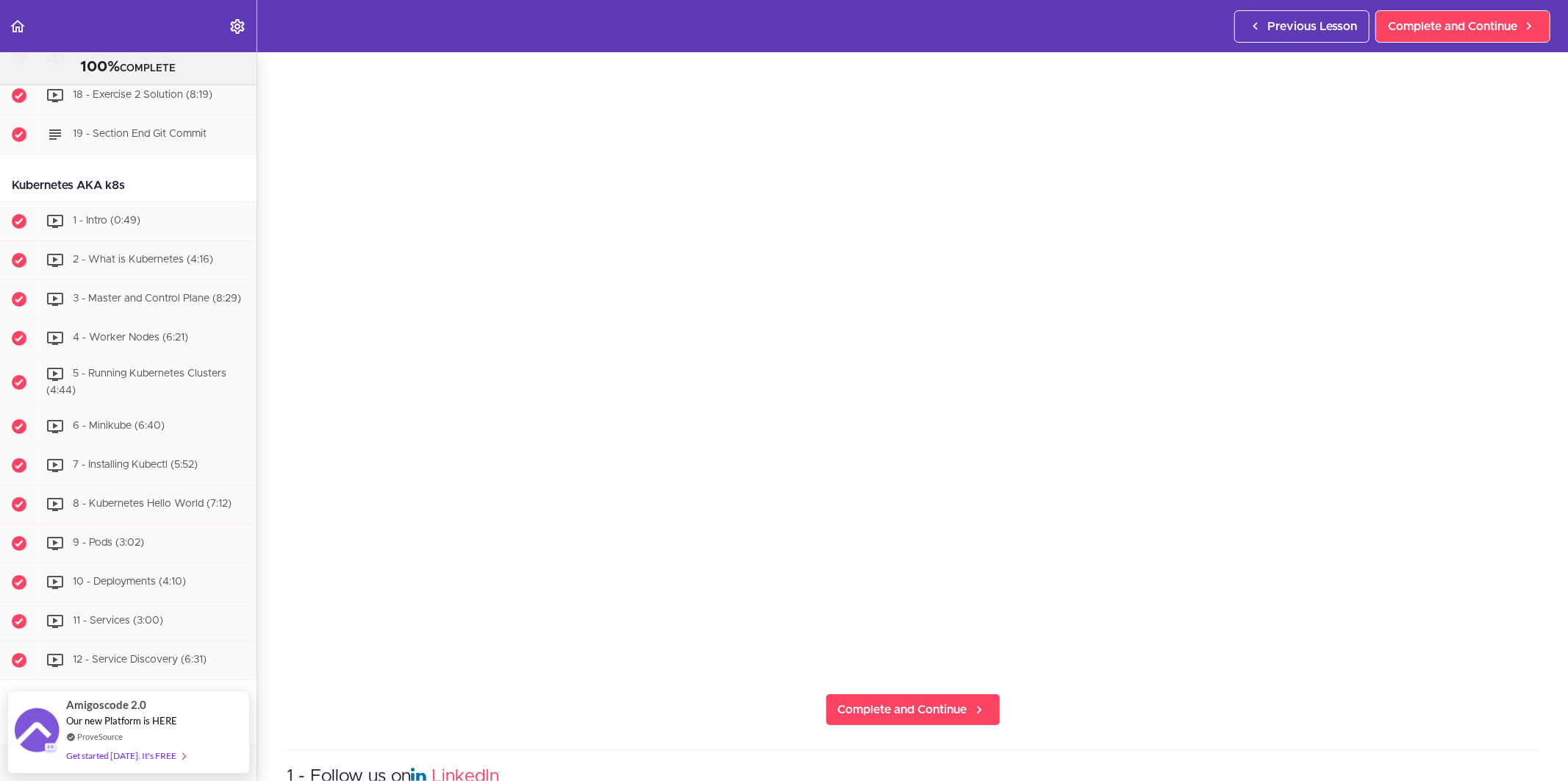
scroll to position [163, 0]
click at [584, 698] on section "Microservices and Distributed Systems 100% COMPLETE Getting Started 1 - Few Wor…" at bounding box center [784, 417] width 1568 height 729
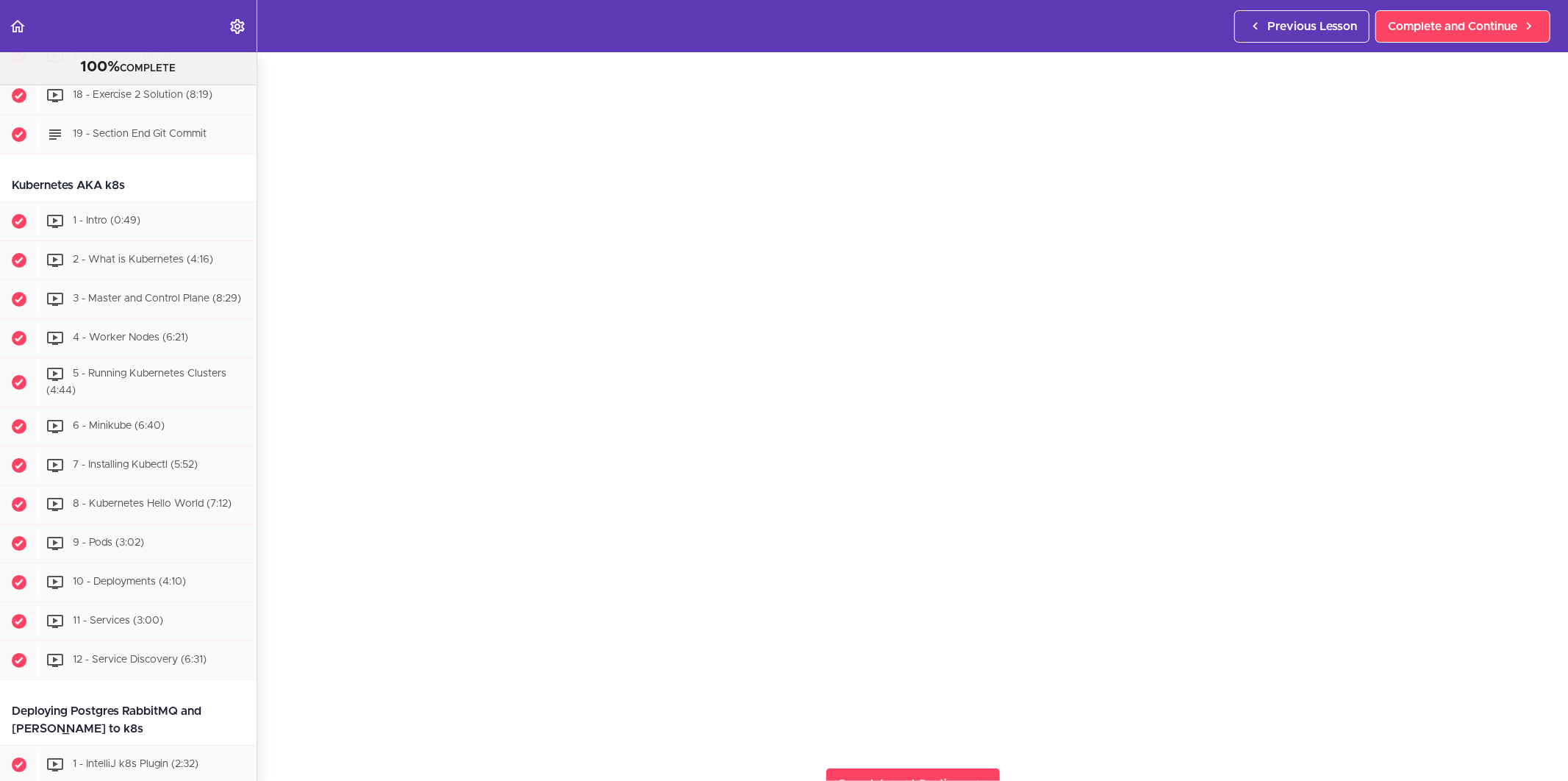
scroll to position [82, 0]
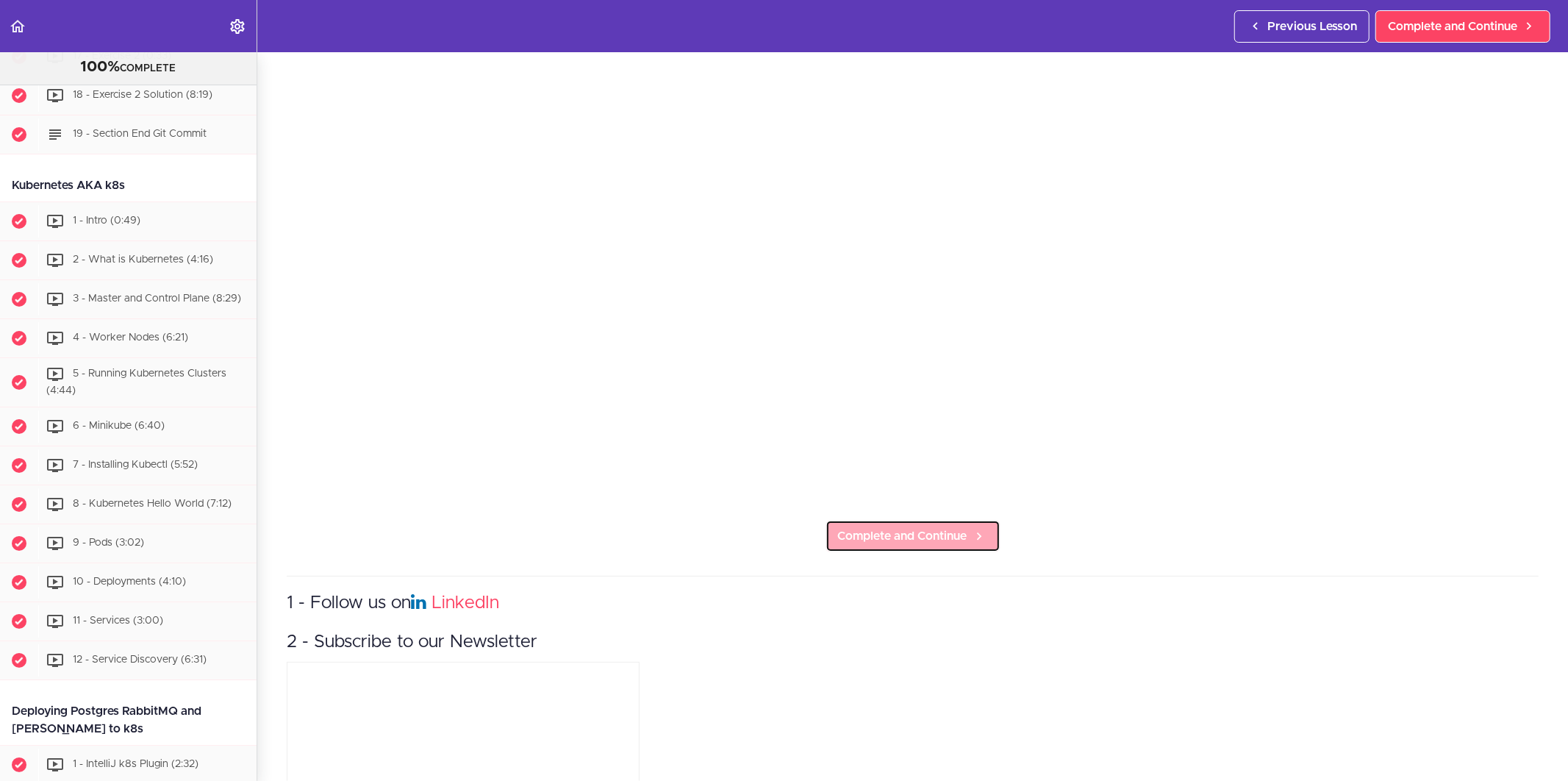
click at [943, 527] on span "Complete and Continue" at bounding box center [902, 536] width 130 height 17
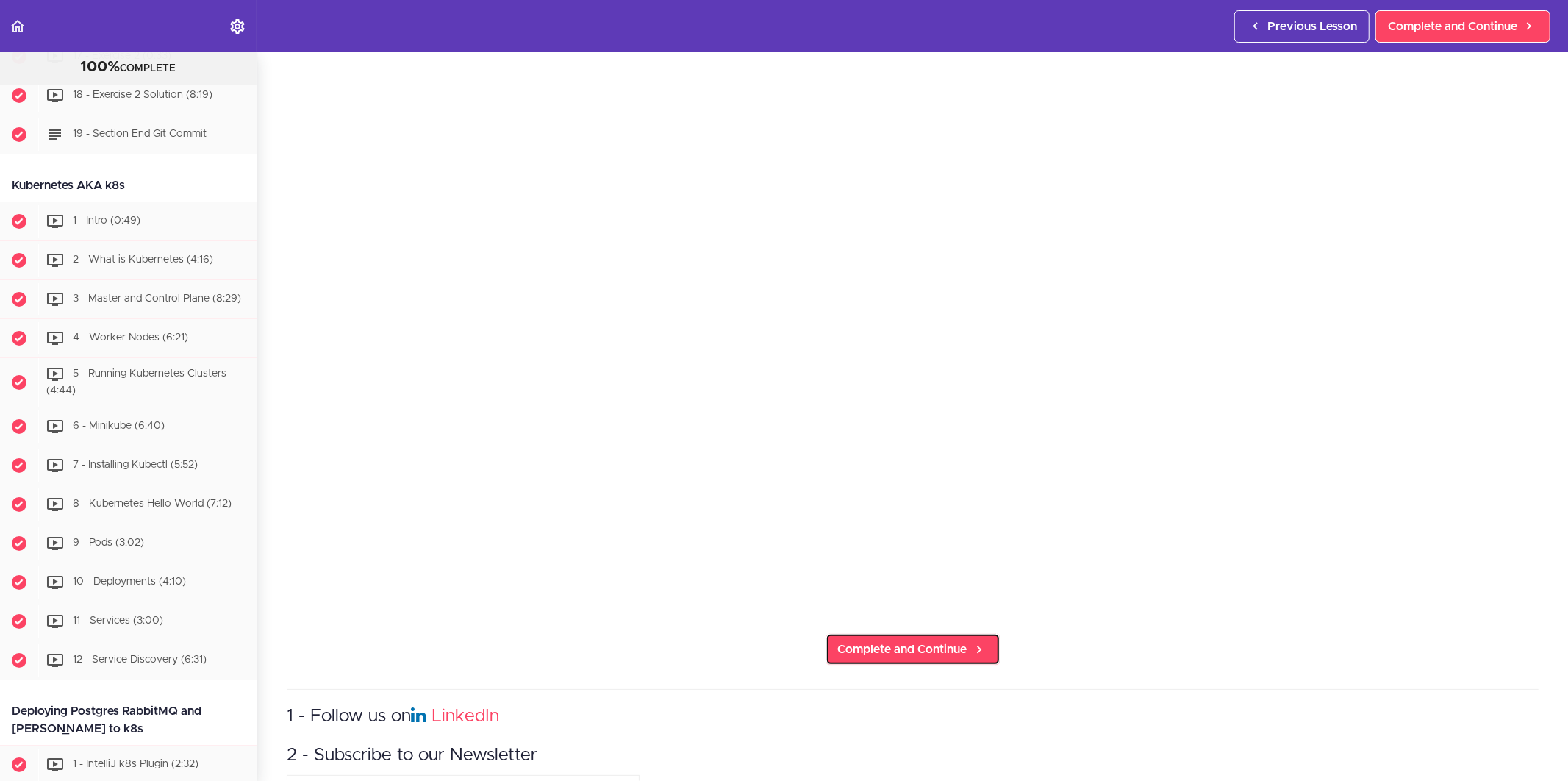
scroll to position [0, 0]
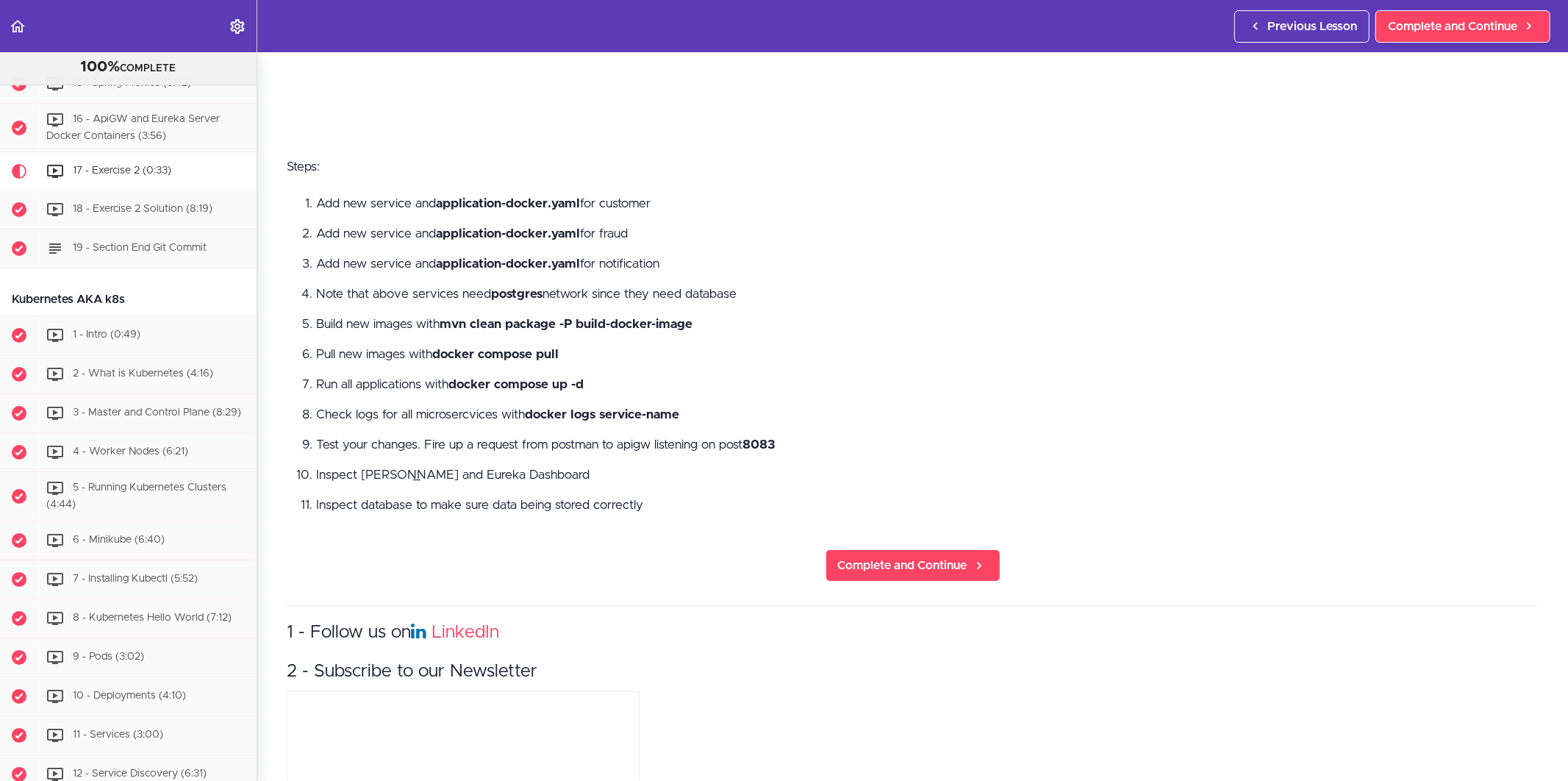
scroll to position [653, 0]
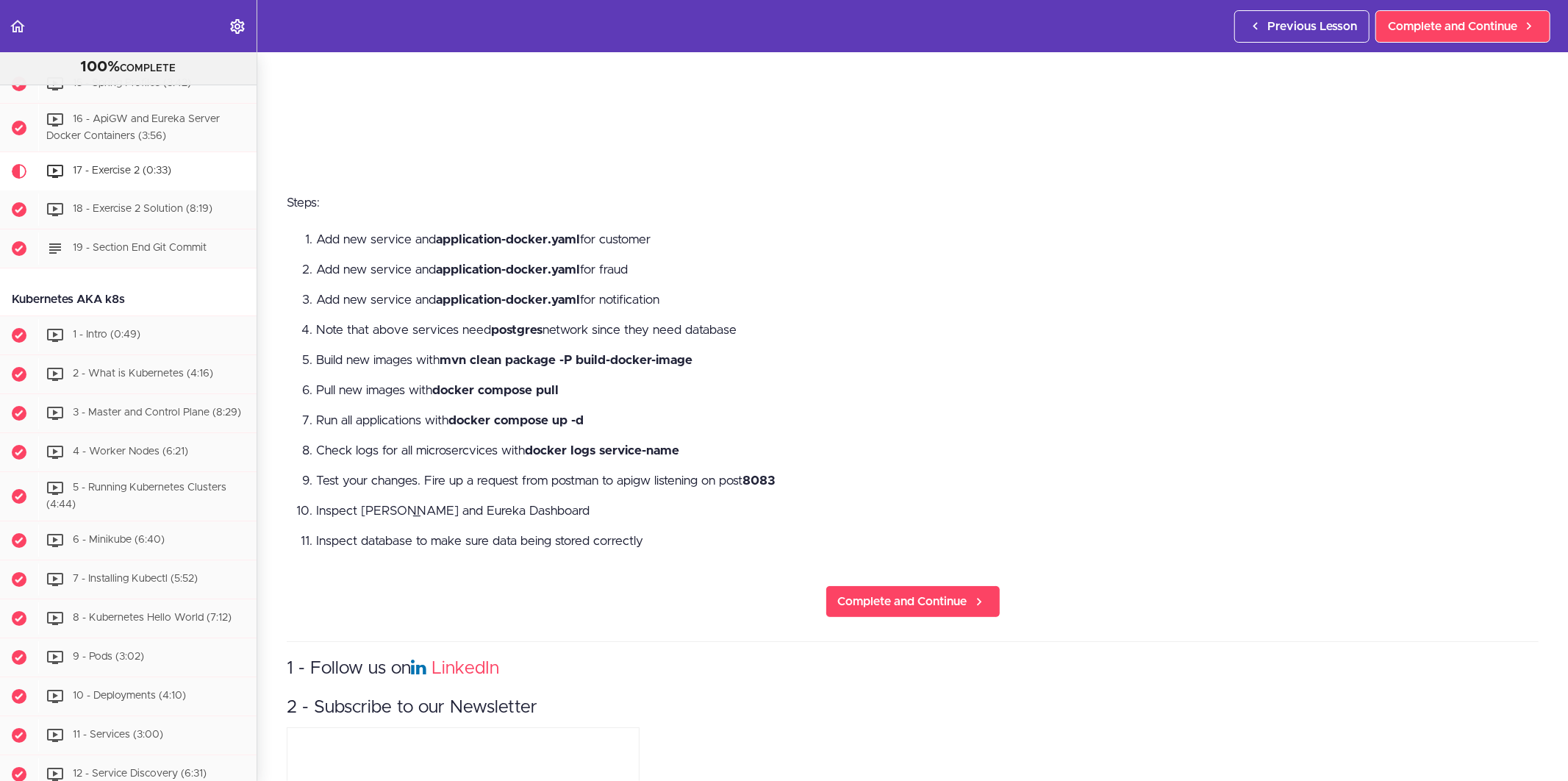
click at [576, 321] on li "Note that above services need postgres network since they need database" at bounding box center [927, 330] width 1222 height 19
click at [735, 325] on li "Note that above services need postgres network since they need database" at bounding box center [927, 330] width 1222 height 19
click at [743, 321] on li "Note that above services need postgres network since they need database" at bounding box center [927, 330] width 1222 height 19
click at [880, 593] on span "Complete and Continue" at bounding box center [902, 601] width 130 height 17
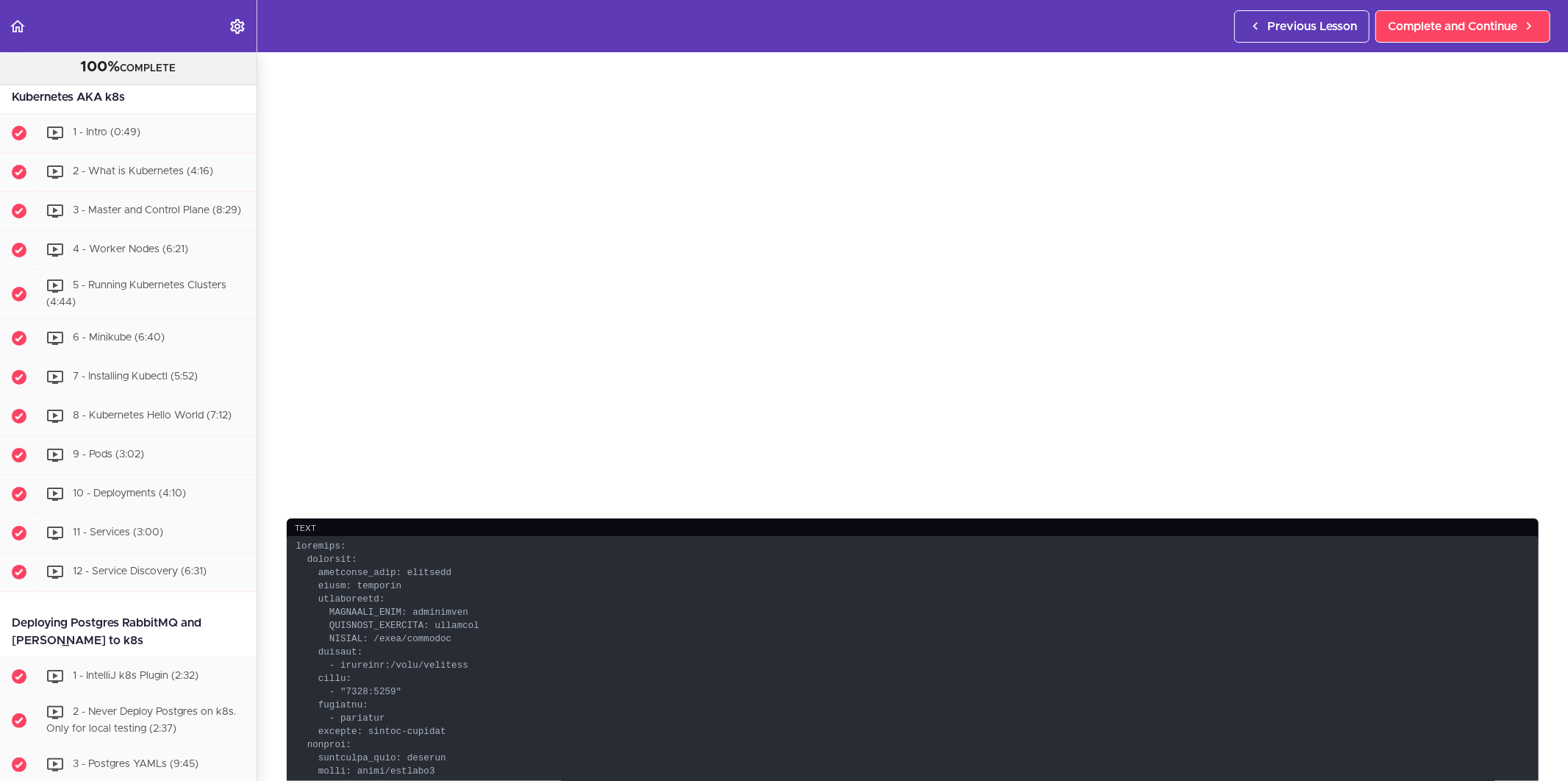
scroll to position [653, 0]
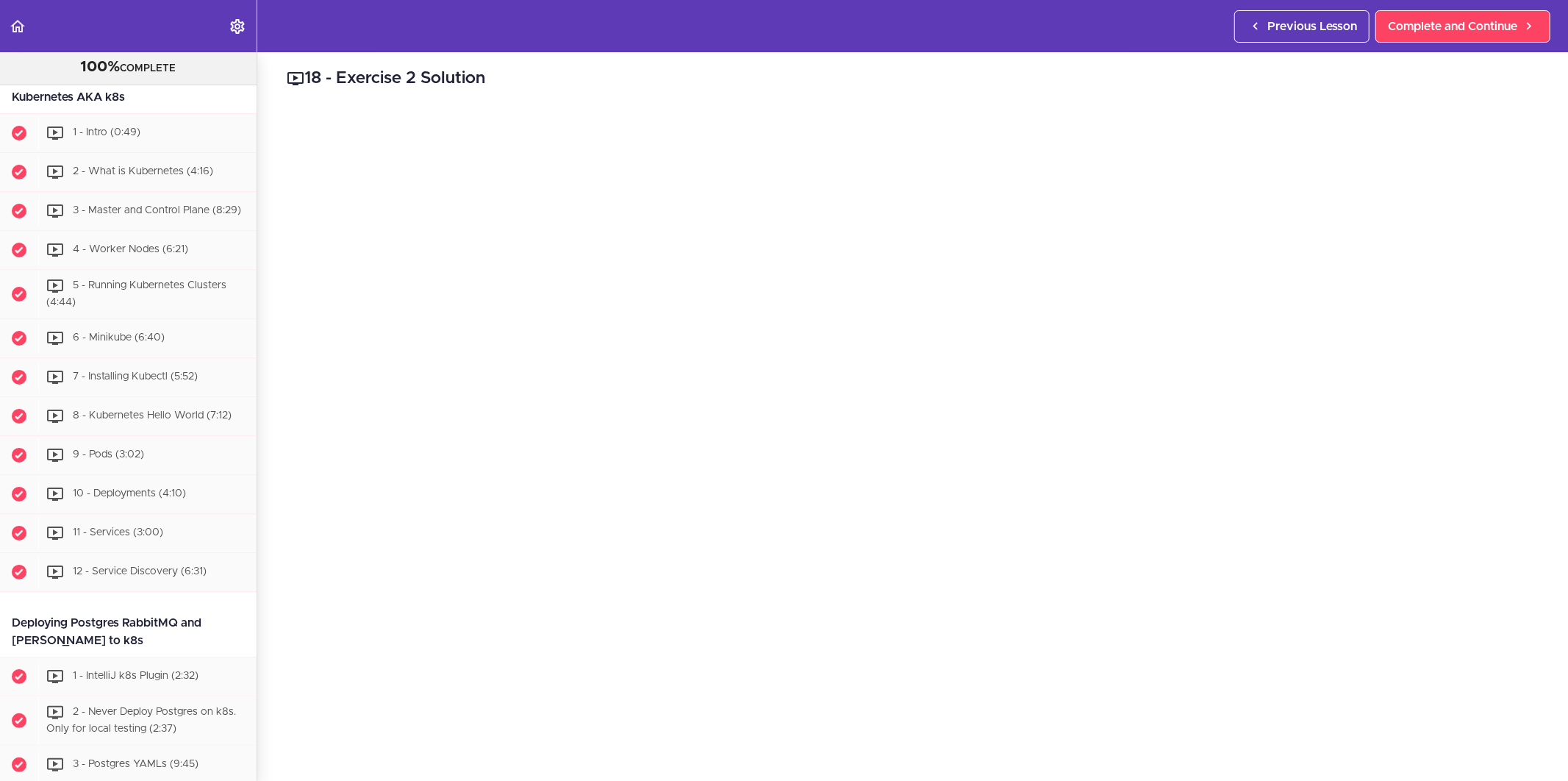
scroll to position [0, 0]
